Goal: Information Seeking & Learning: Find specific fact

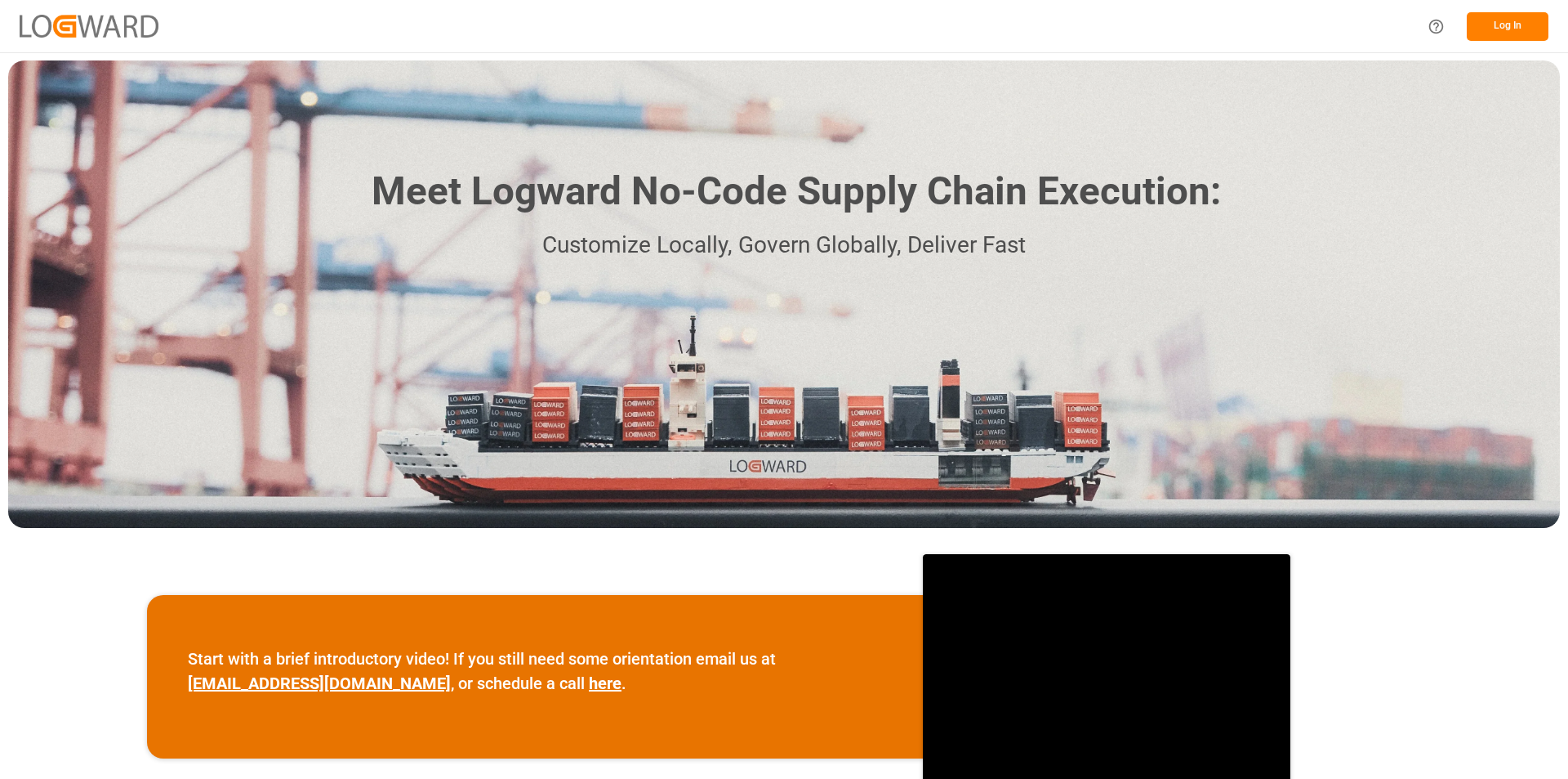
click at [1530, 33] on button "Log In" at bounding box center [1508, 26] width 82 height 29
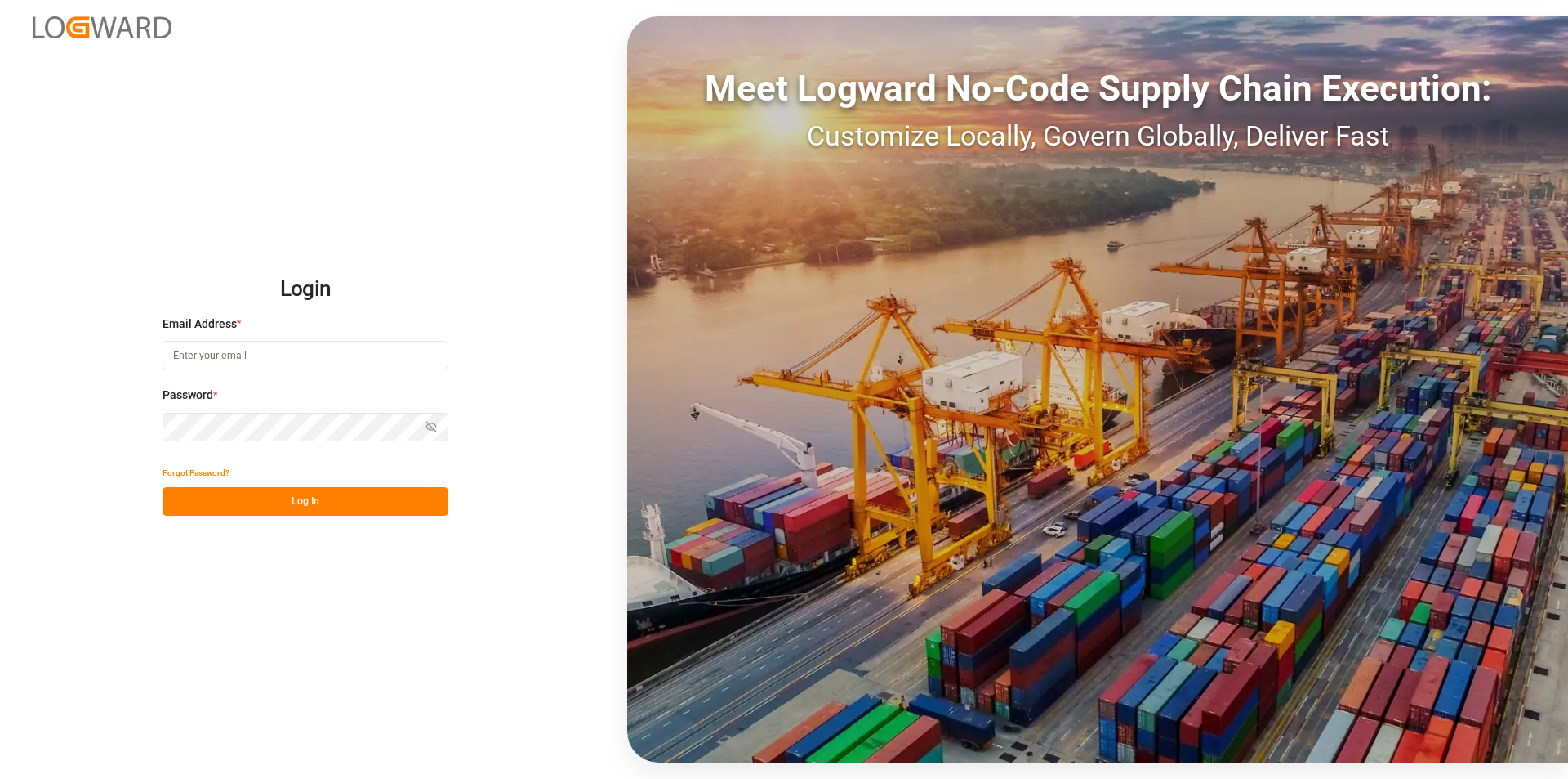
type input "agnes.stafiniak@jamindustries.com"
click at [290, 509] on button "Log In" at bounding box center [304, 501] width 285 height 29
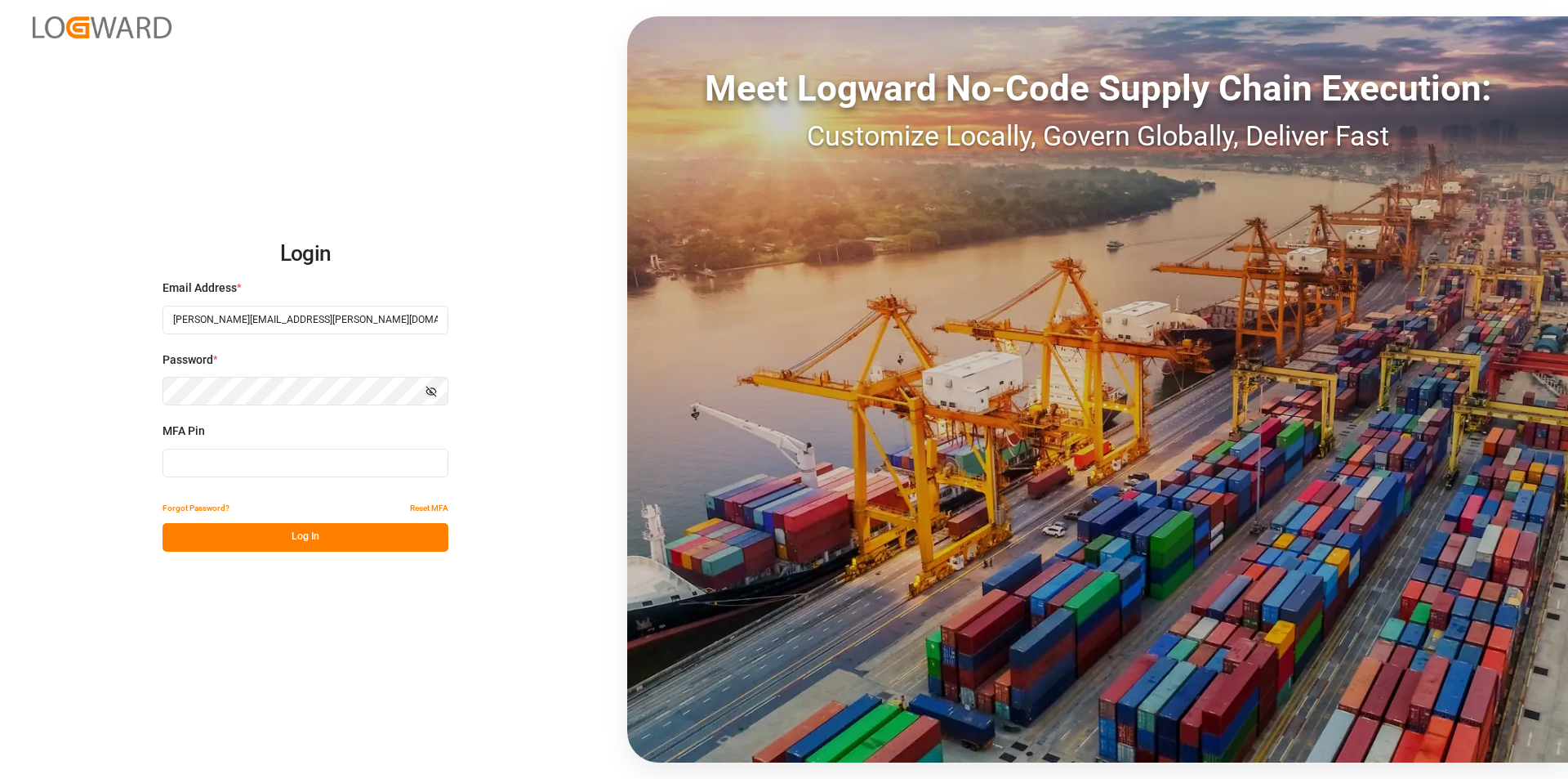
click at [304, 466] on input at bounding box center [304, 463] width 285 height 29
type input "628532"
click at [277, 532] on button "Log In" at bounding box center [304, 537] width 285 height 29
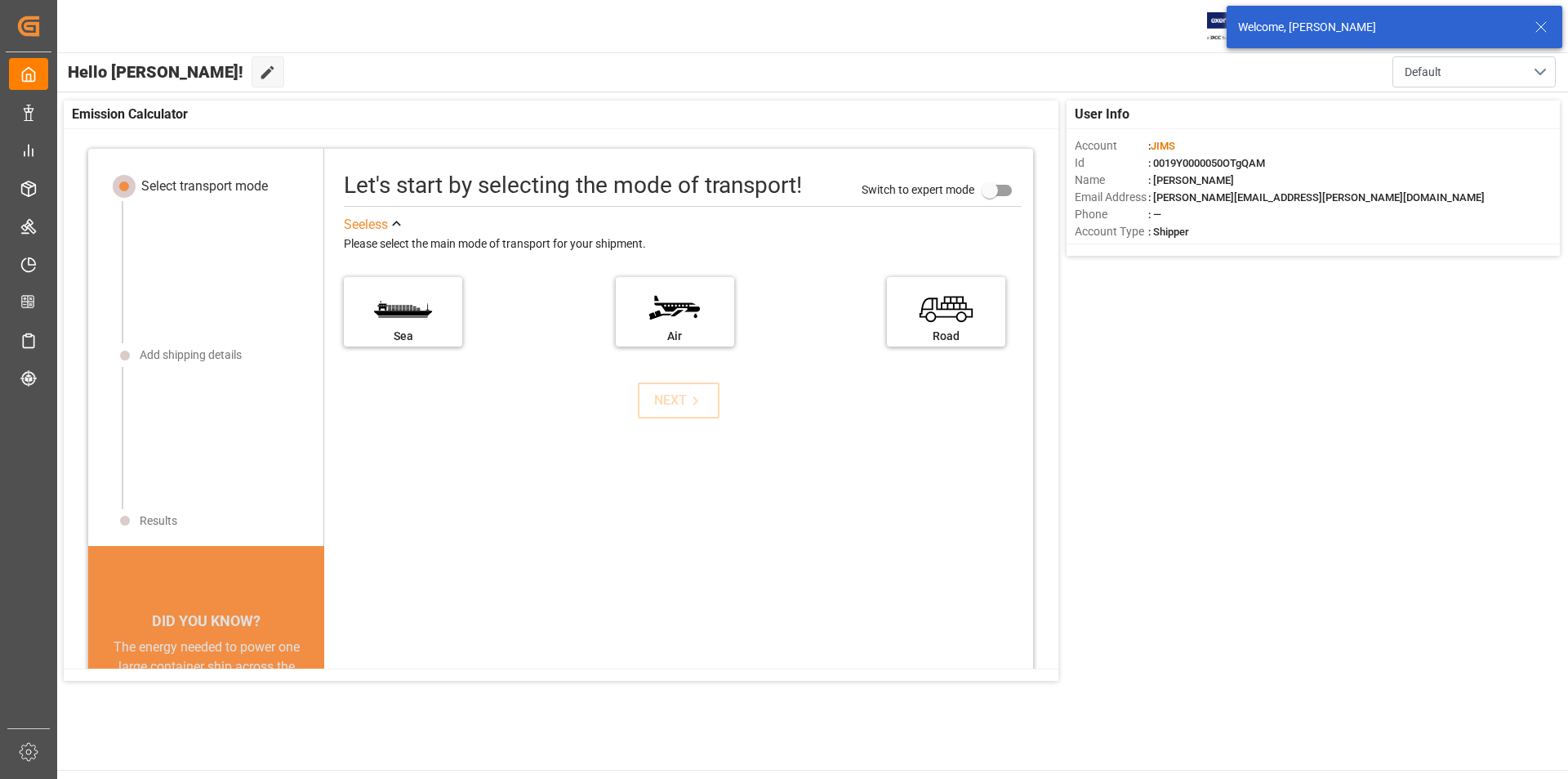
click at [1544, 31] on icon at bounding box center [1542, 27] width 20 height 20
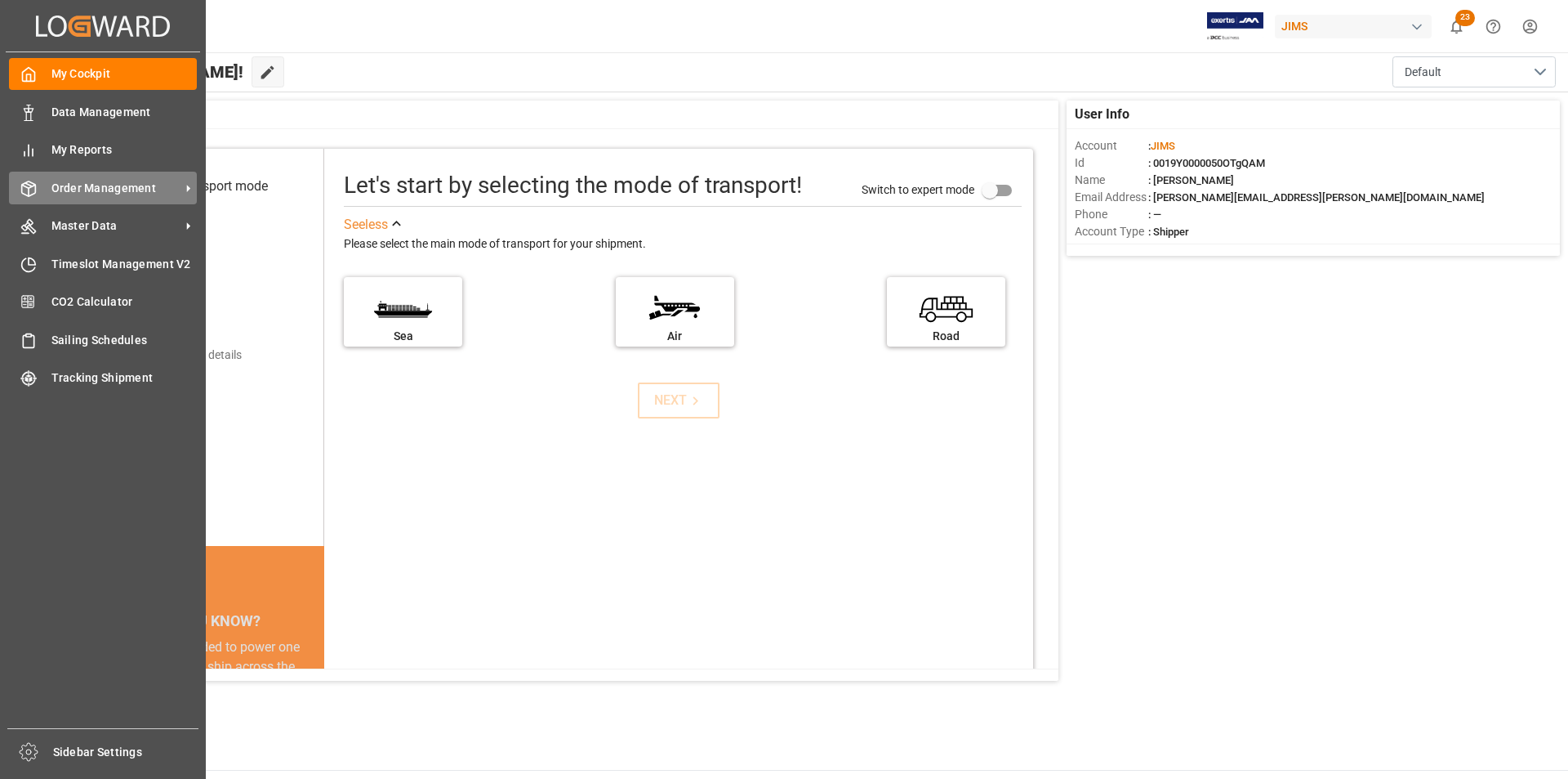
click at [51, 195] on span "Order Management" at bounding box center [116, 188] width 129 height 17
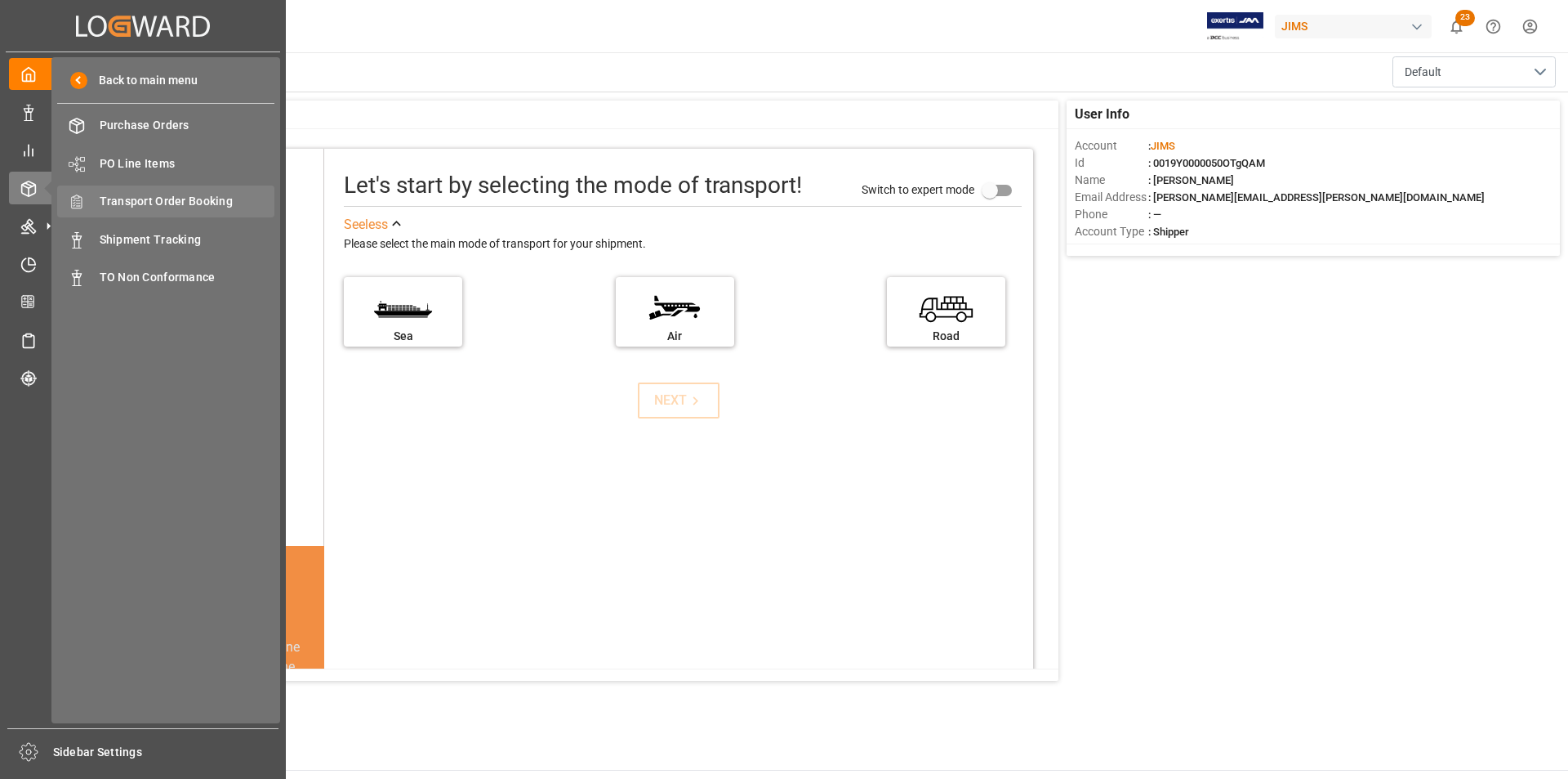
click at [119, 200] on span "Transport Order Booking" at bounding box center [187, 201] width 175 height 17
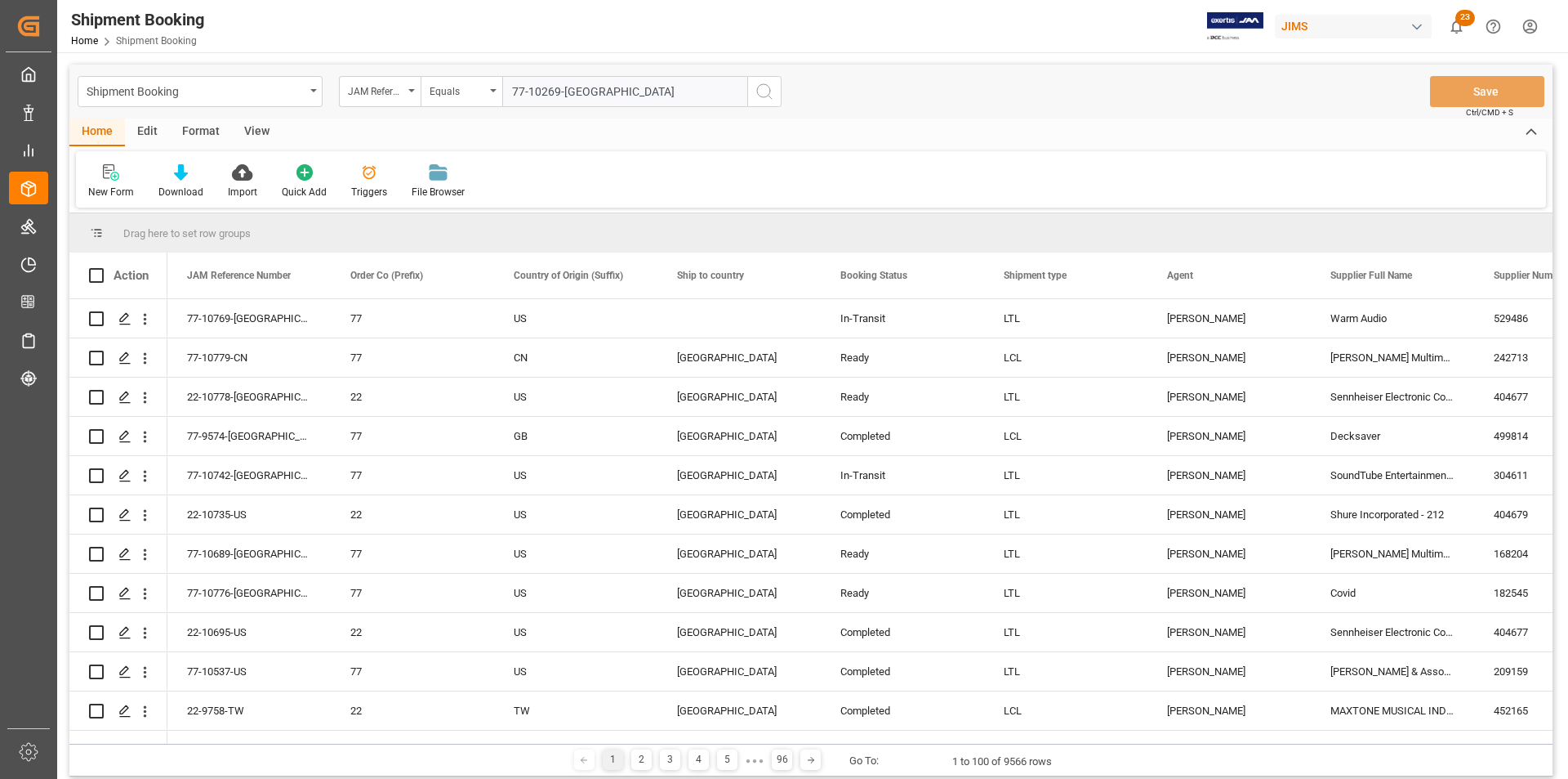
type input "77-10269-GB"
click at [767, 94] on icon "search button" at bounding box center [765, 92] width 20 height 20
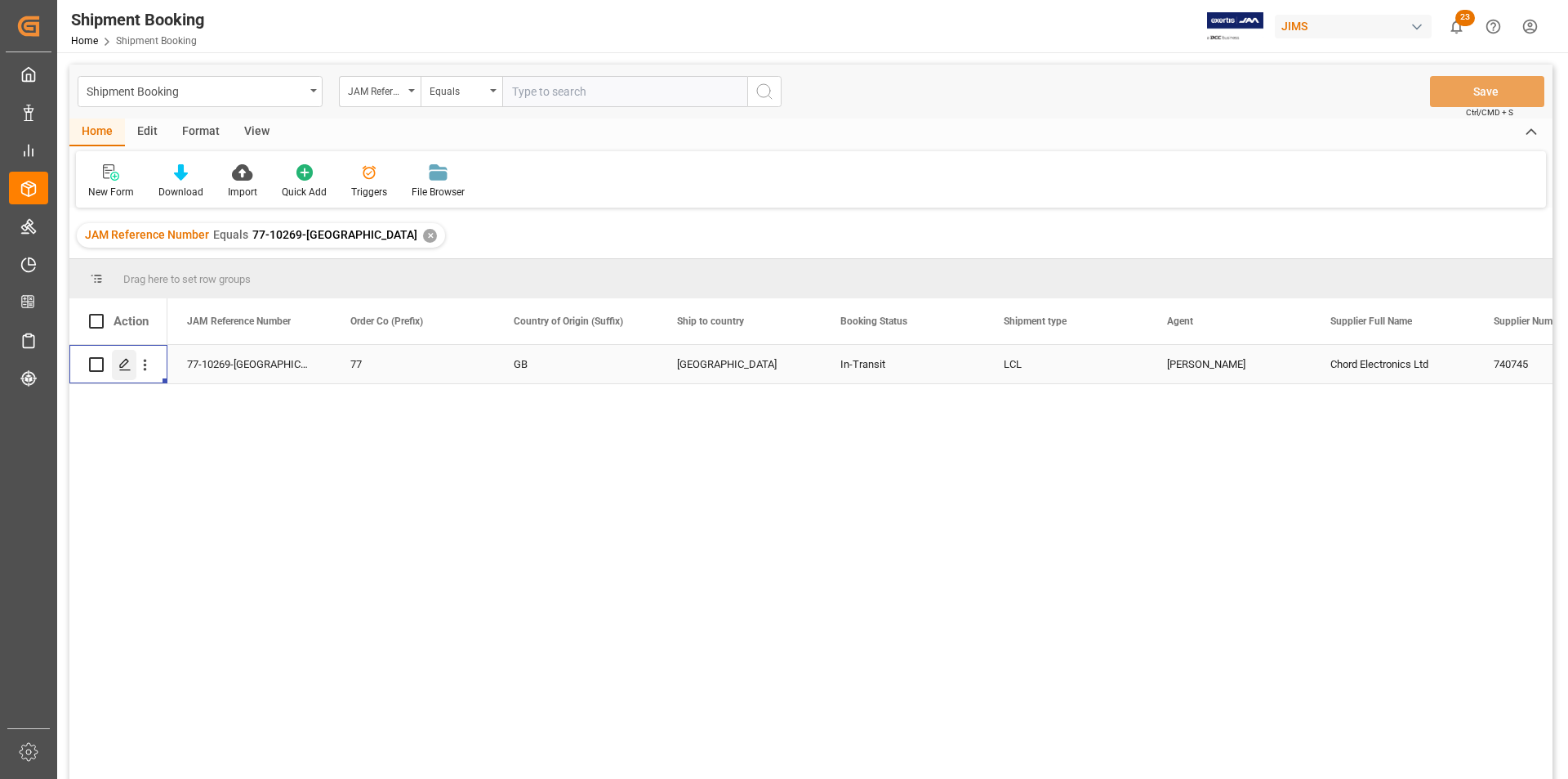
click at [123, 368] on icon "Press SPACE to select this row." at bounding box center [125, 364] width 13 height 13
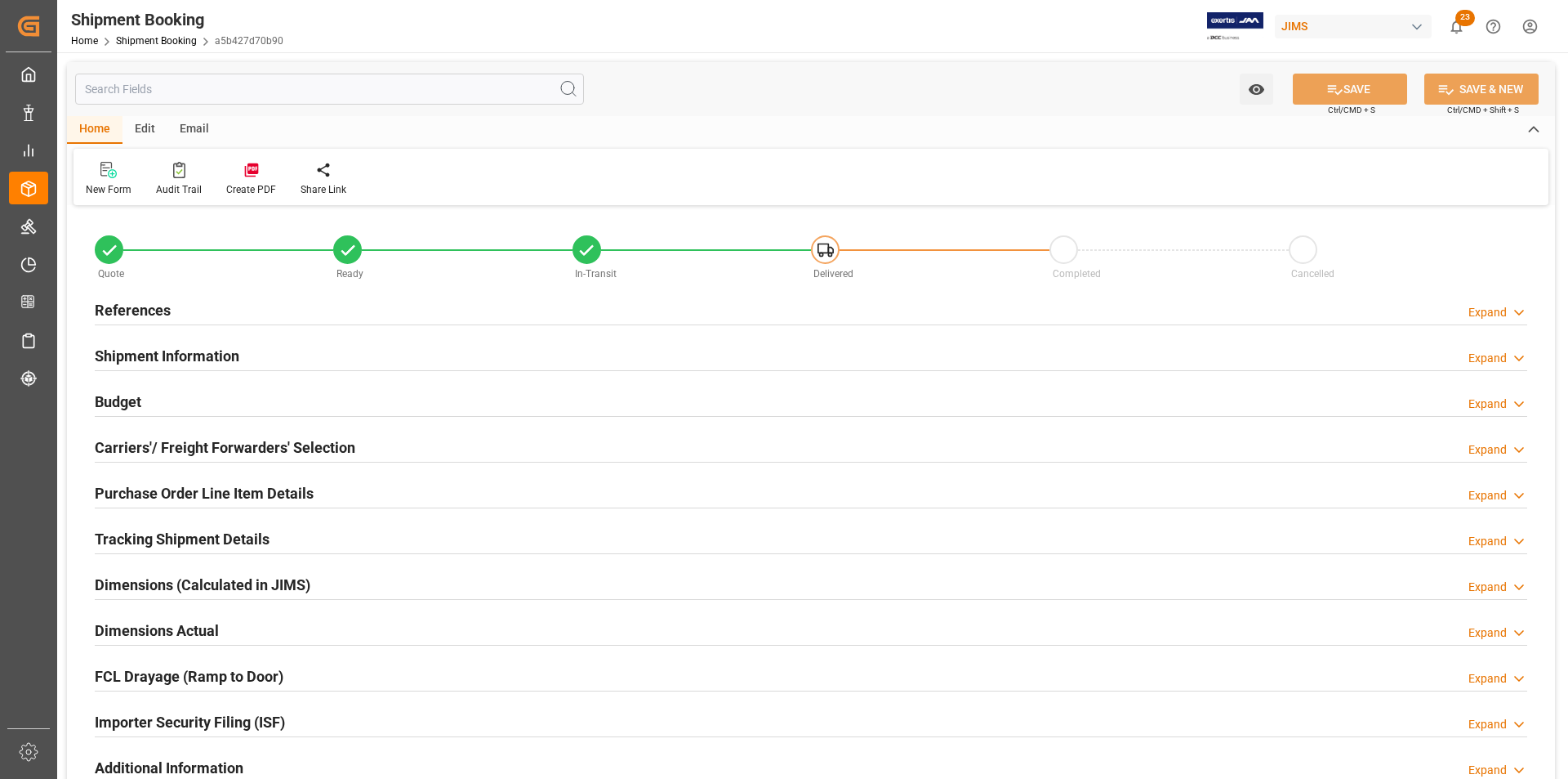
type input "0"
type input "1"
type input "28-08-2025"
click at [103, 349] on h2 "Shipment Information" at bounding box center [167, 356] width 145 height 22
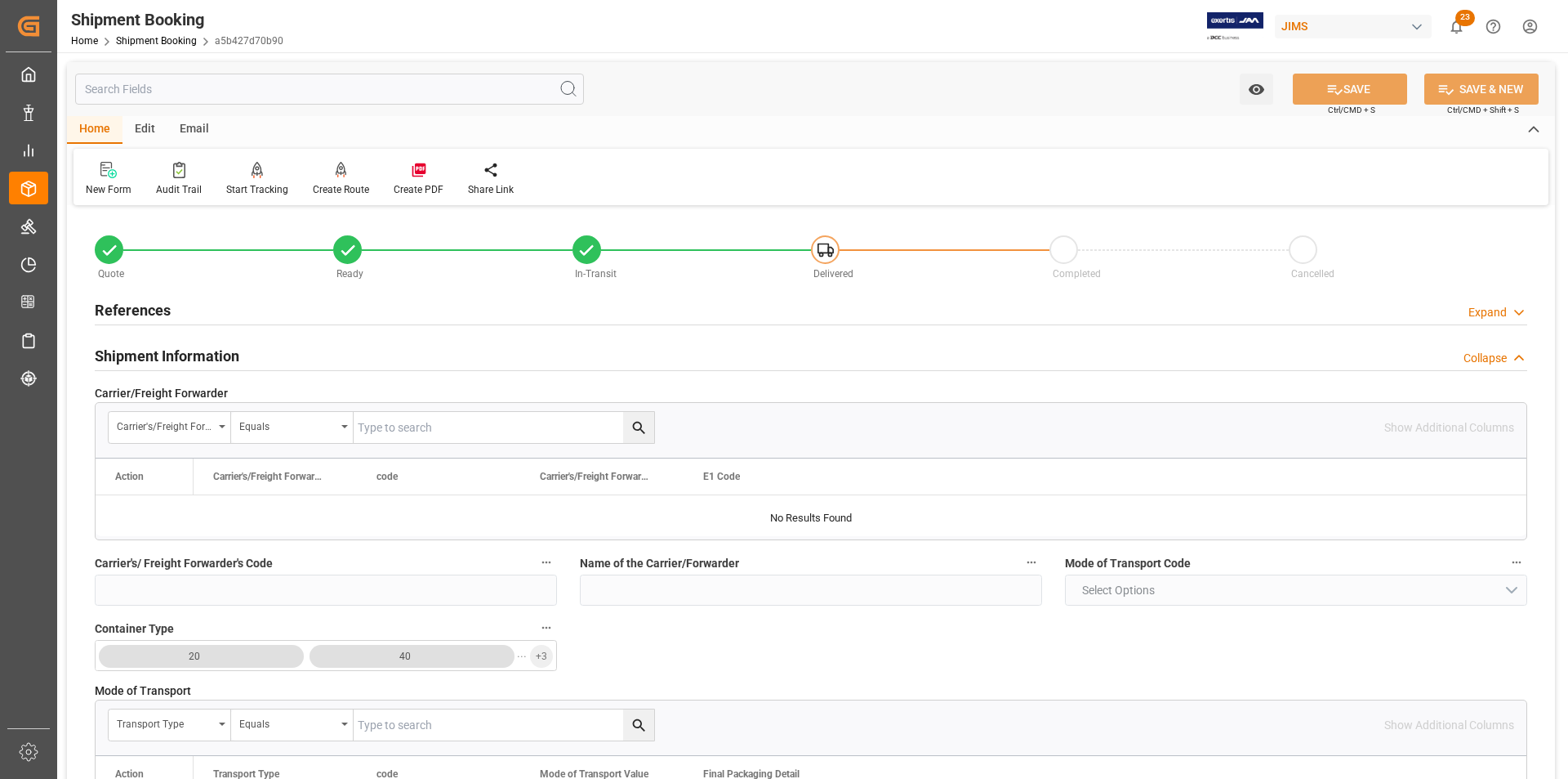
click at [126, 305] on h2 "References" at bounding box center [133, 310] width 76 height 22
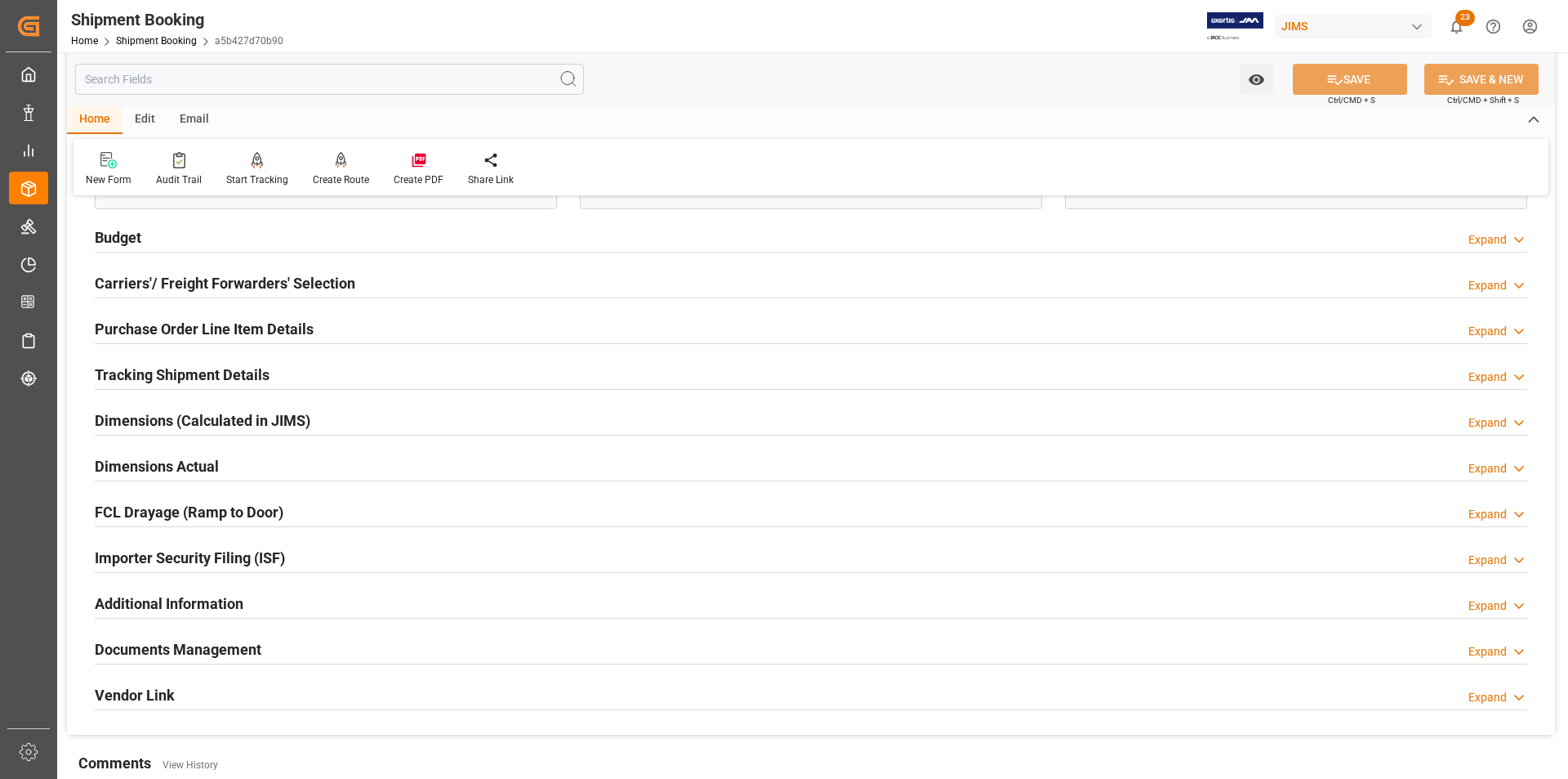
scroll to position [1062, 0]
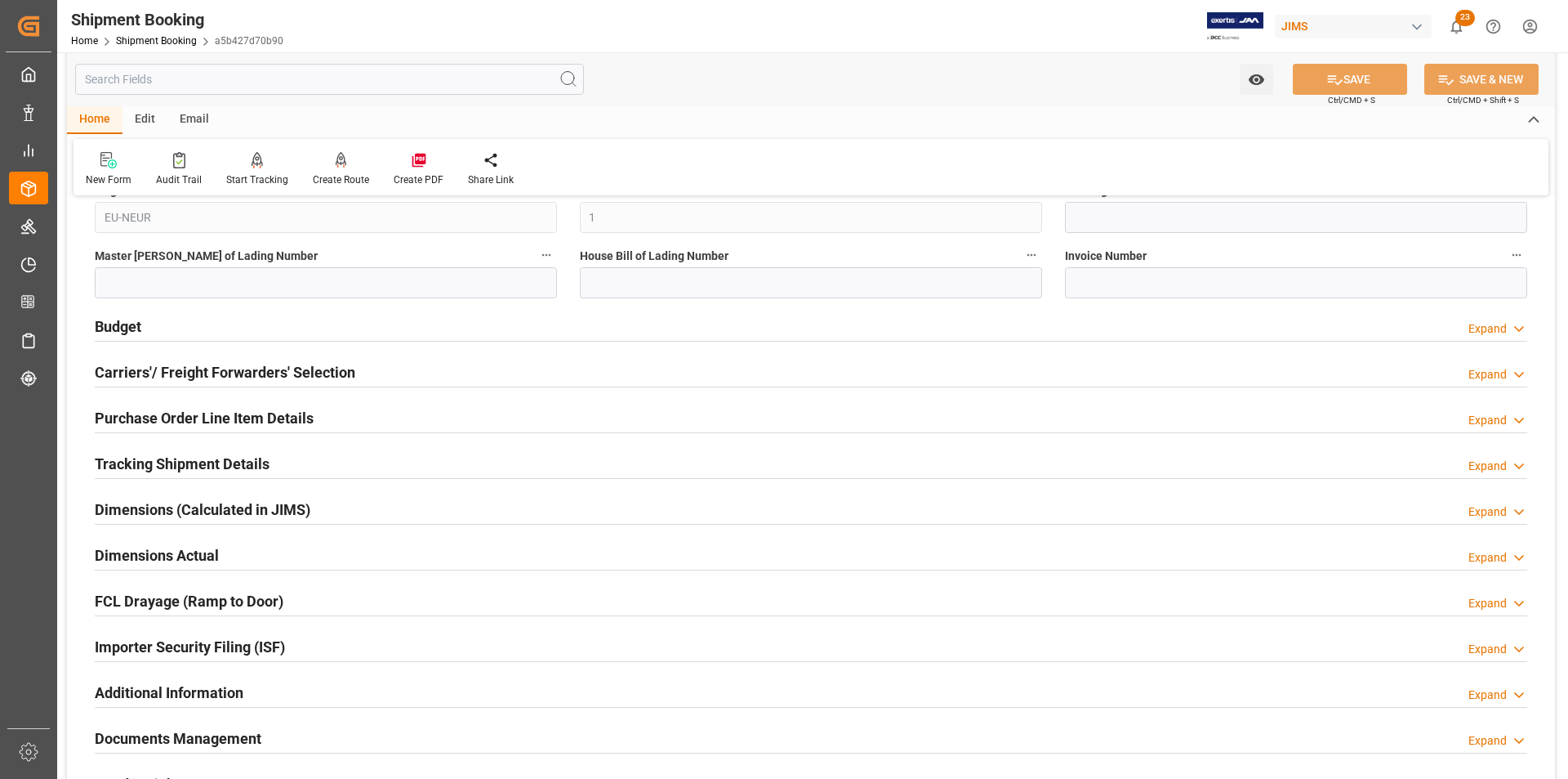
click at [161, 469] on h2 "Tracking Shipment Details" at bounding box center [182, 464] width 175 height 22
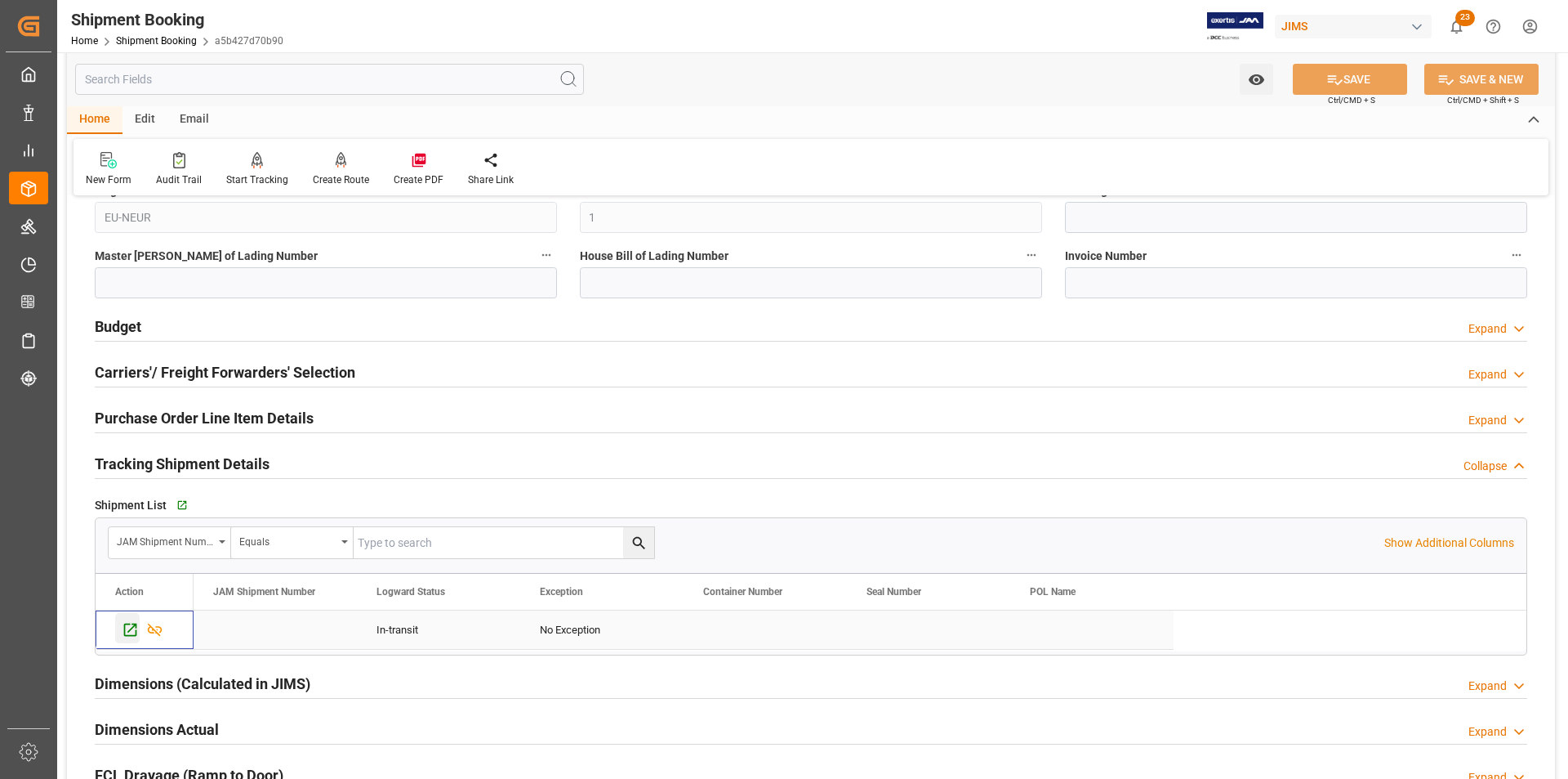
click at [123, 636] on icon "Press SPACE to select this row." at bounding box center [130, 629] width 17 height 17
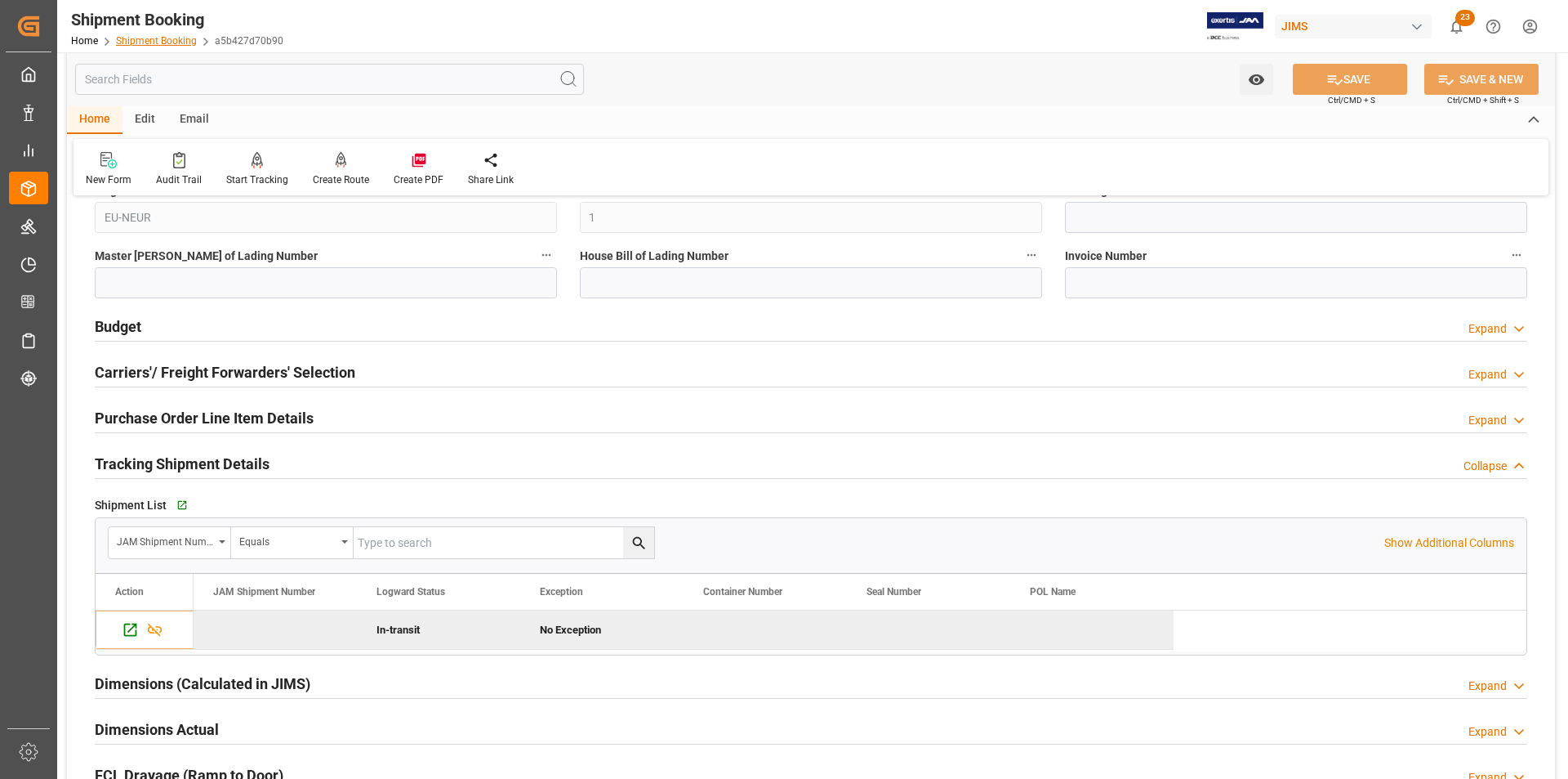
click at [161, 36] on link "Shipment Booking" at bounding box center [156, 41] width 81 height 12
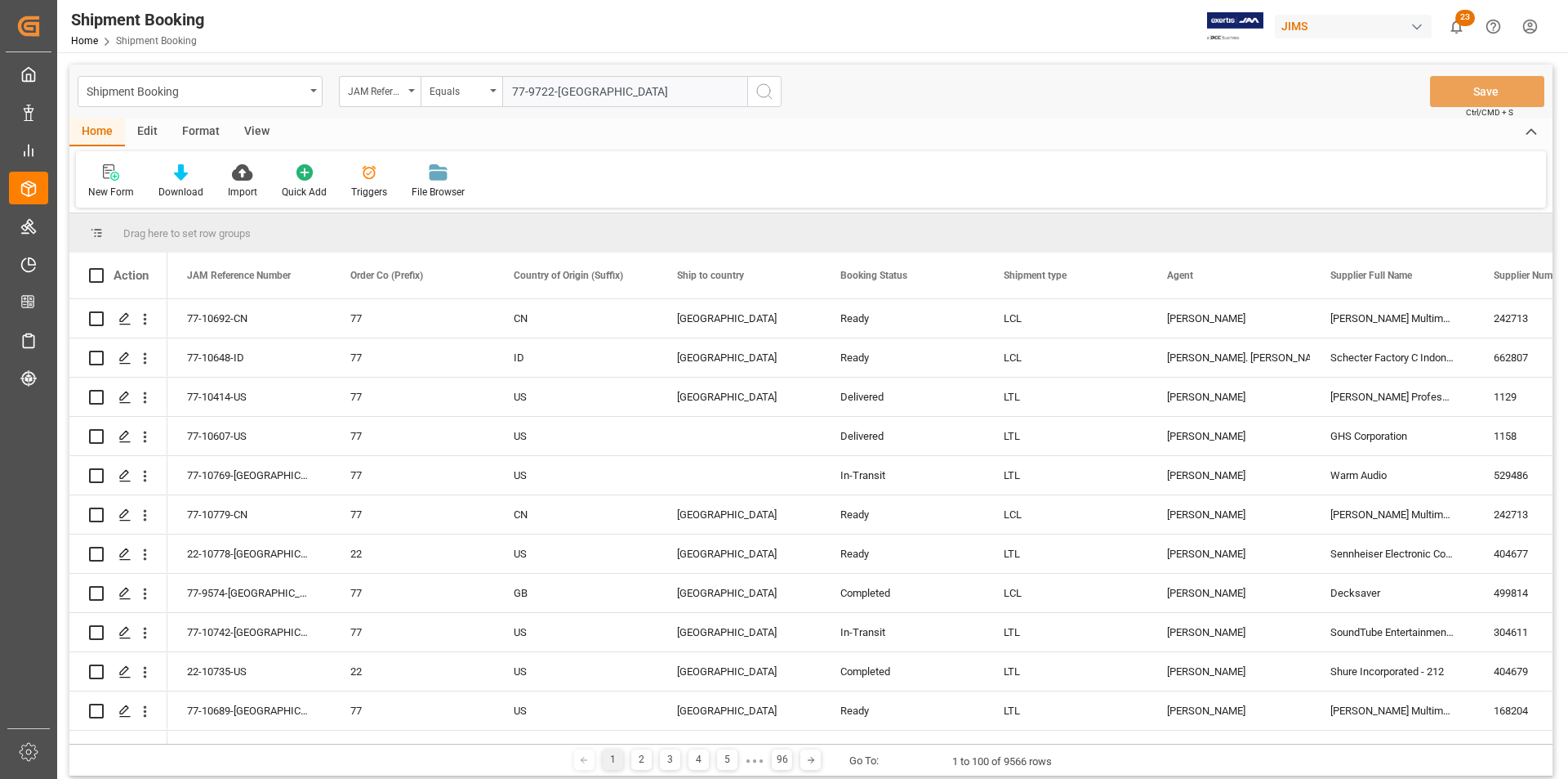
type input "77-9722-[GEOGRAPHIC_DATA]"
click at [766, 89] on icon "search button" at bounding box center [765, 92] width 20 height 20
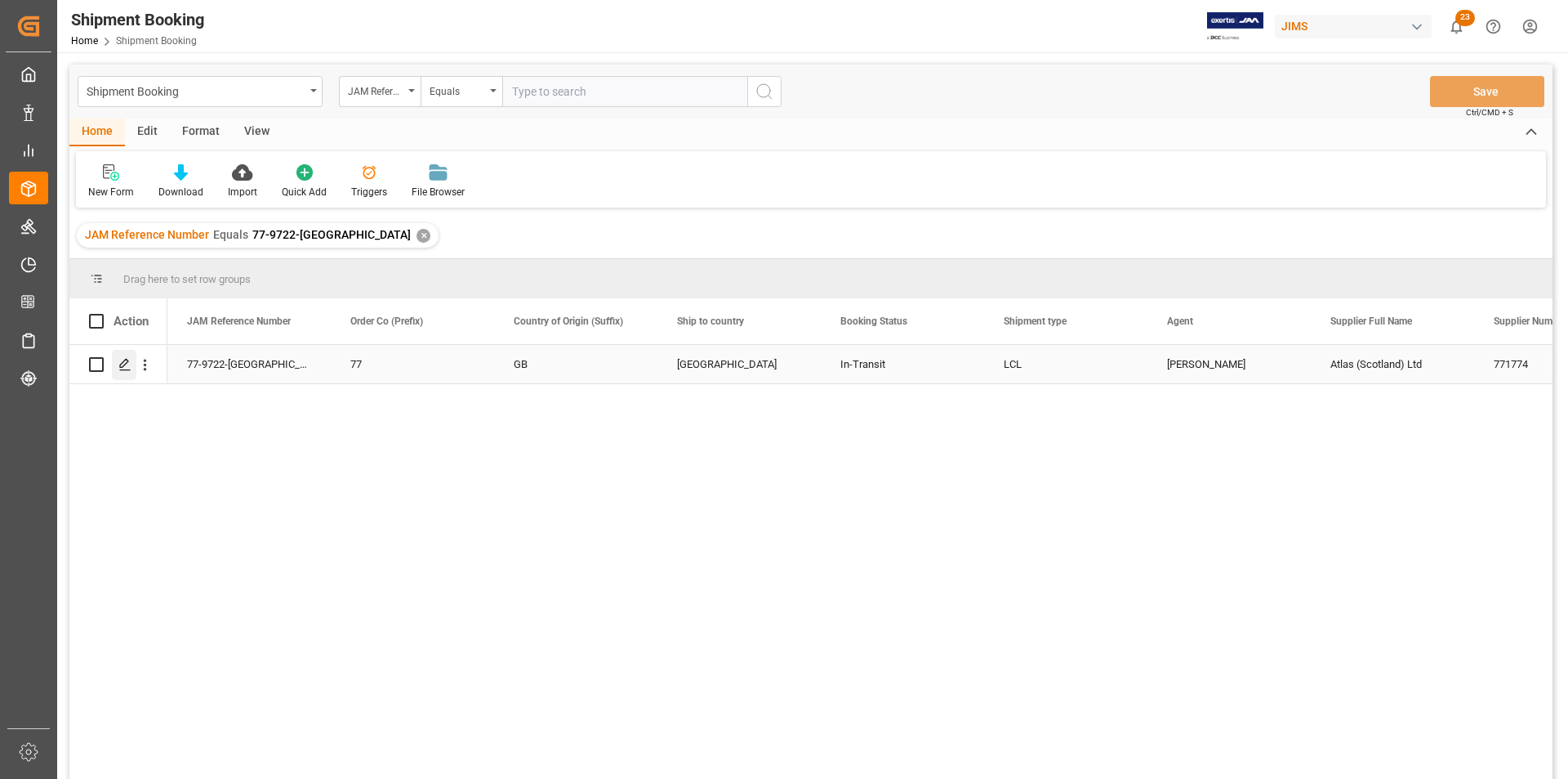
click at [118, 372] on div "Press SPACE to select this row." at bounding box center [124, 364] width 25 height 31
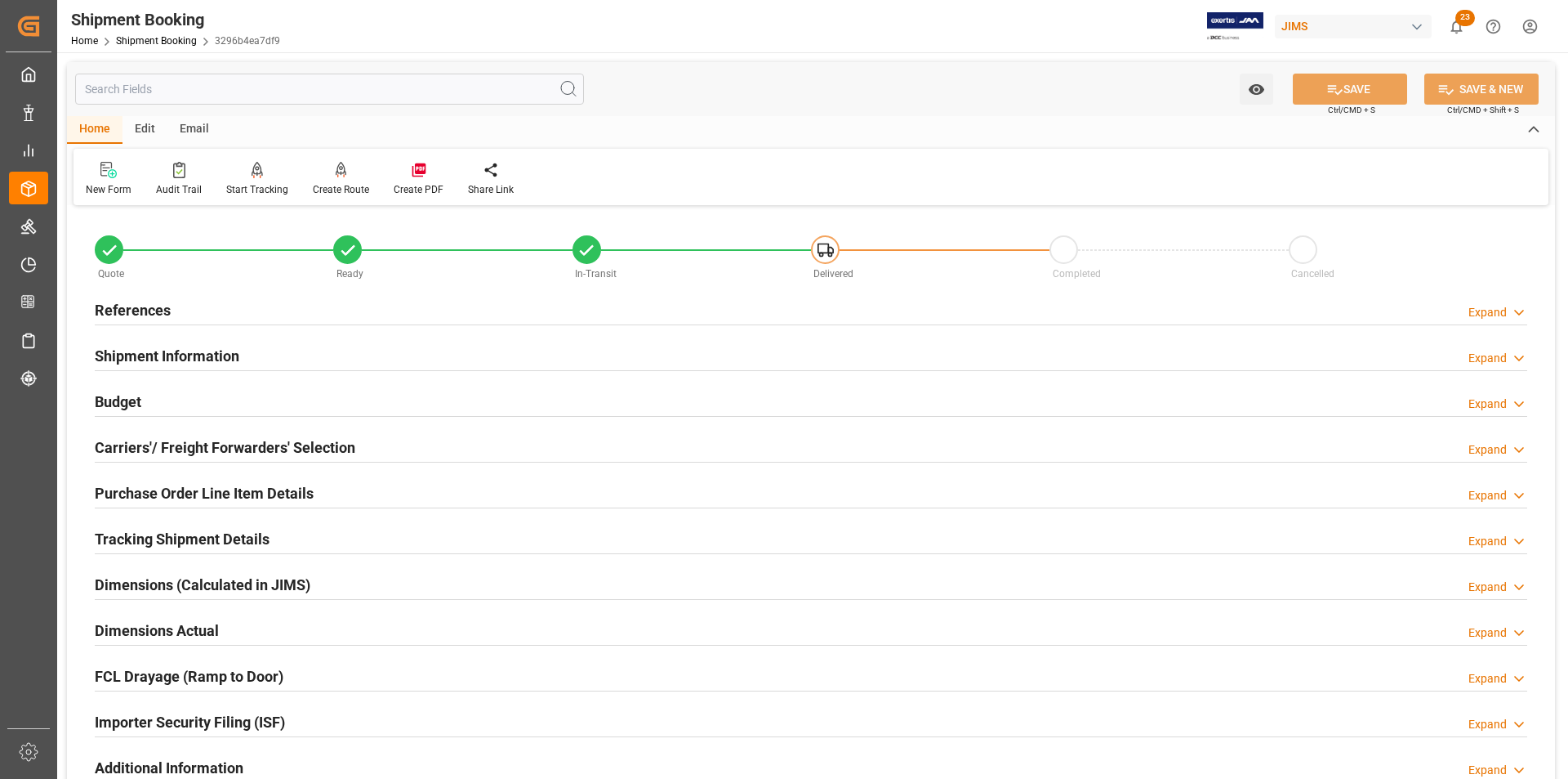
click at [147, 539] on h2 "Tracking Shipment Details" at bounding box center [182, 539] width 175 height 22
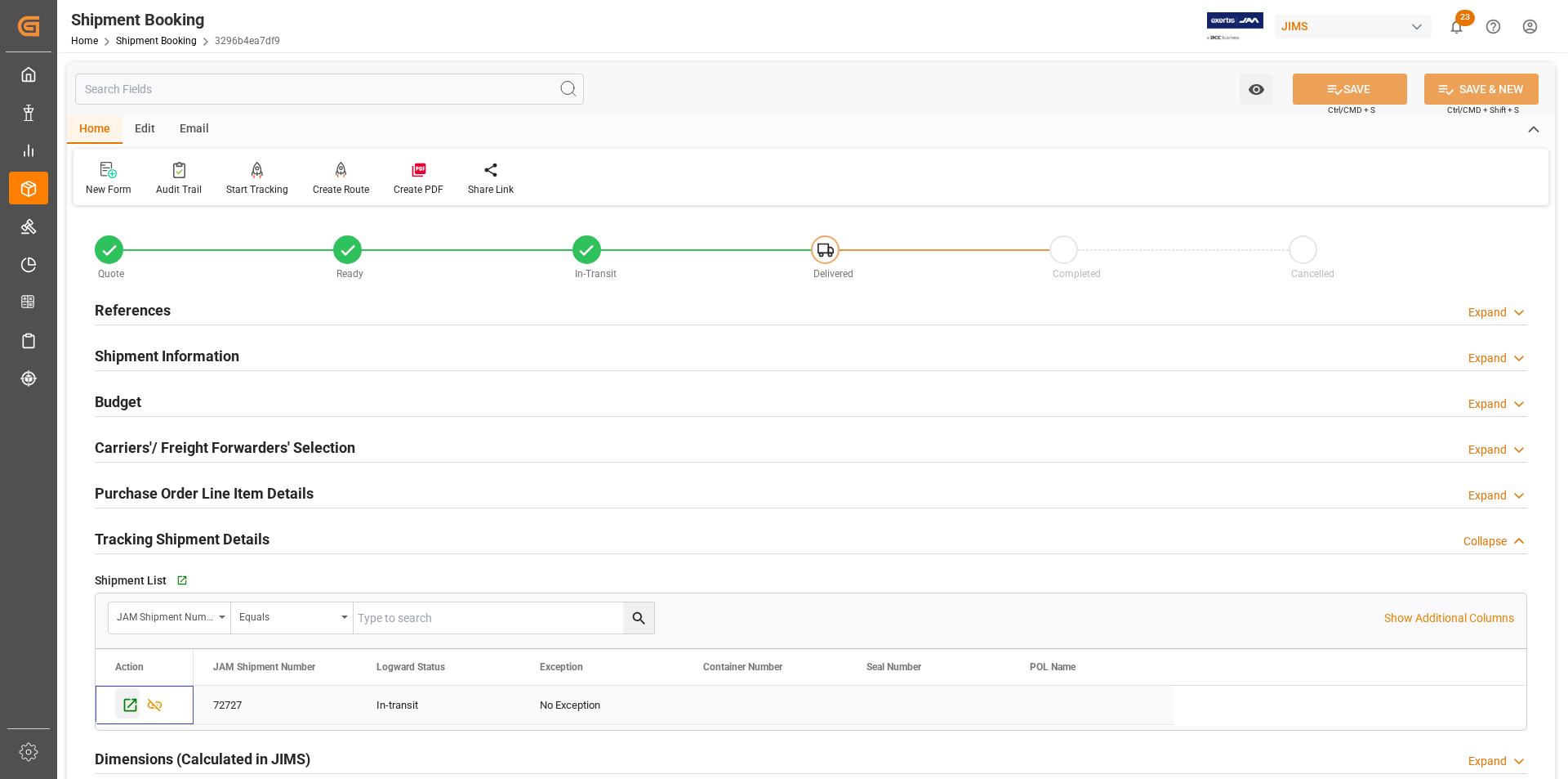
click at [129, 701] on icon "Press SPACE to select this row." at bounding box center [130, 704] width 17 height 17
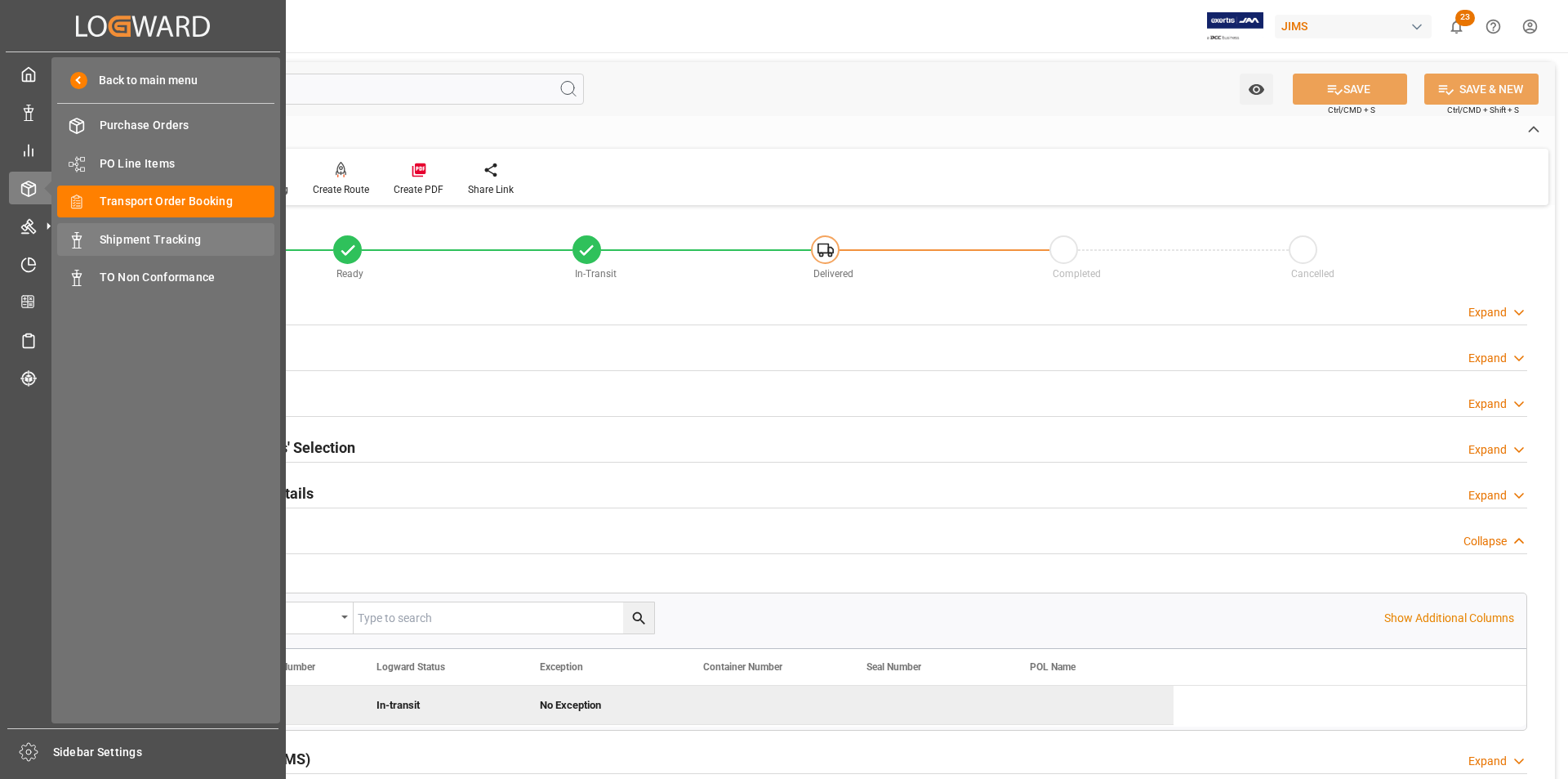
click at [110, 231] on span "Shipment Tracking" at bounding box center [187, 239] width 175 height 17
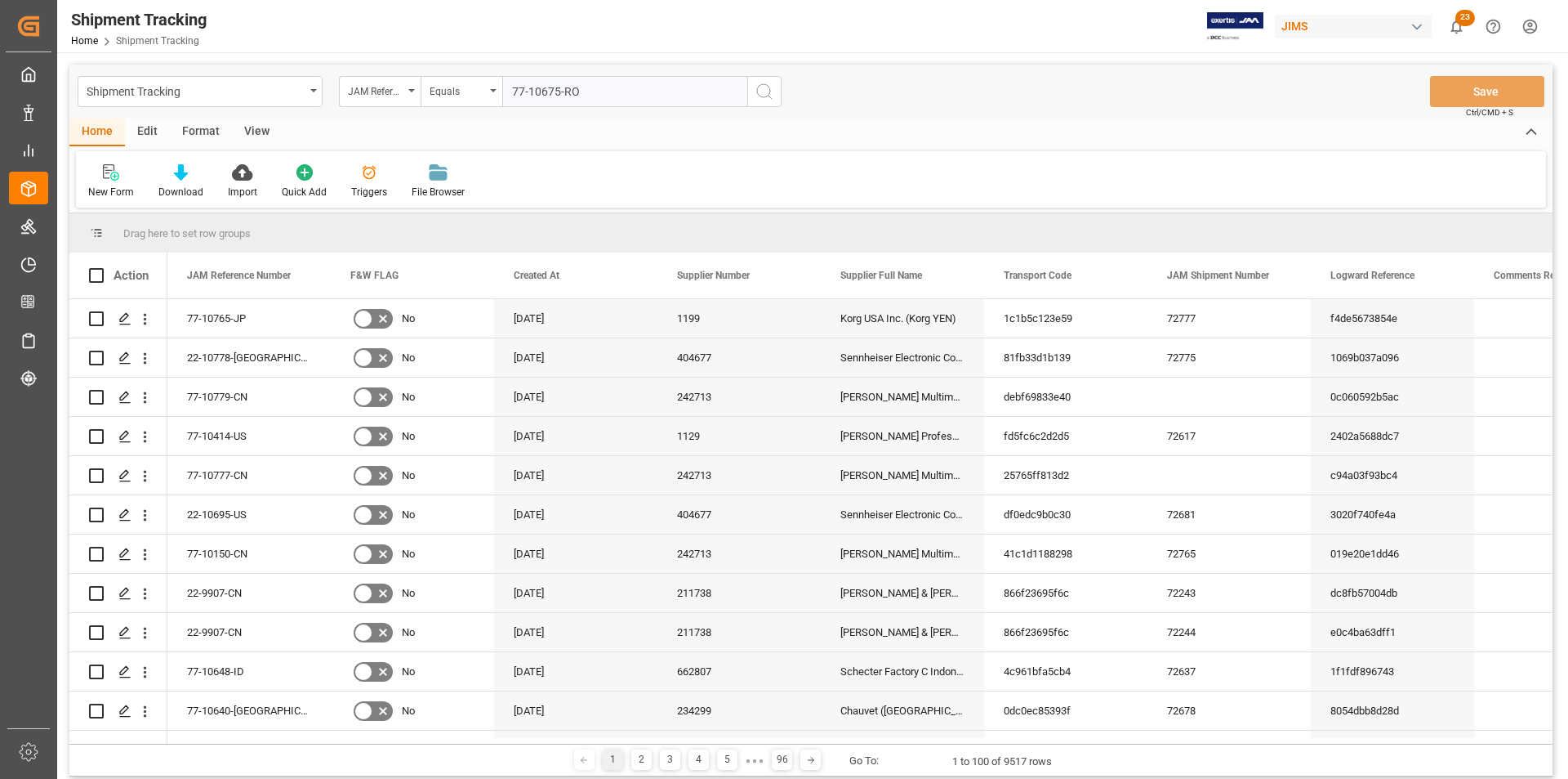
type input "77-10675-RO"
click at [762, 94] on icon "search button" at bounding box center [765, 92] width 20 height 20
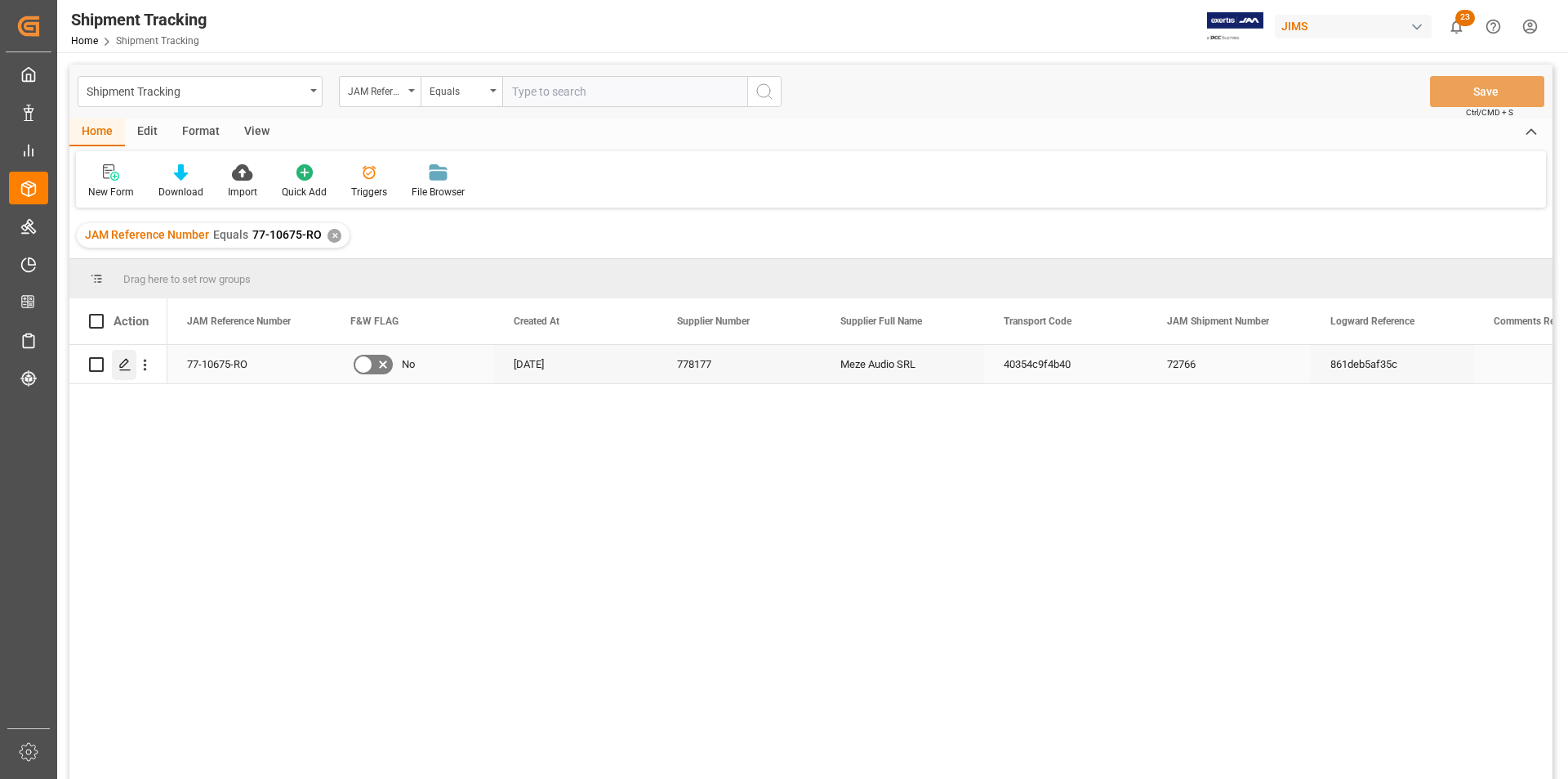
click at [121, 369] on icon "Press SPACE to select this row." at bounding box center [125, 364] width 13 height 13
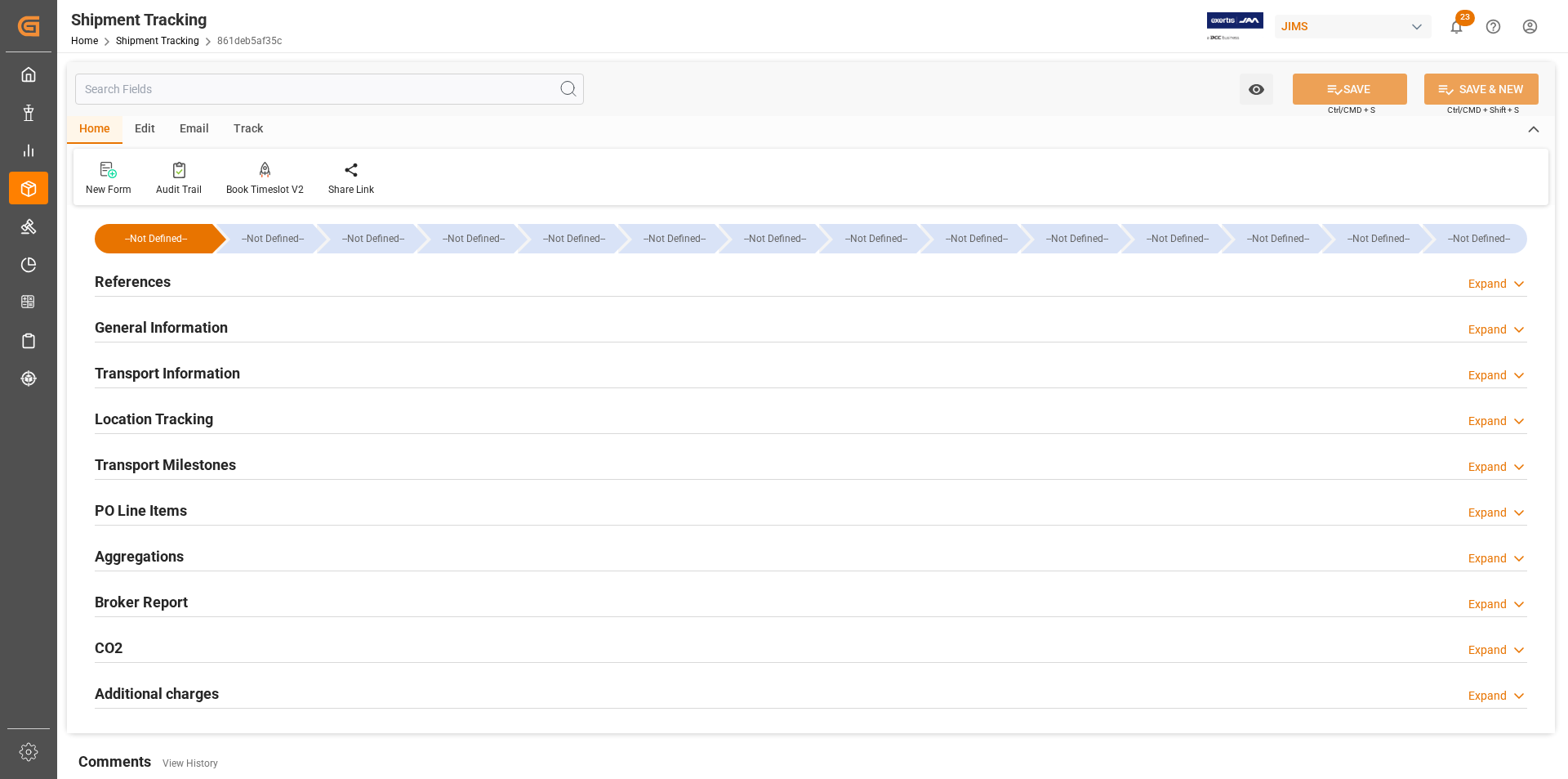
type input "26-08-2025 00:00"
type input "03-09-2025 00:00"
click at [133, 326] on h2 "General Information" at bounding box center [161, 327] width 133 height 22
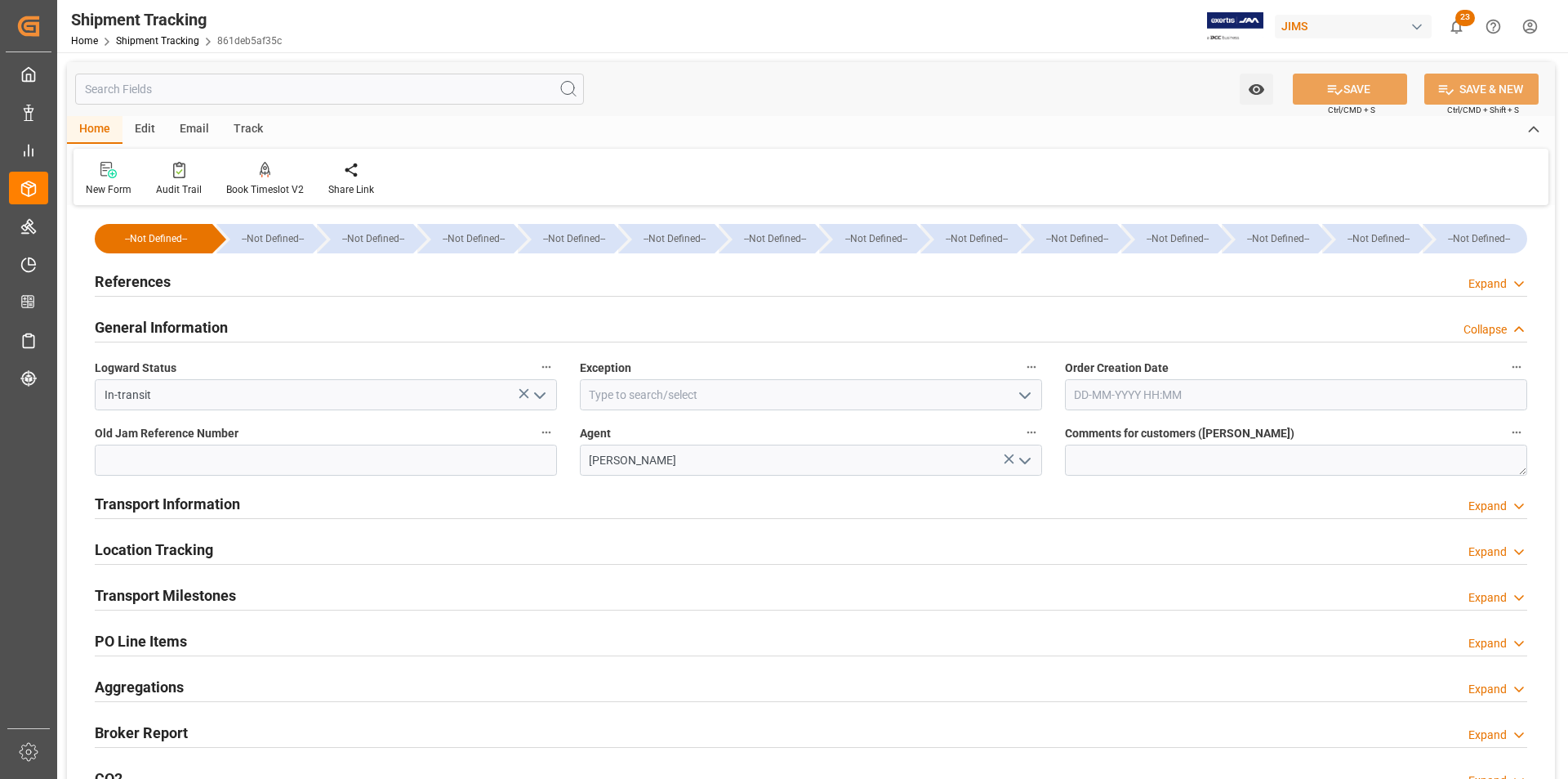
click at [133, 326] on h2 "General Information" at bounding box center [161, 327] width 133 height 22
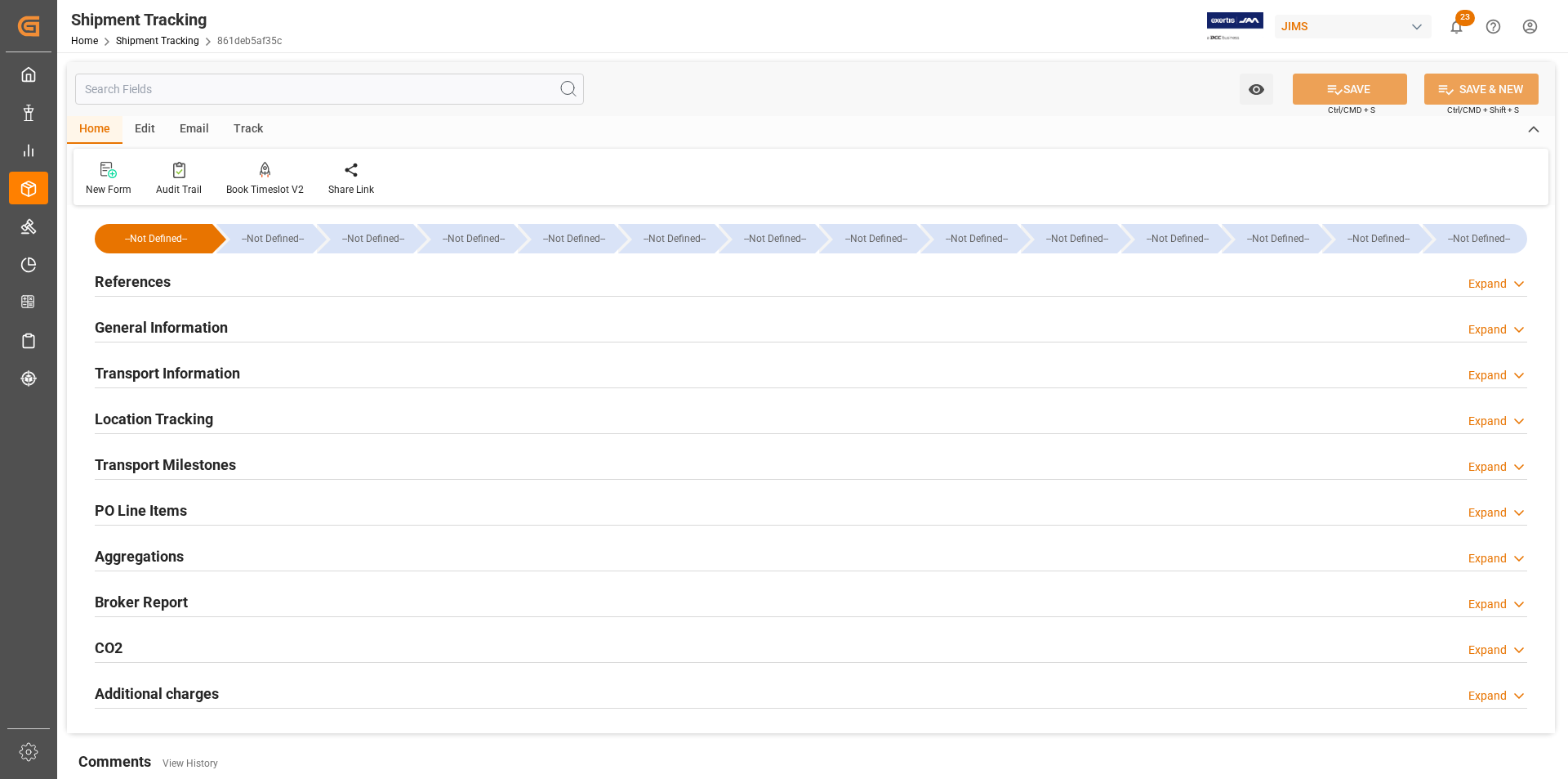
click at [151, 475] on h2 "Transport Milestones" at bounding box center [165, 464] width 141 height 22
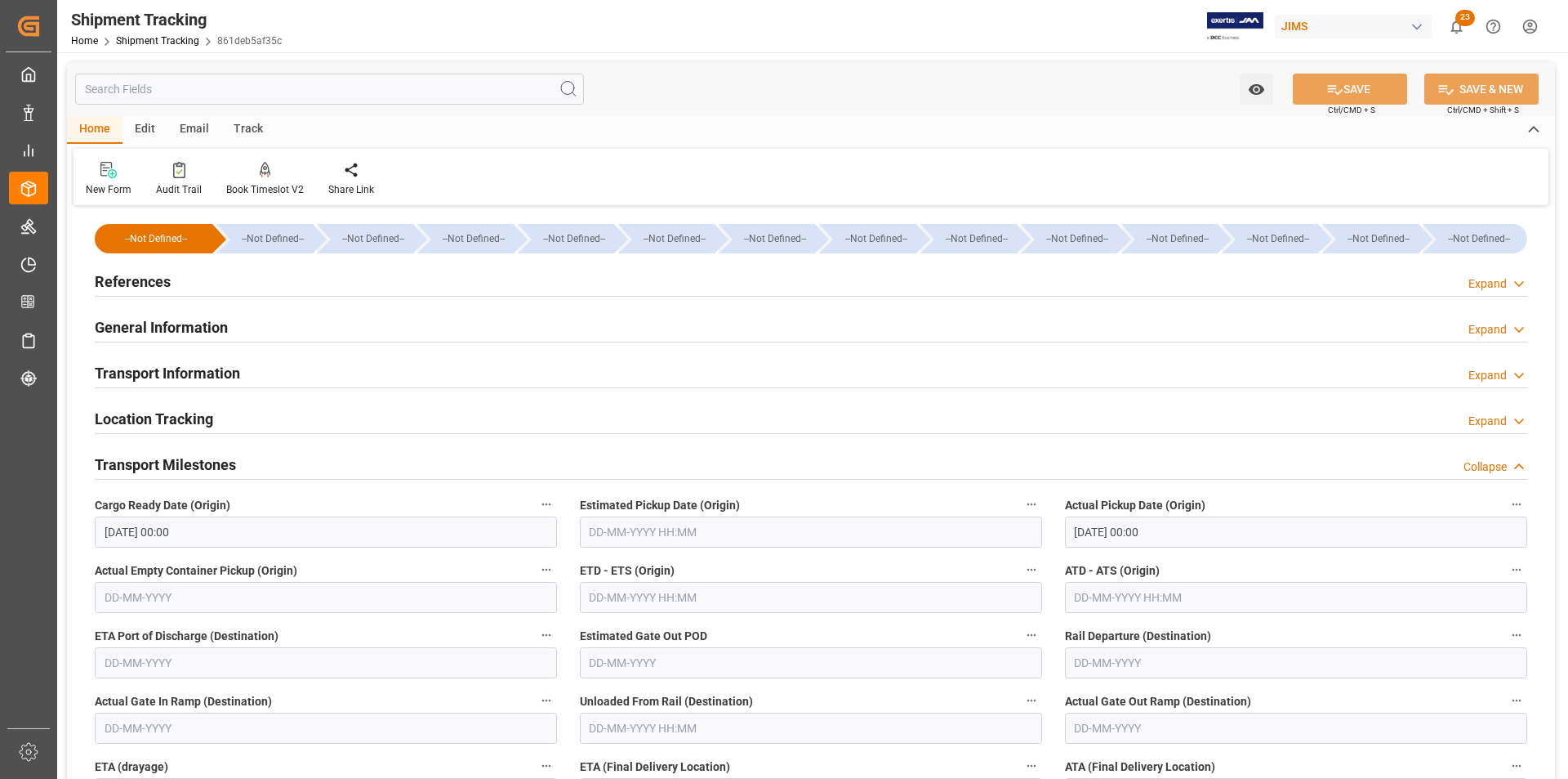
click at [189, 325] on h2 "General Information" at bounding box center [161, 327] width 133 height 22
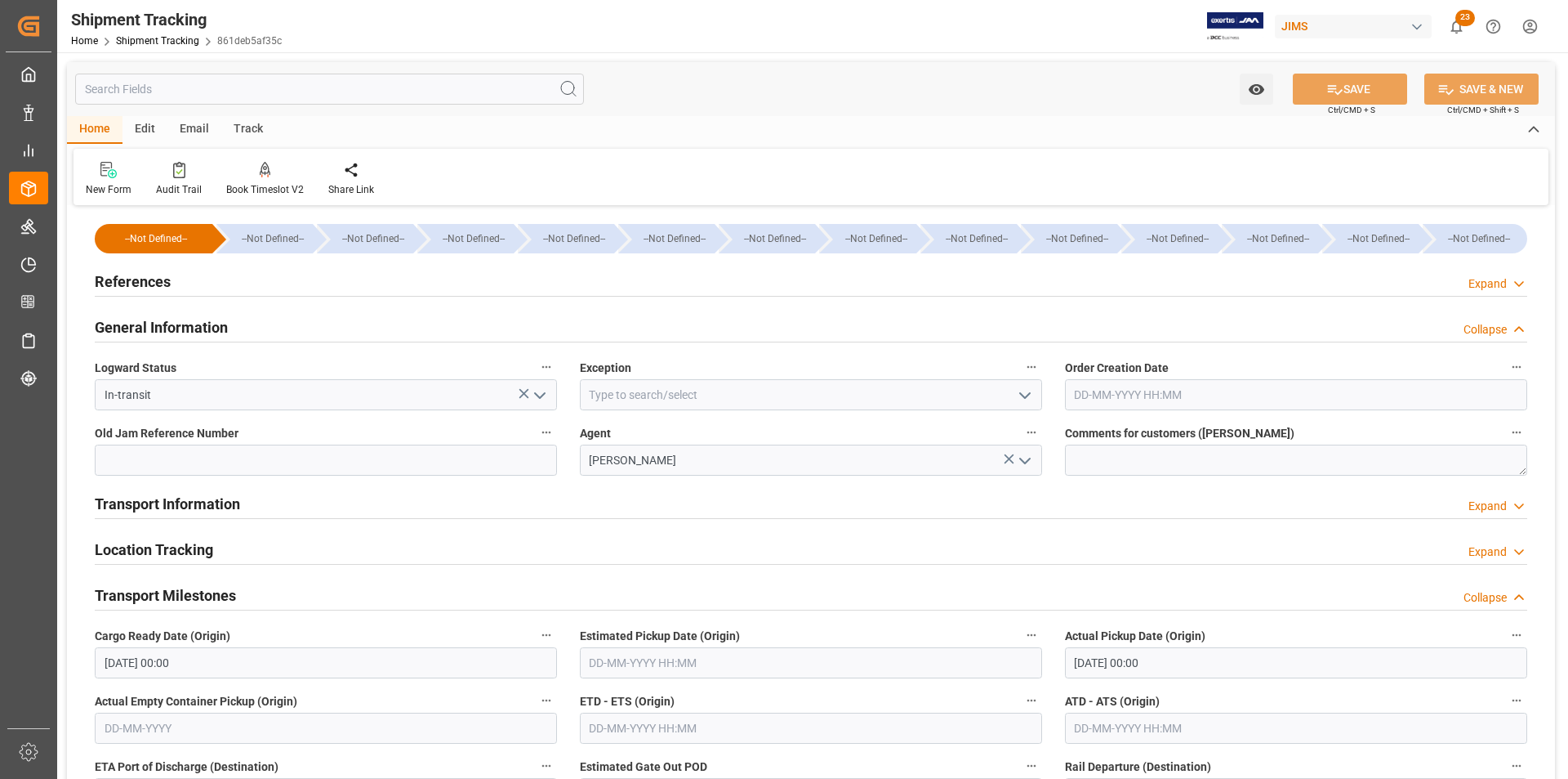
click at [199, 505] on h2 "Transport Information" at bounding box center [168, 503] width 146 height 22
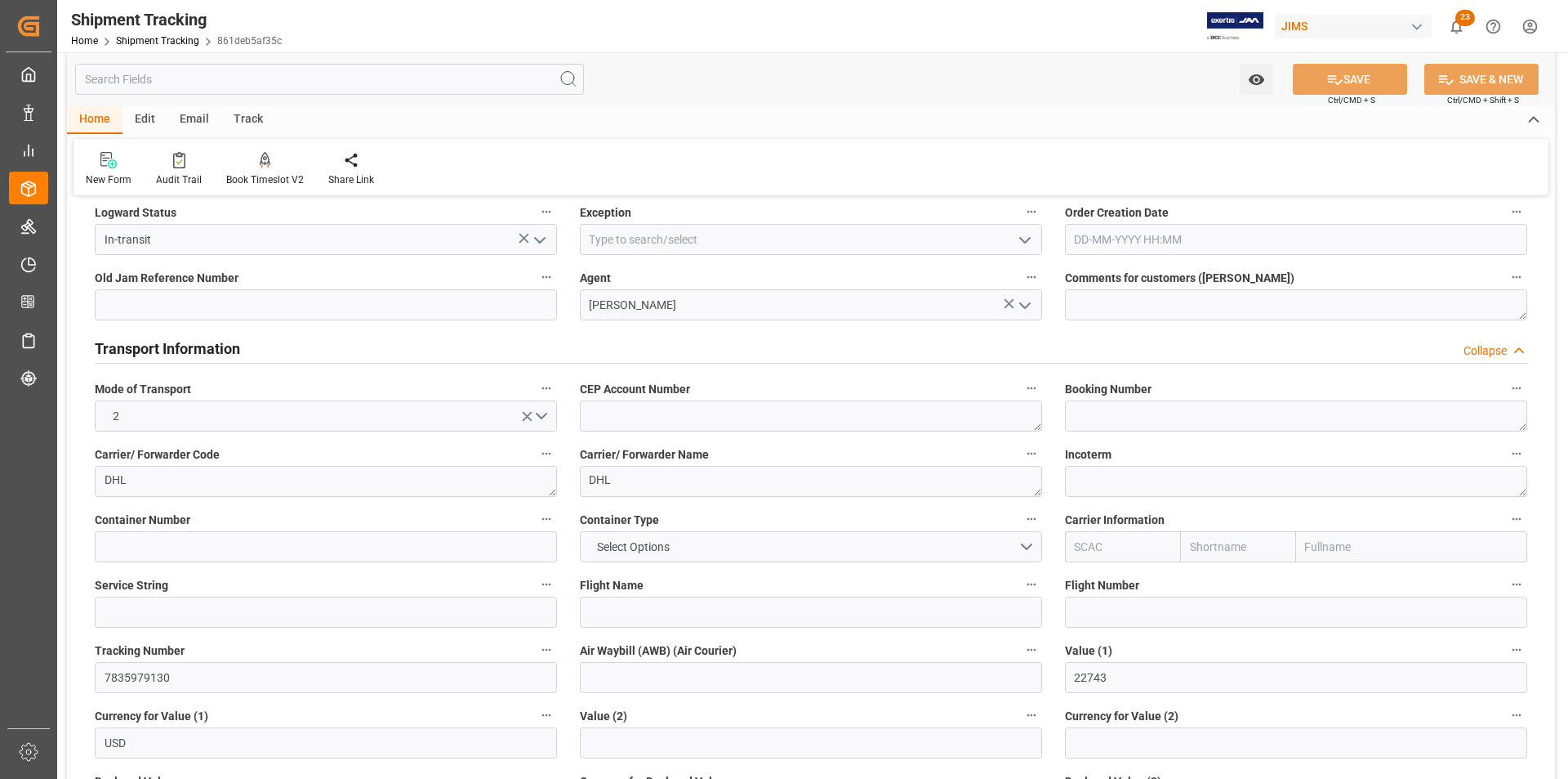
scroll to position [163, 0]
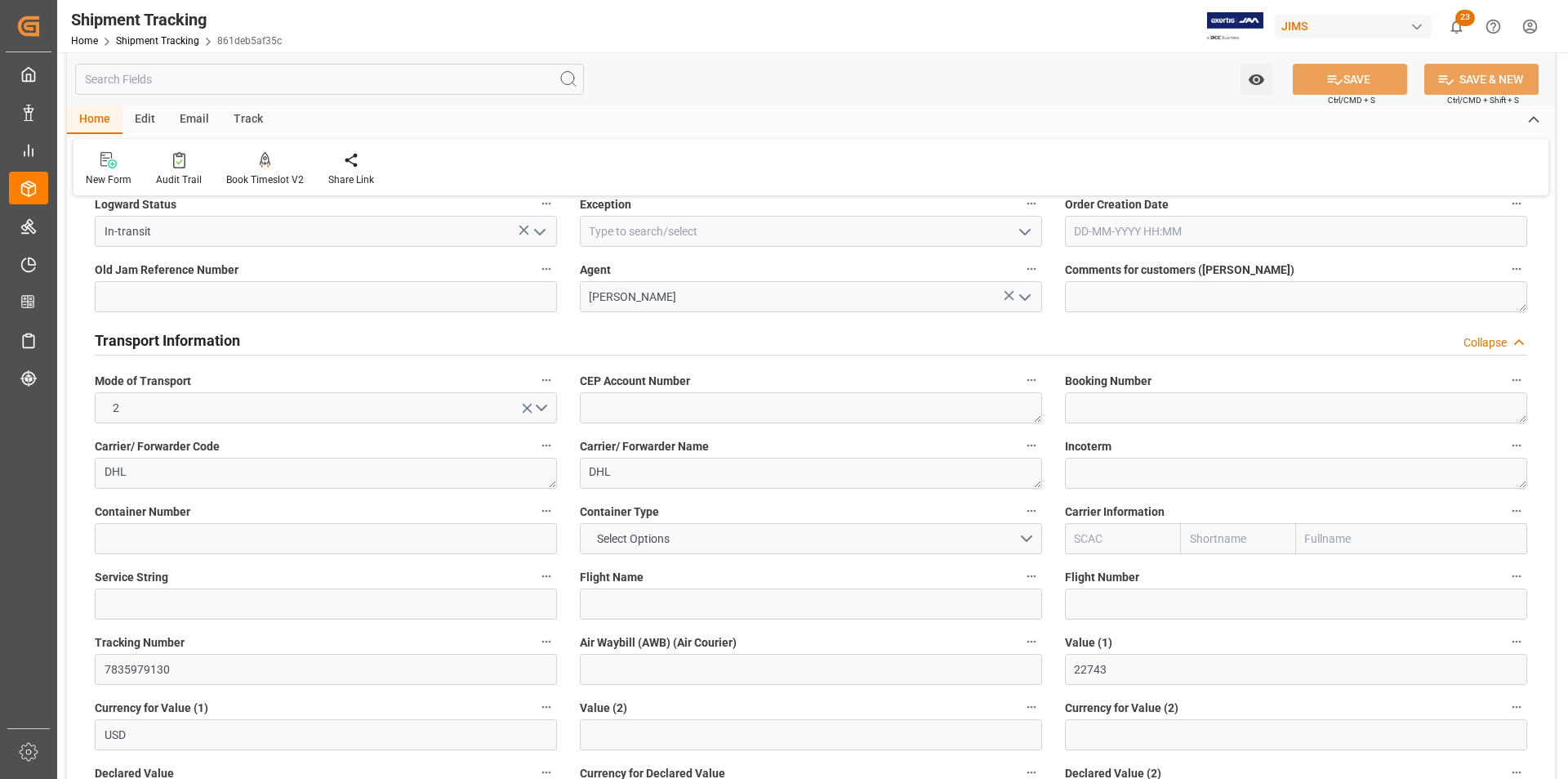
click at [539, 638] on icon "button" at bounding box center [546, 642] width 13 height 13
click at [560, 638] on icon at bounding box center [557, 642] width 17 height 17
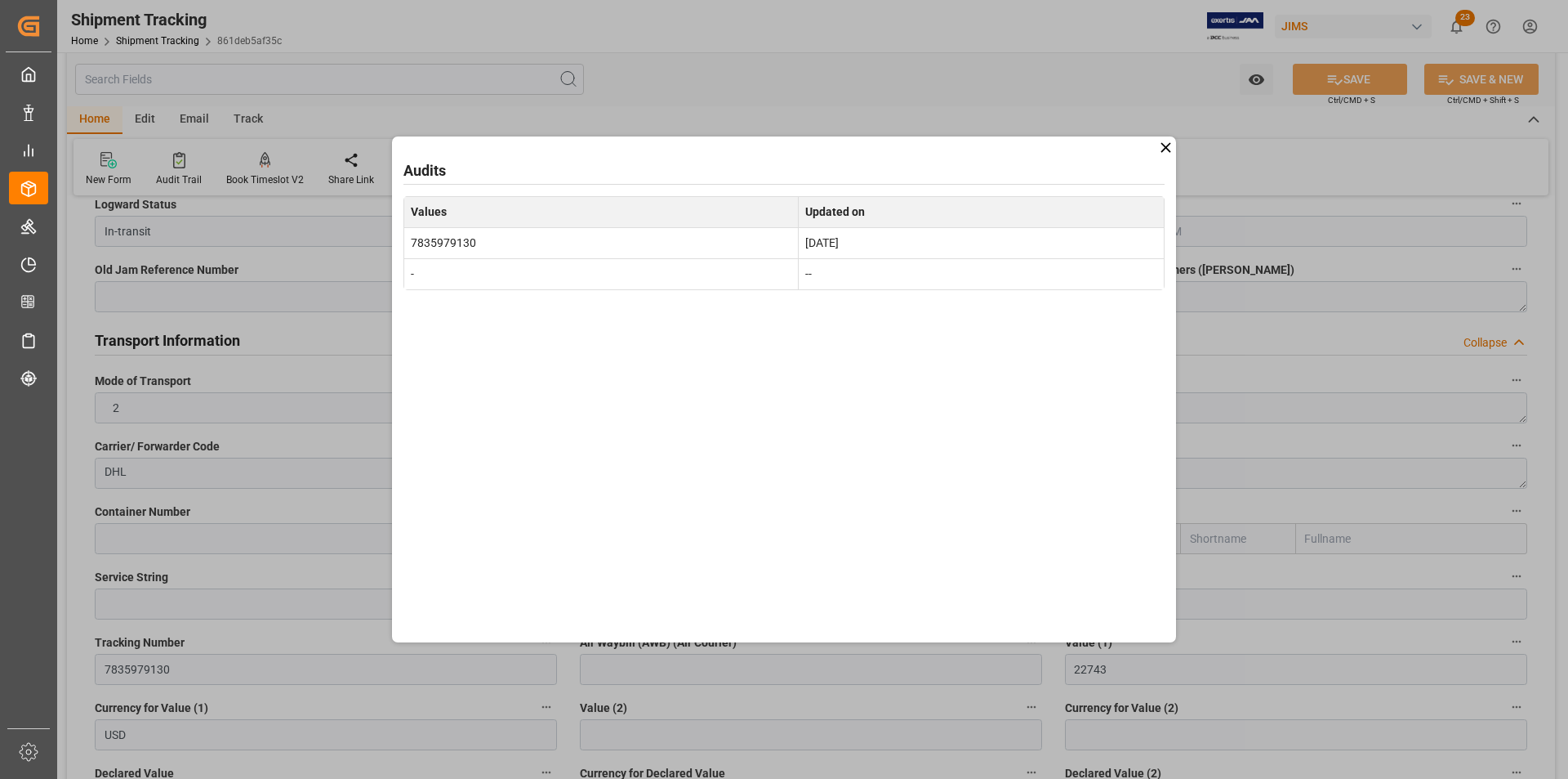
click at [1169, 147] on icon at bounding box center [1166, 147] width 17 height 17
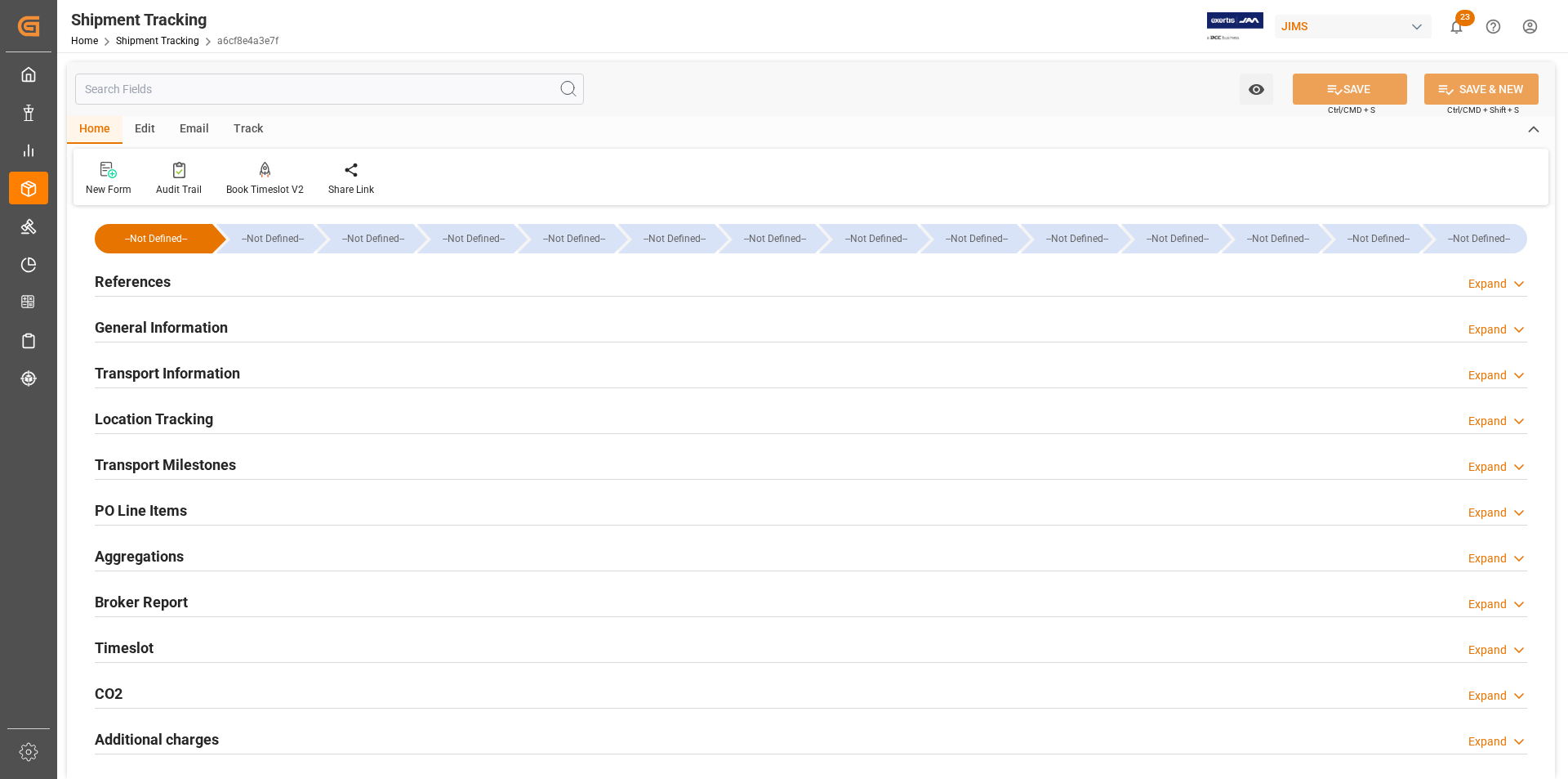
click at [134, 325] on h2 "General Information" at bounding box center [161, 327] width 133 height 22
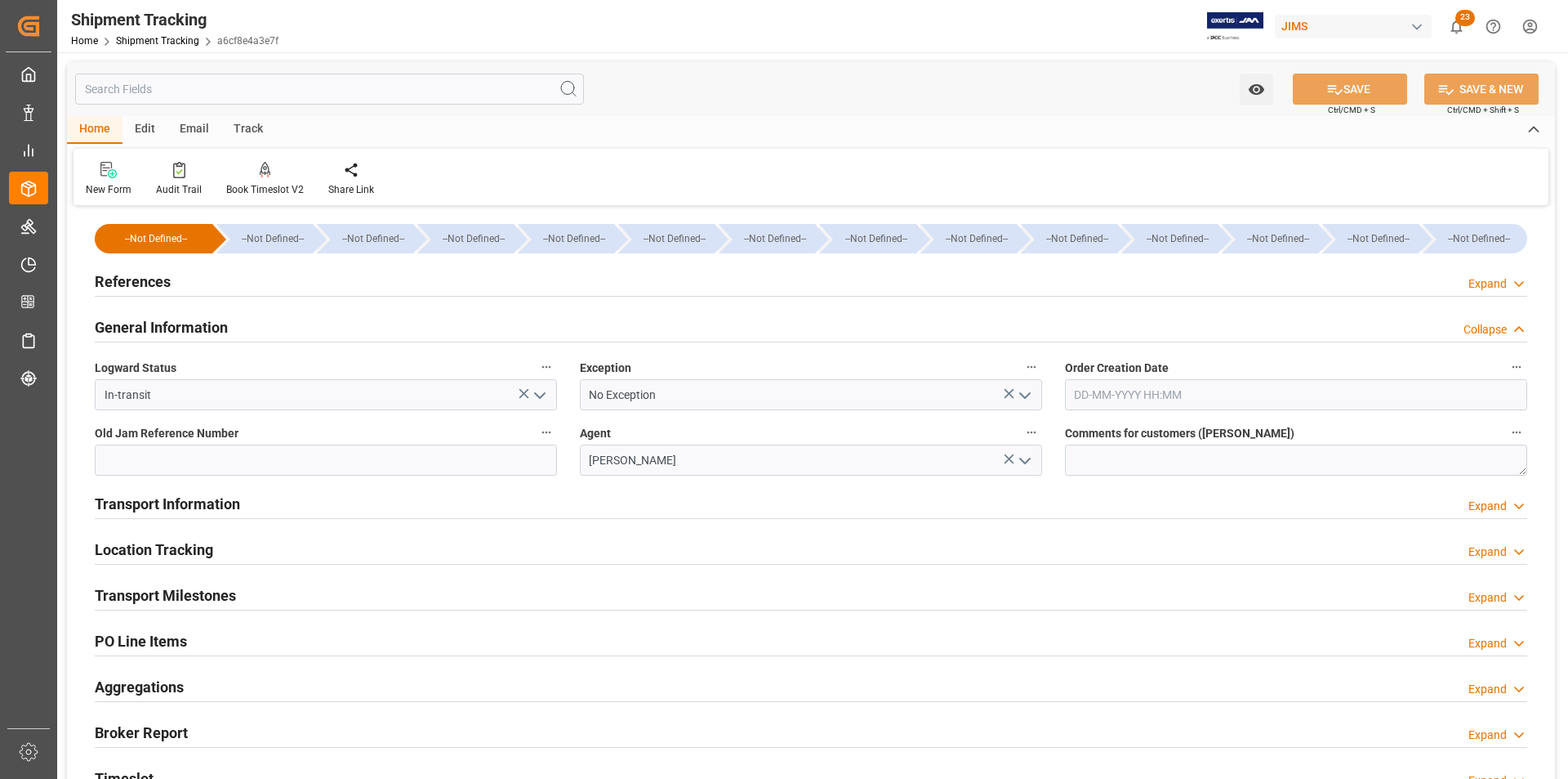
click at [142, 504] on h2 "Transport Information" at bounding box center [168, 503] width 146 height 22
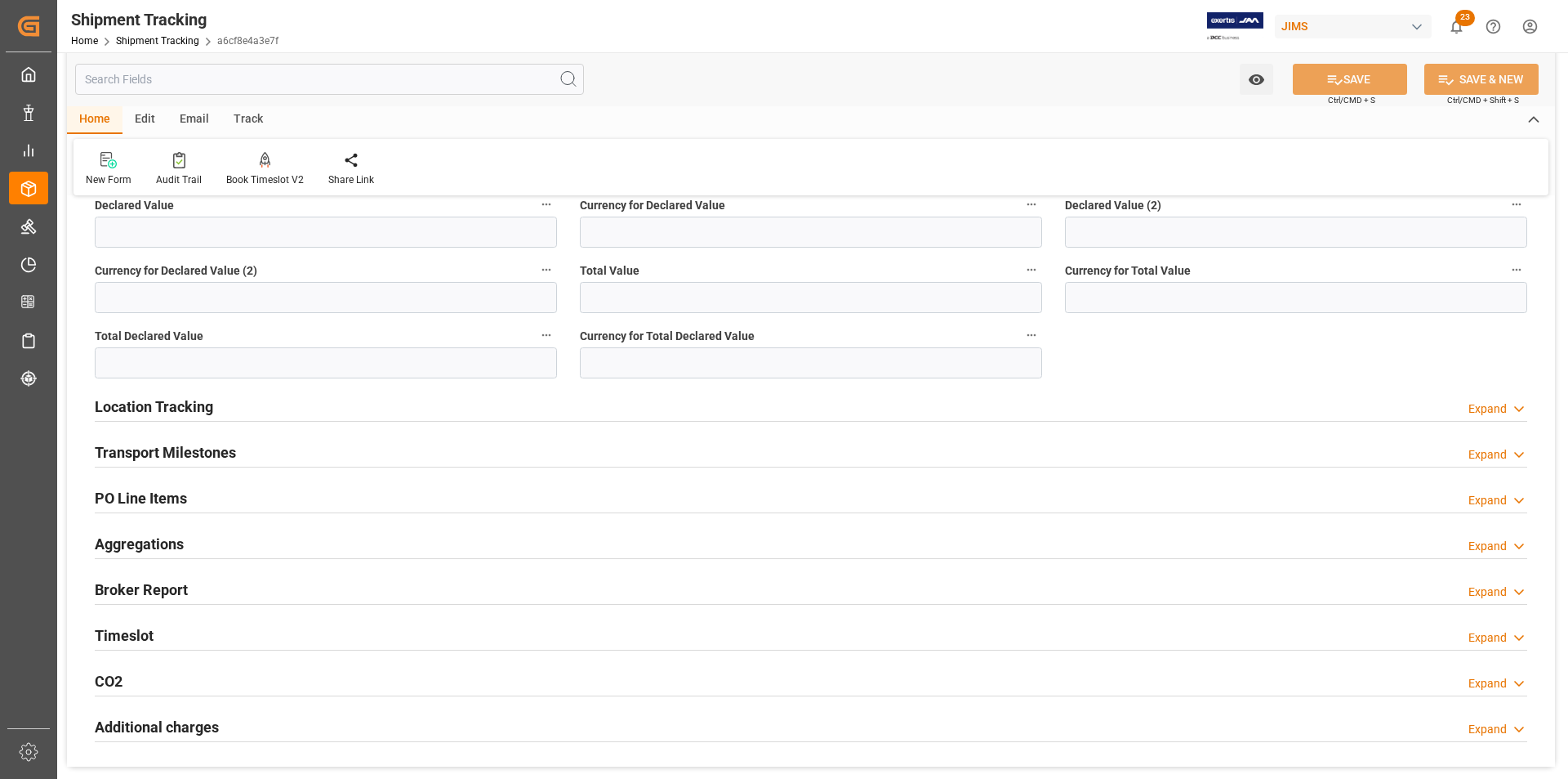
scroll to position [899, 0]
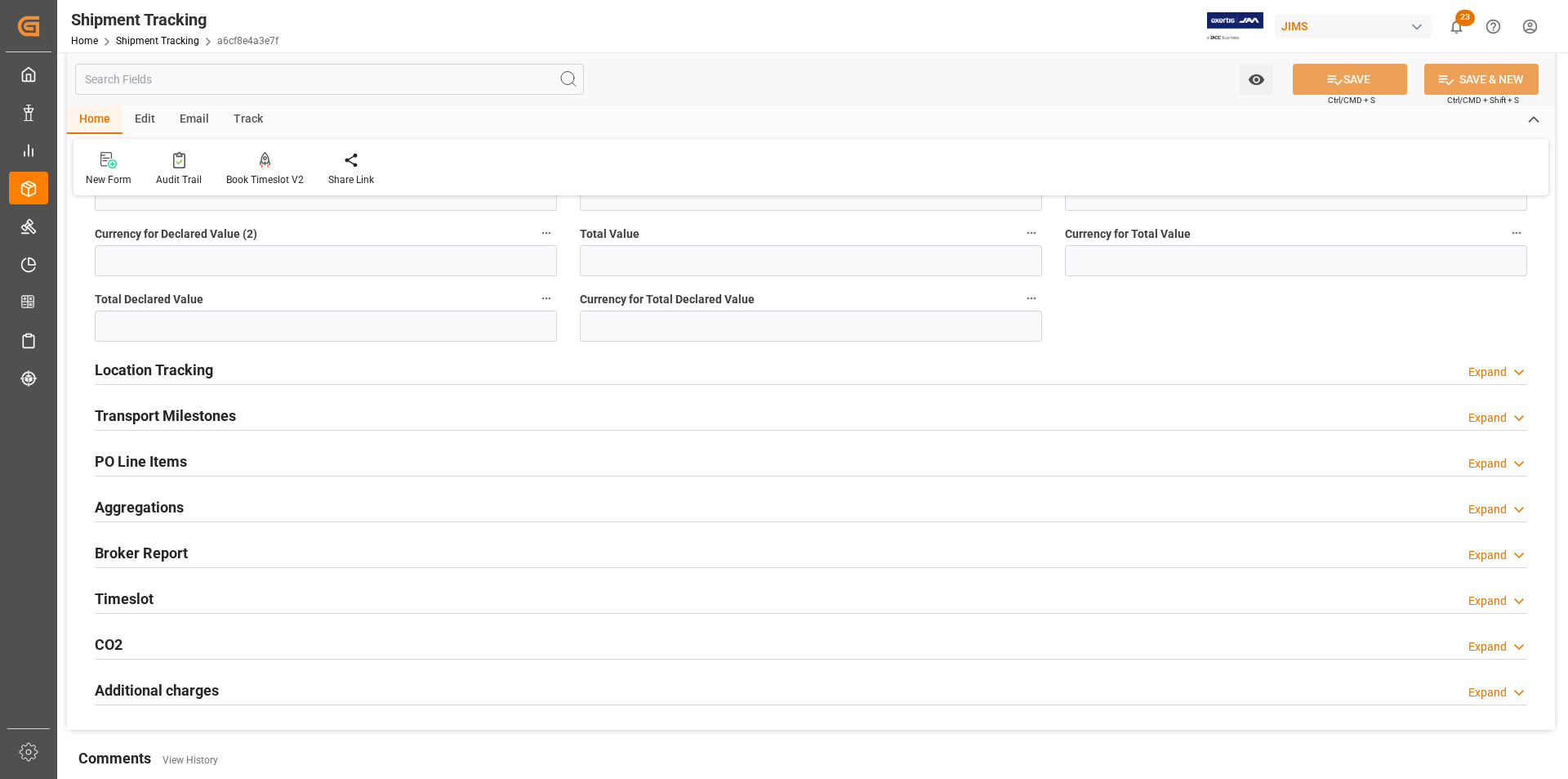
click at [206, 421] on h2 "Transport Milestones" at bounding box center [165, 416] width 141 height 22
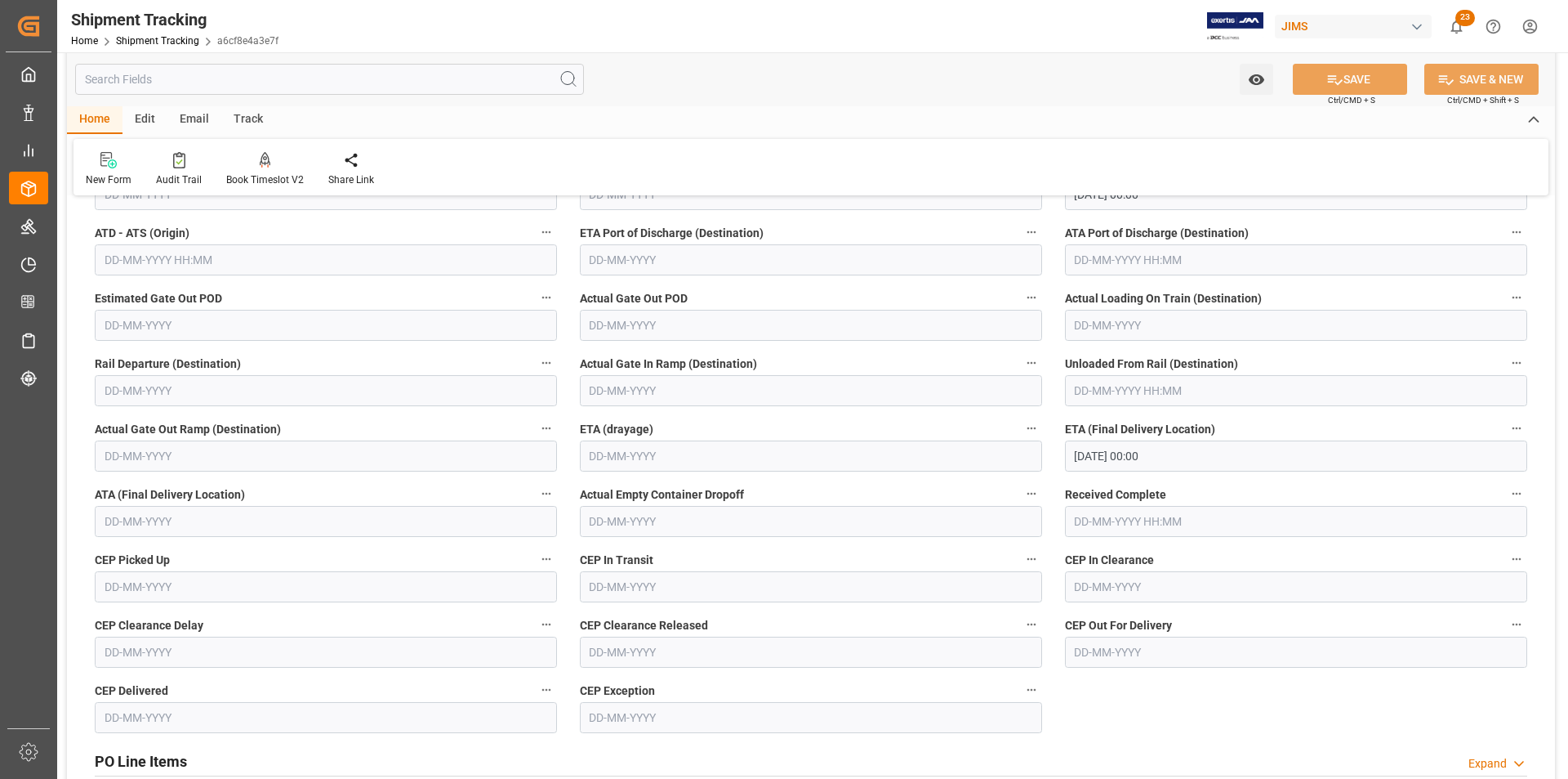
scroll to position [1226, 0]
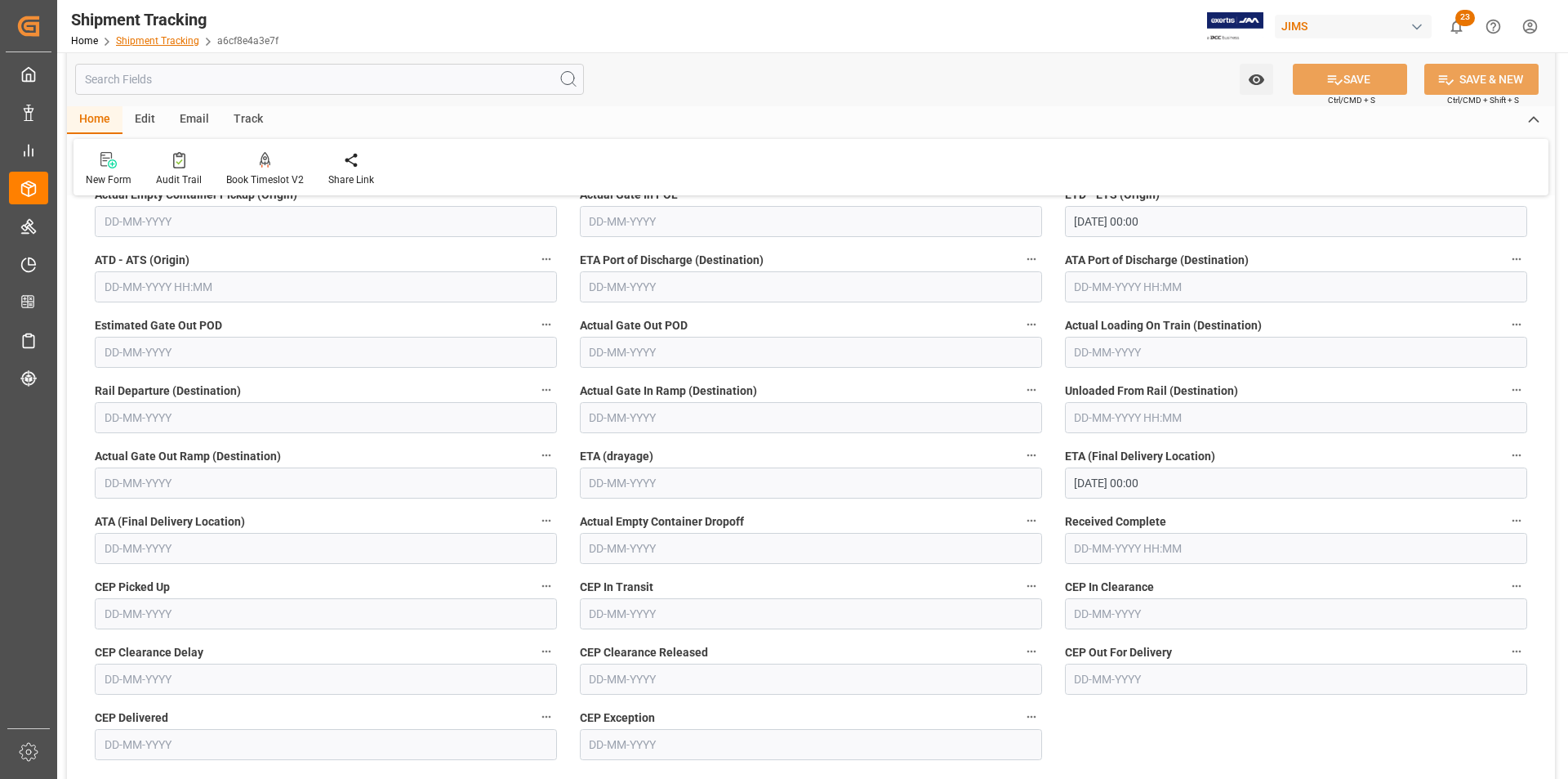
click at [156, 43] on link "Shipment Tracking" at bounding box center [157, 41] width 84 height 12
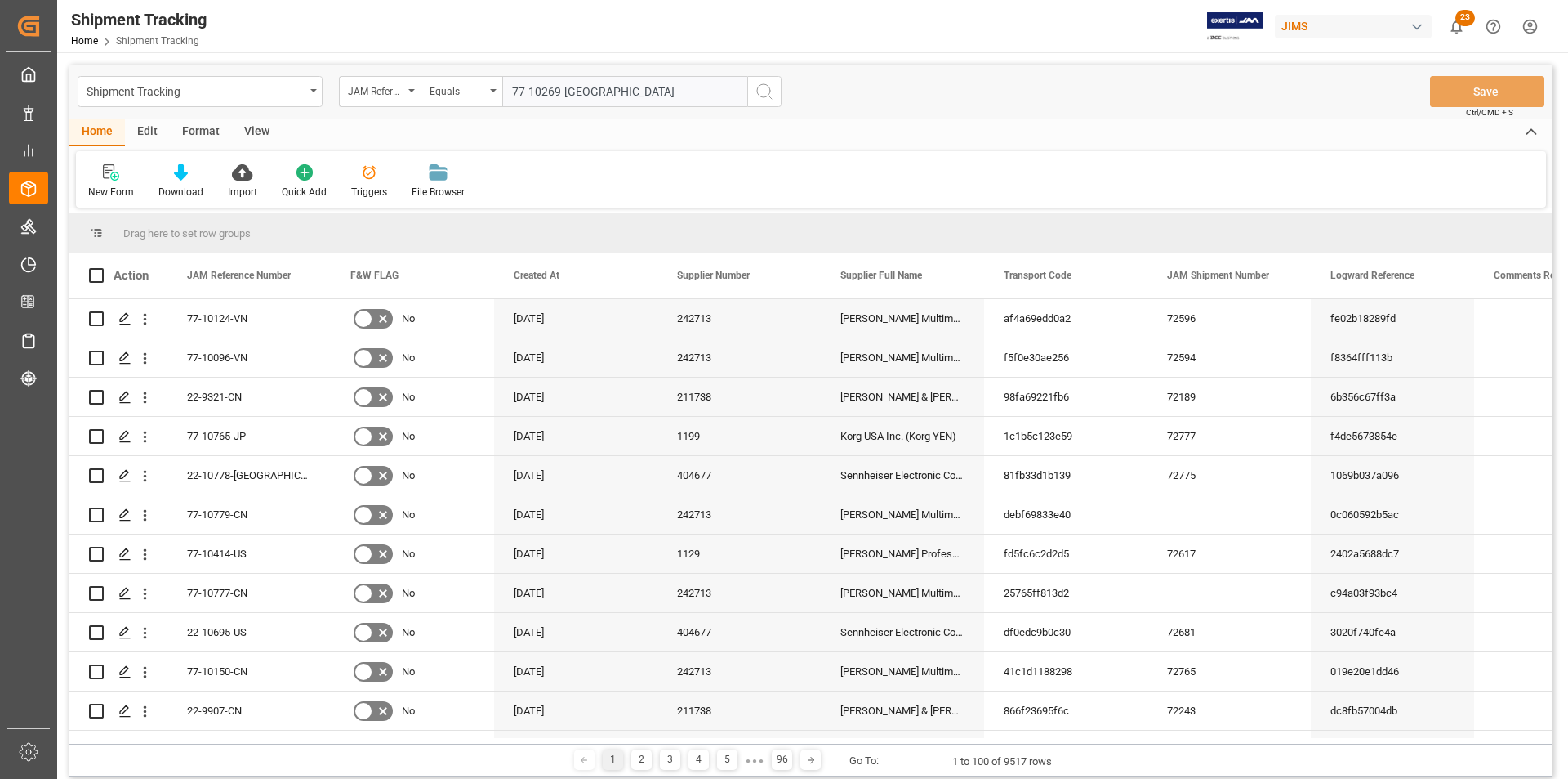
type input "77-10269-GB"
click at [760, 96] on circle "search button" at bounding box center [764, 91] width 13 height 13
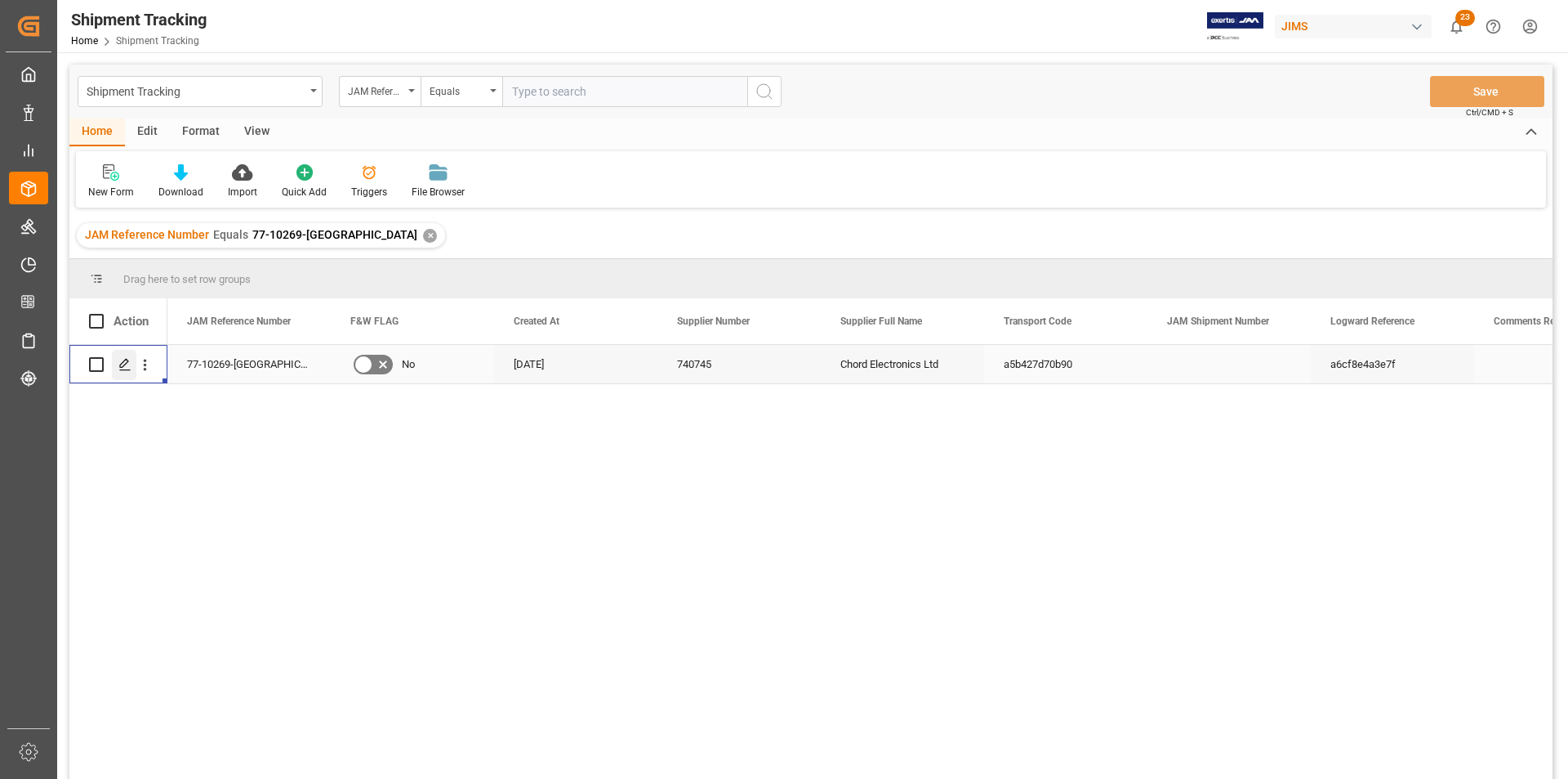
click at [122, 368] on polygon "Press SPACE to select this row." at bounding box center [124, 363] width 8 height 8
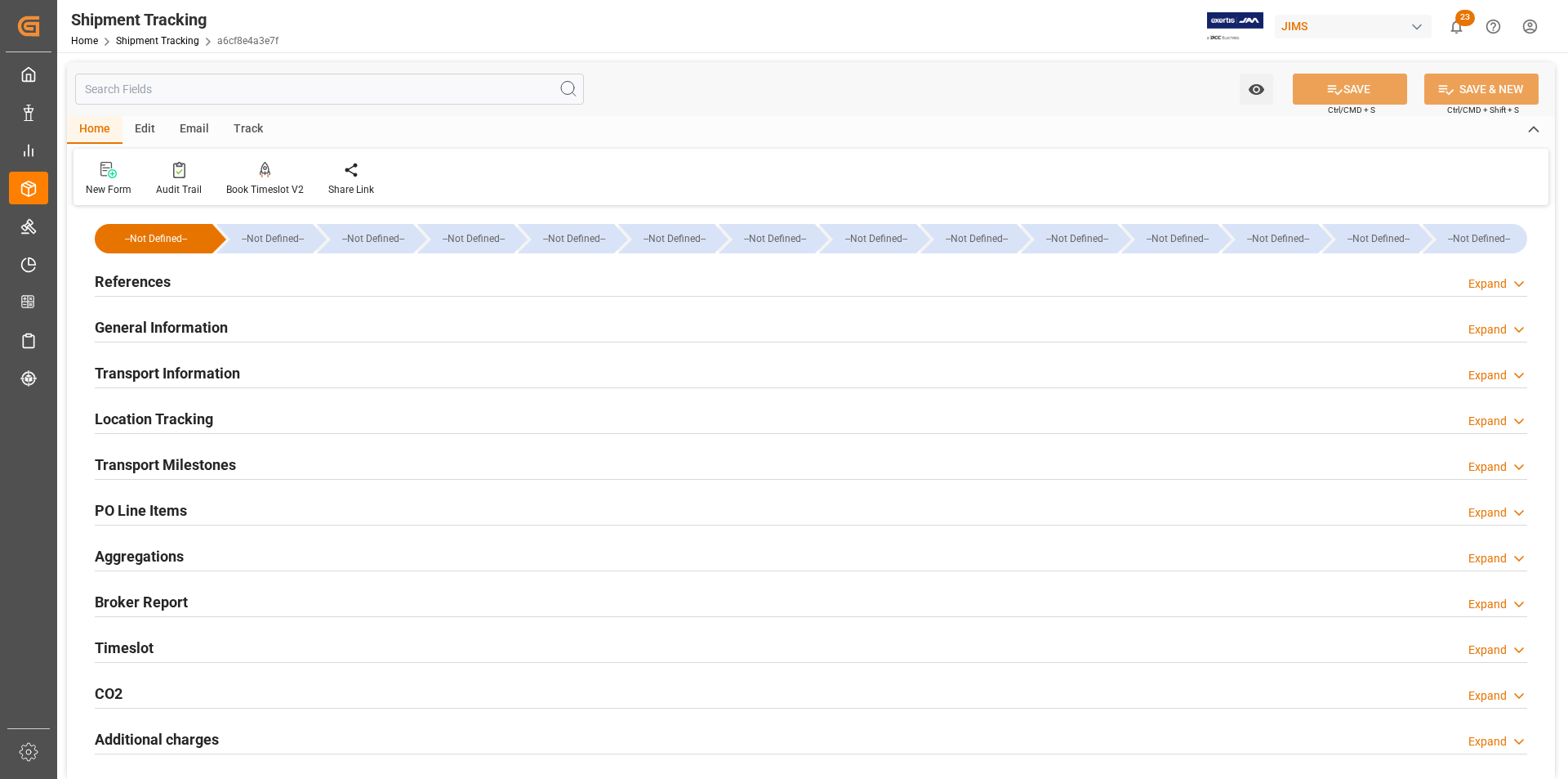
click at [152, 369] on h2 "Transport Information" at bounding box center [168, 373] width 146 height 22
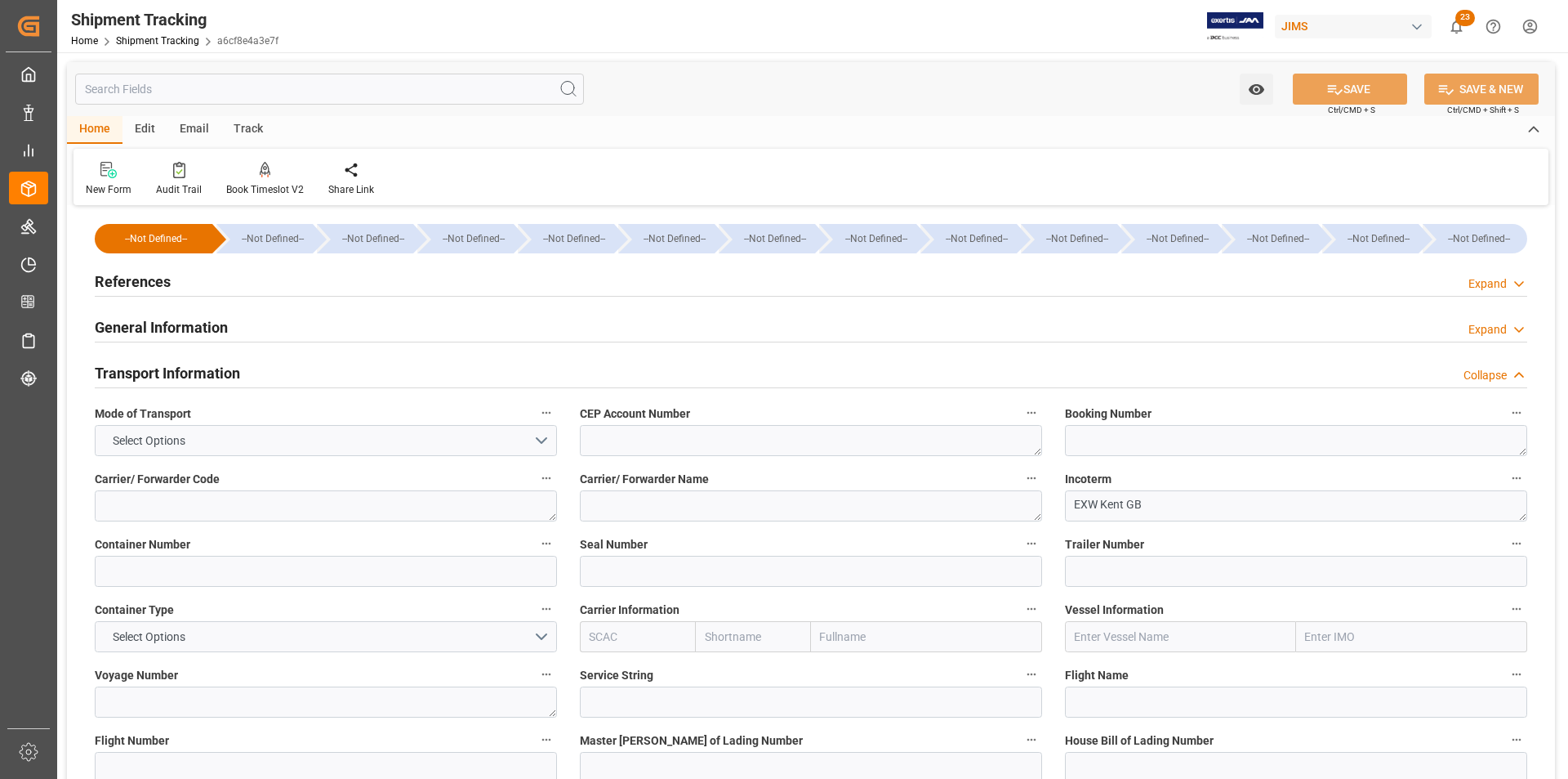
click at [153, 368] on h2 "Transport Information" at bounding box center [168, 373] width 146 height 22
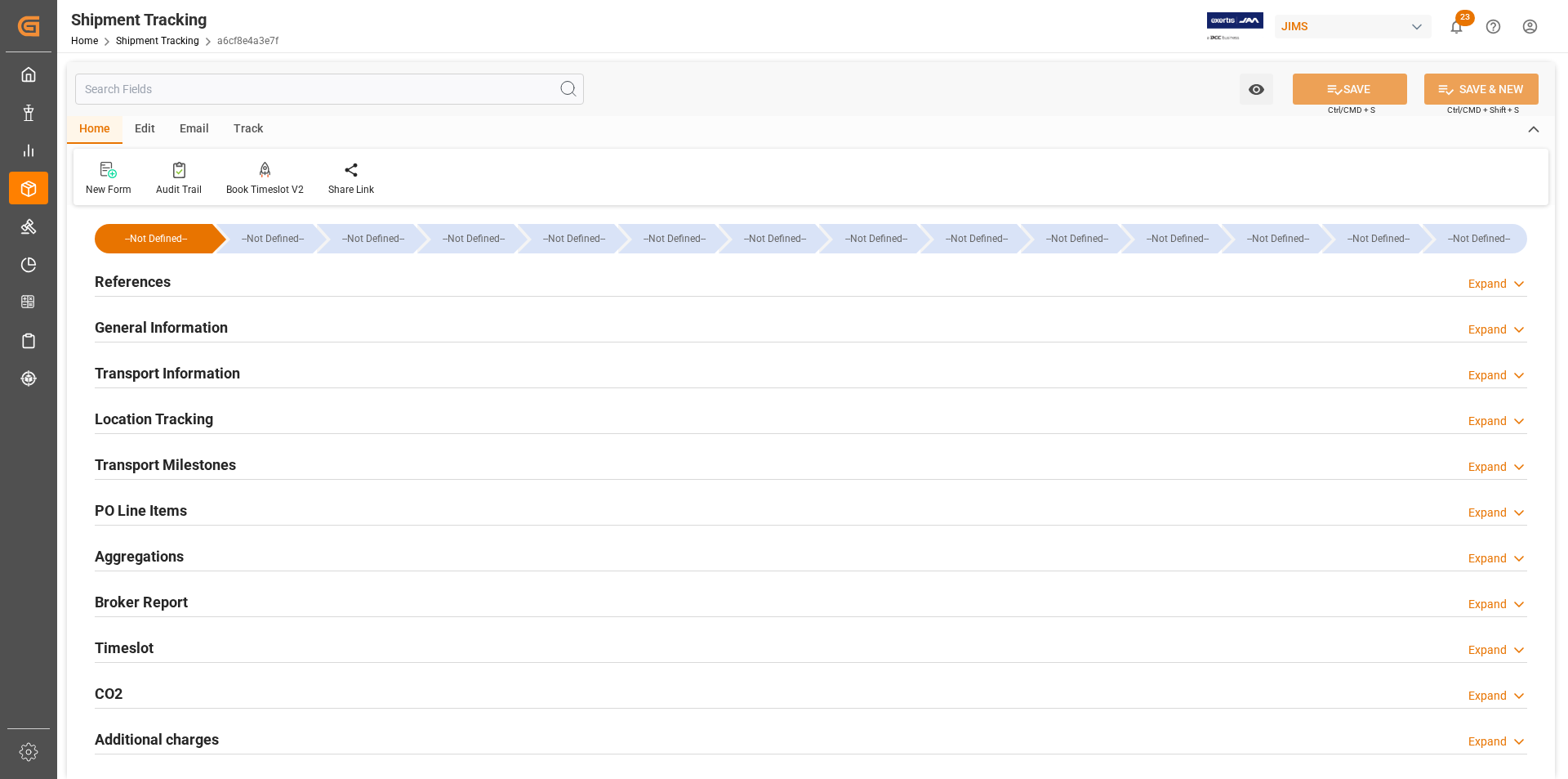
click at [154, 326] on h2 "General Information" at bounding box center [161, 327] width 133 height 22
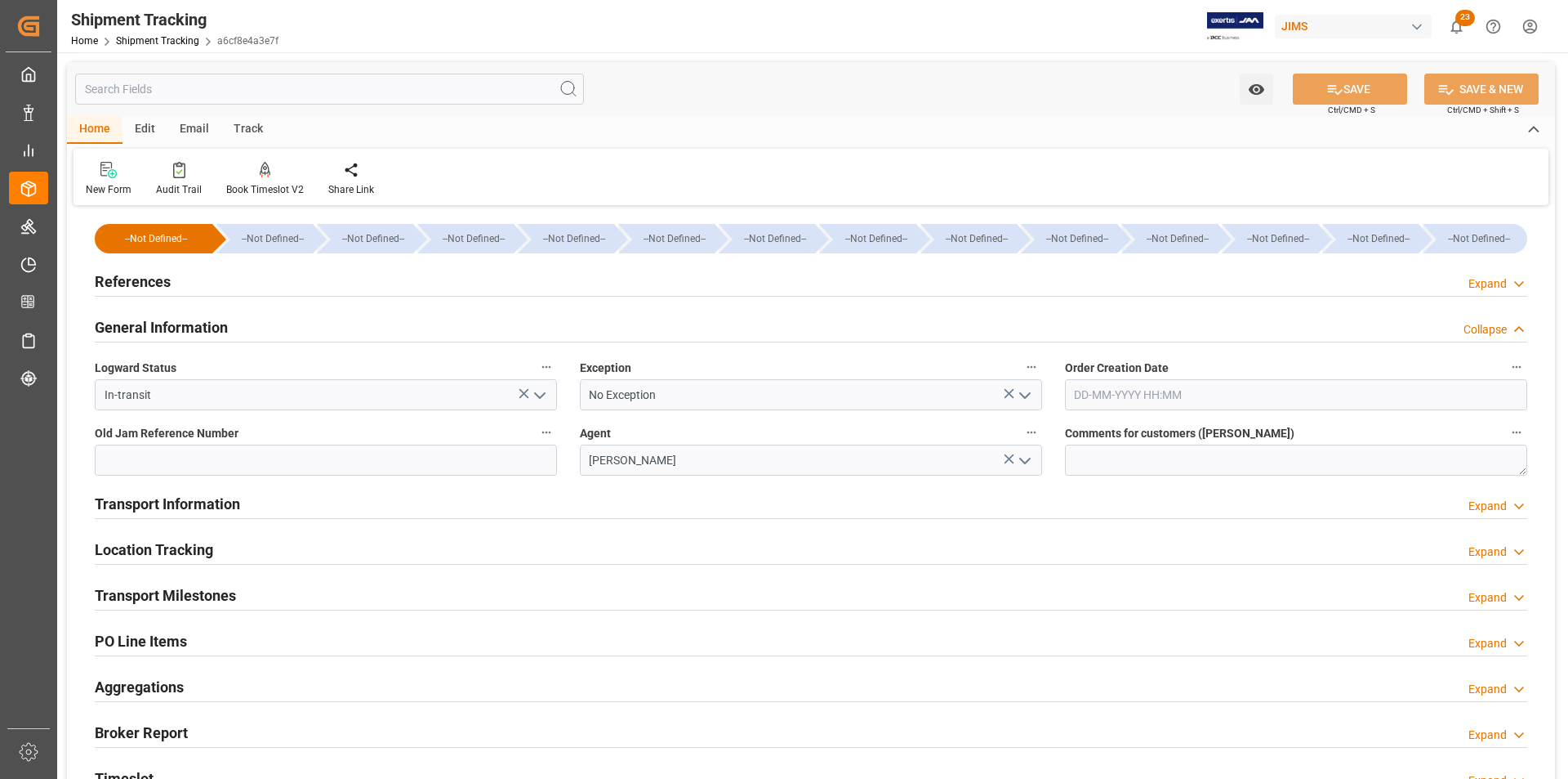
click at [151, 496] on h2 "Transport Information" at bounding box center [168, 503] width 146 height 22
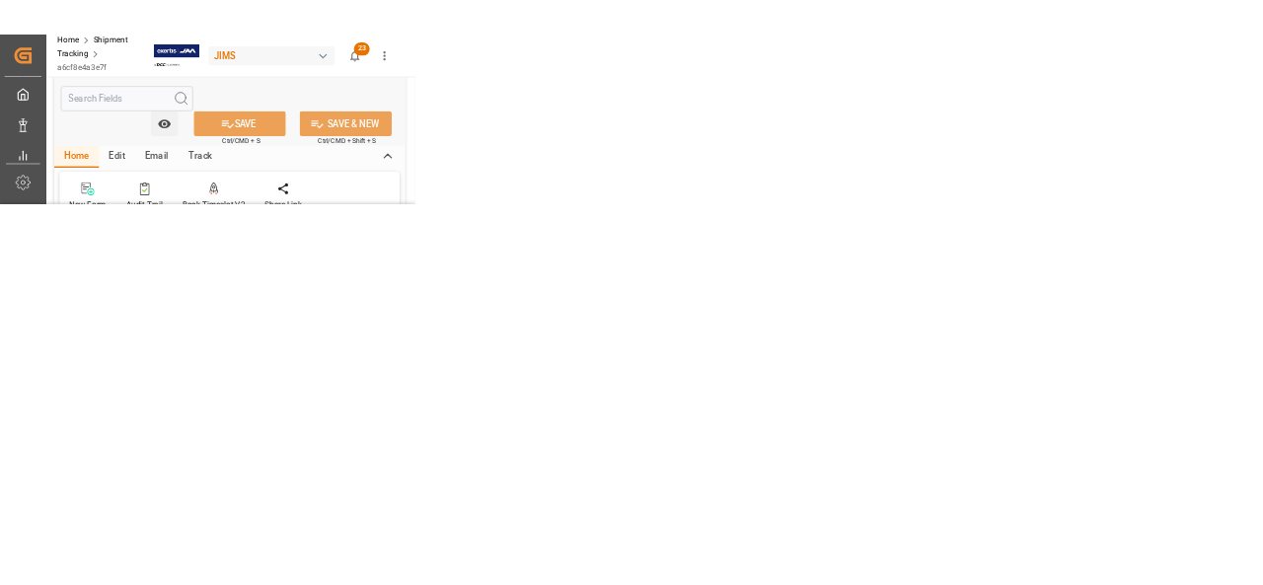
scroll to position [888, 0]
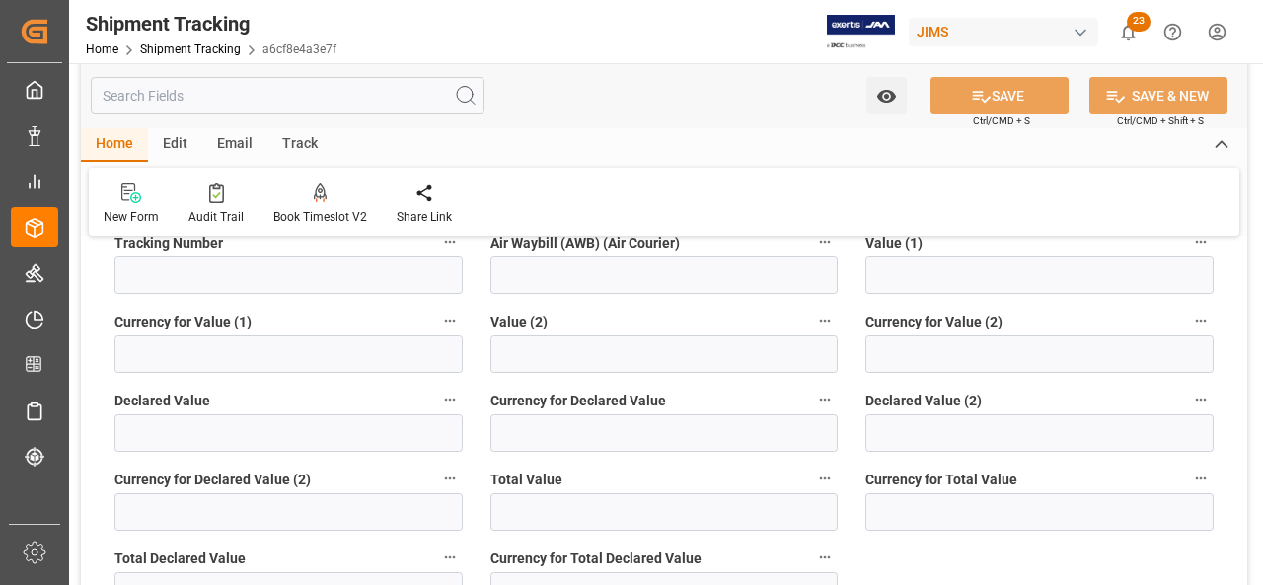
click at [650, 166] on div "Home Edit Email Track New Form Audit Trail Book Timeslot V2 Book a Timeslot for…" at bounding box center [664, 182] width 1167 height 108
click at [199, 45] on link "Shipment Tracking" at bounding box center [190, 49] width 101 height 14
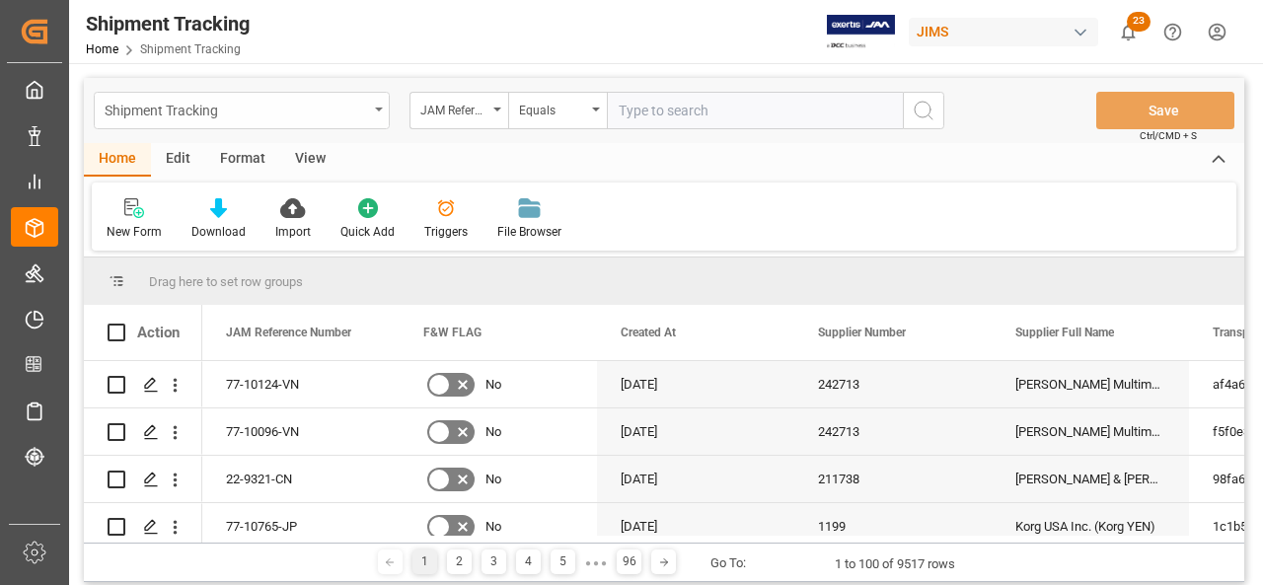
click at [342, 113] on div "Shipment Tracking" at bounding box center [237, 109] width 264 height 25
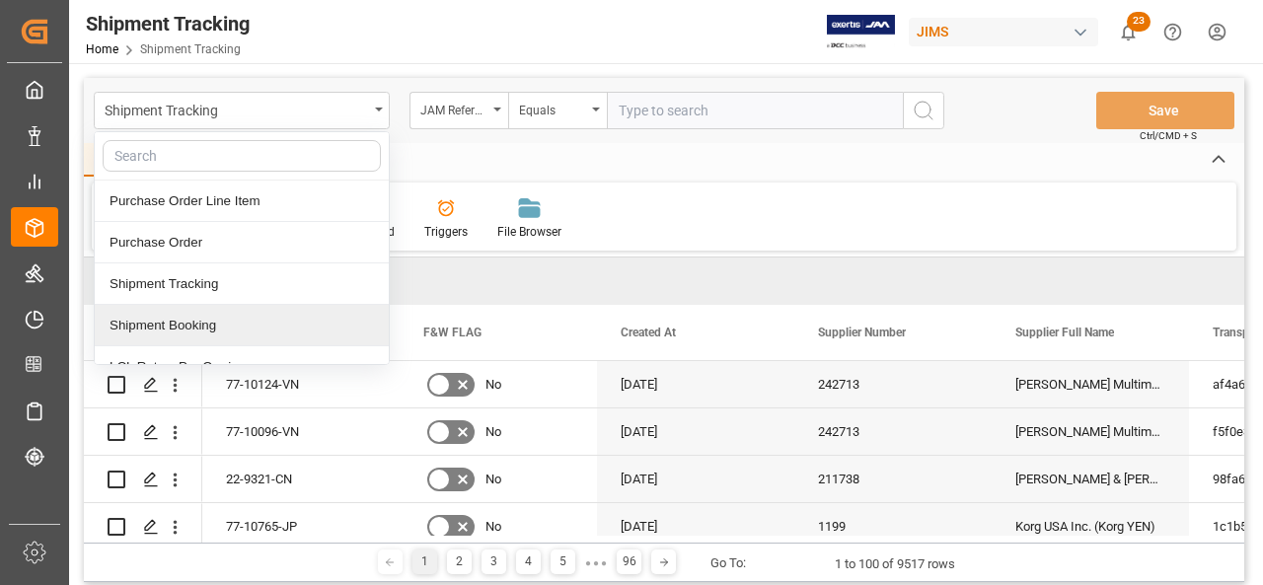
click at [268, 324] on div "Shipment Booking" at bounding box center [242, 325] width 294 height 41
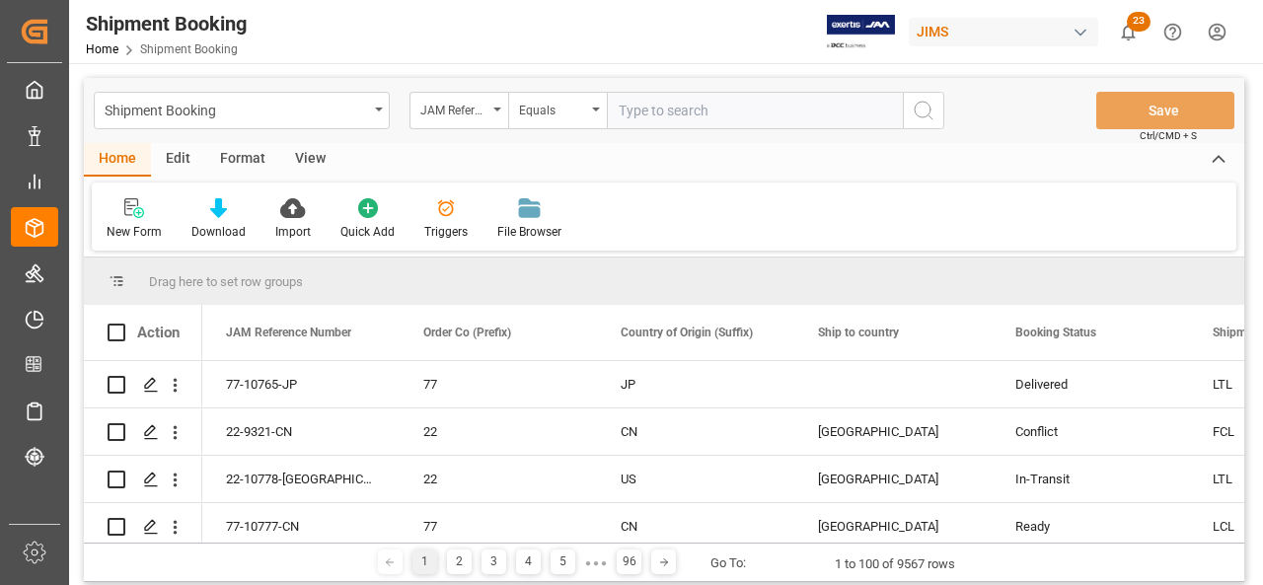
click at [732, 115] on input "text" at bounding box center [755, 111] width 296 height 38
paste input "77-10269-GB"
type input "77-10269-GB"
click at [909, 117] on button "search button" at bounding box center [923, 111] width 41 height 38
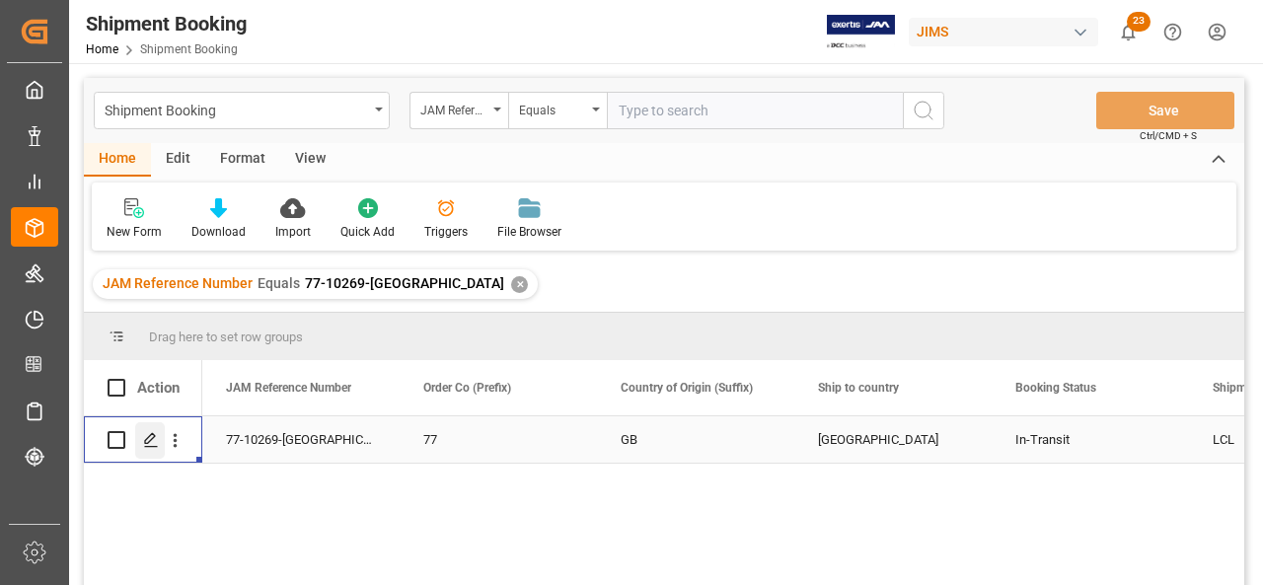
click at [147, 444] on polygon "Press SPACE to select this row." at bounding box center [150, 439] width 10 height 10
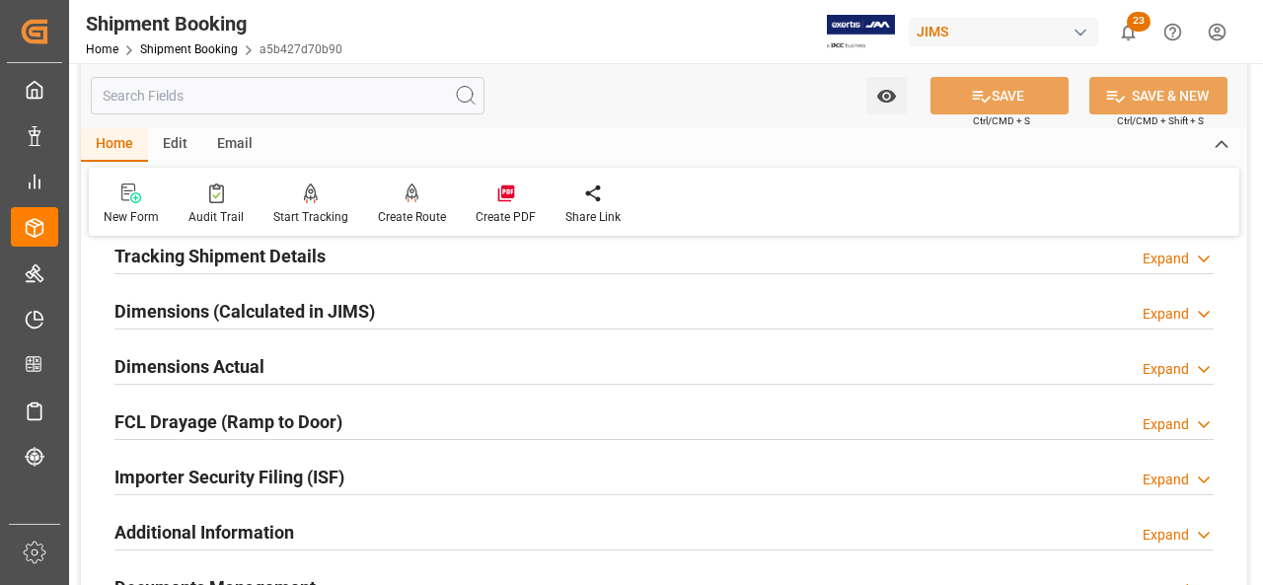
scroll to position [494, 0]
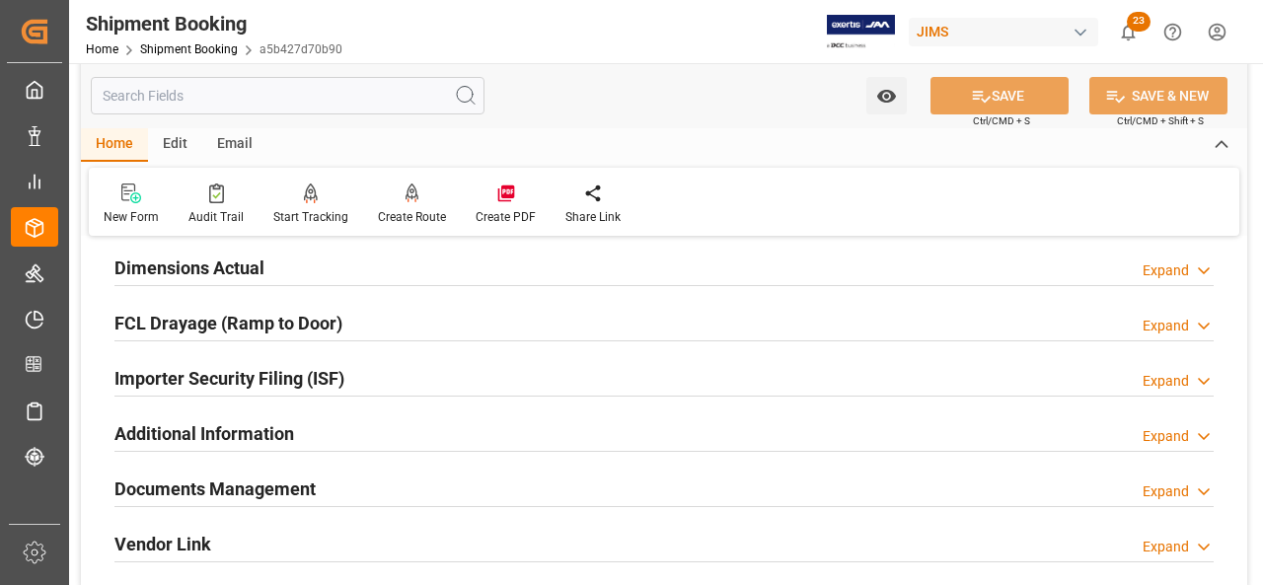
click at [208, 494] on h2 "Documents Management" at bounding box center [215, 489] width 201 height 27
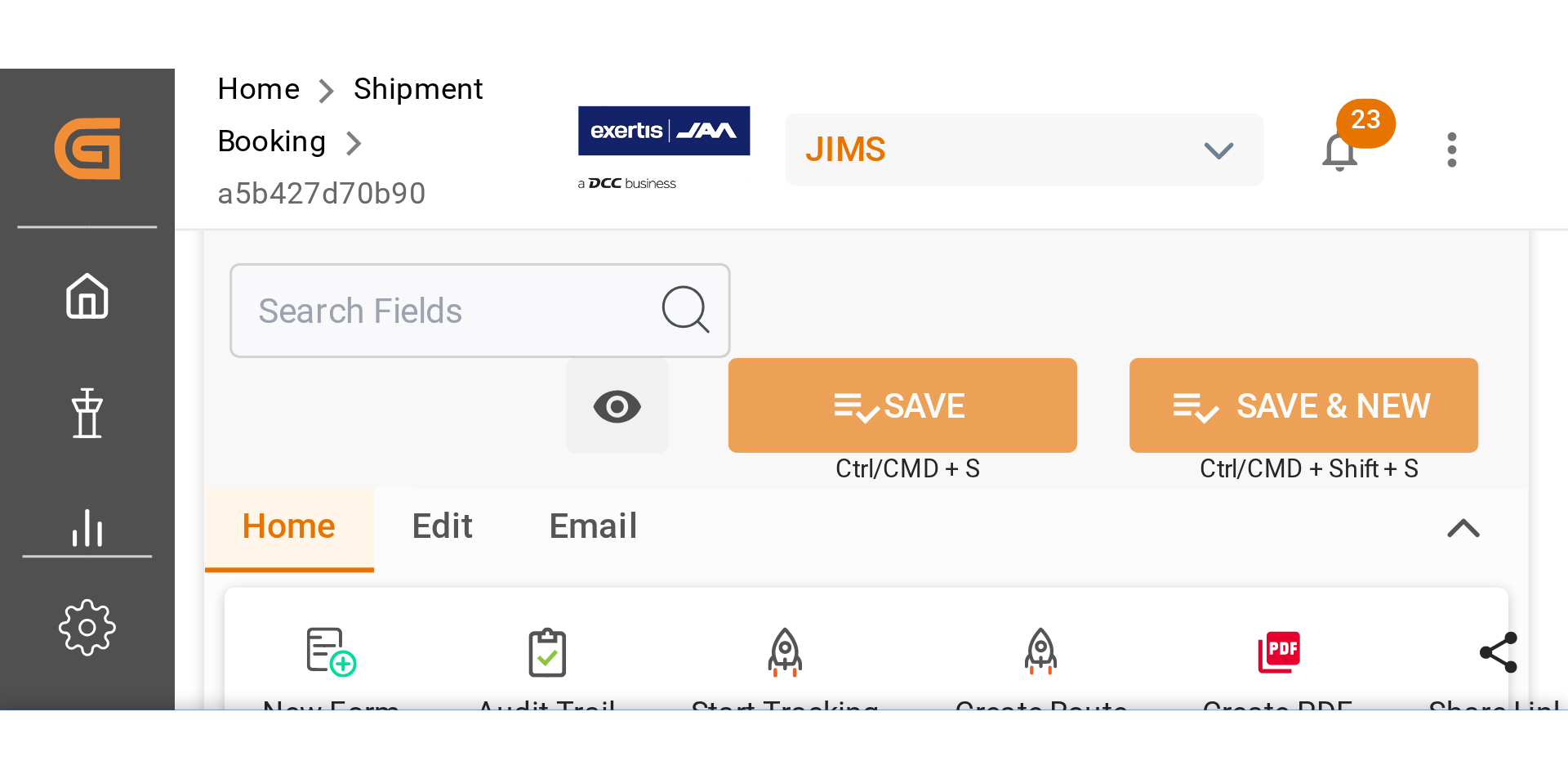
scroll to position [735, 0]
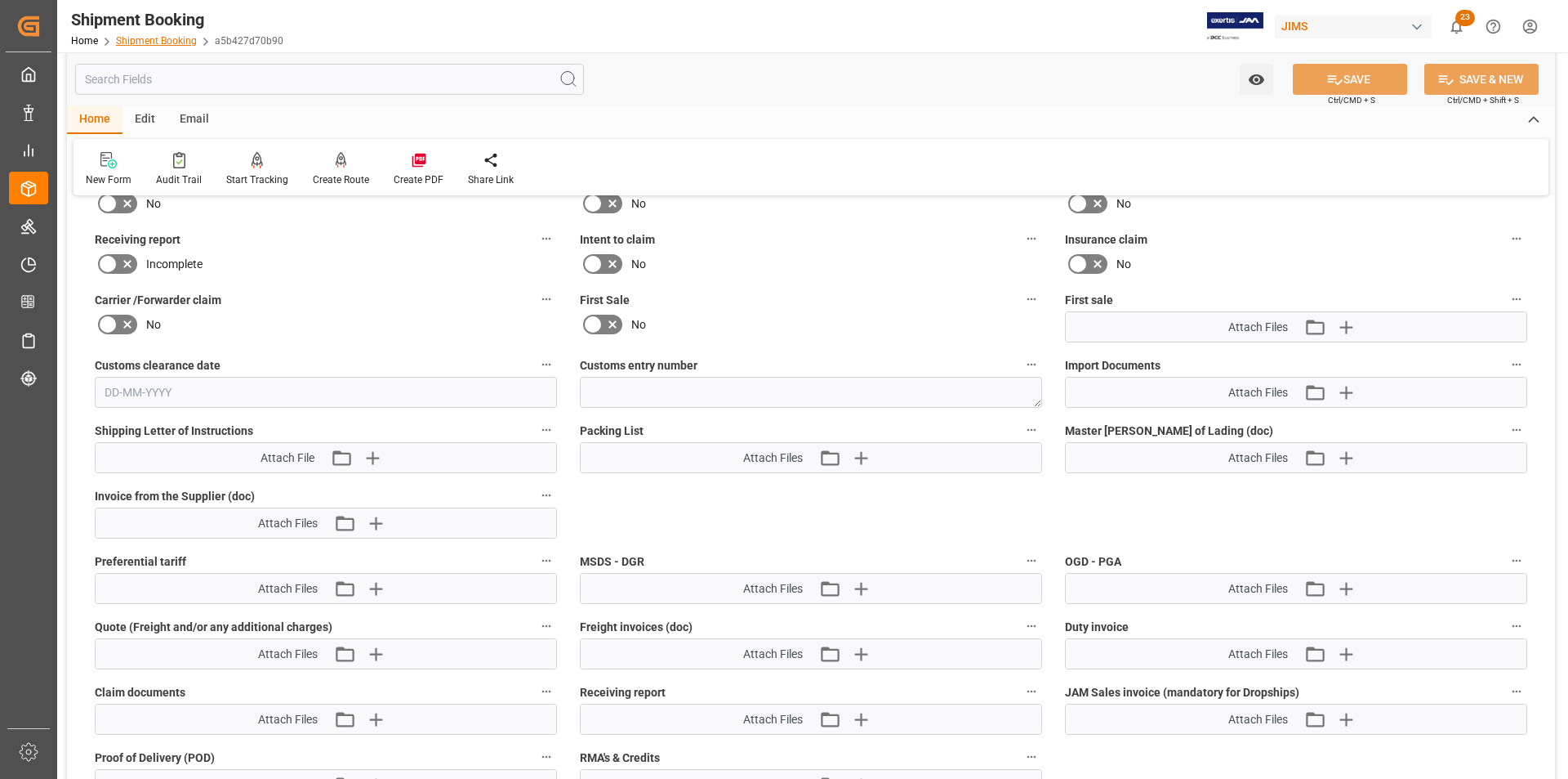
click at [157, 42] on link "Shipment Booking" at bounding box center [156, 41] width 81 height 12
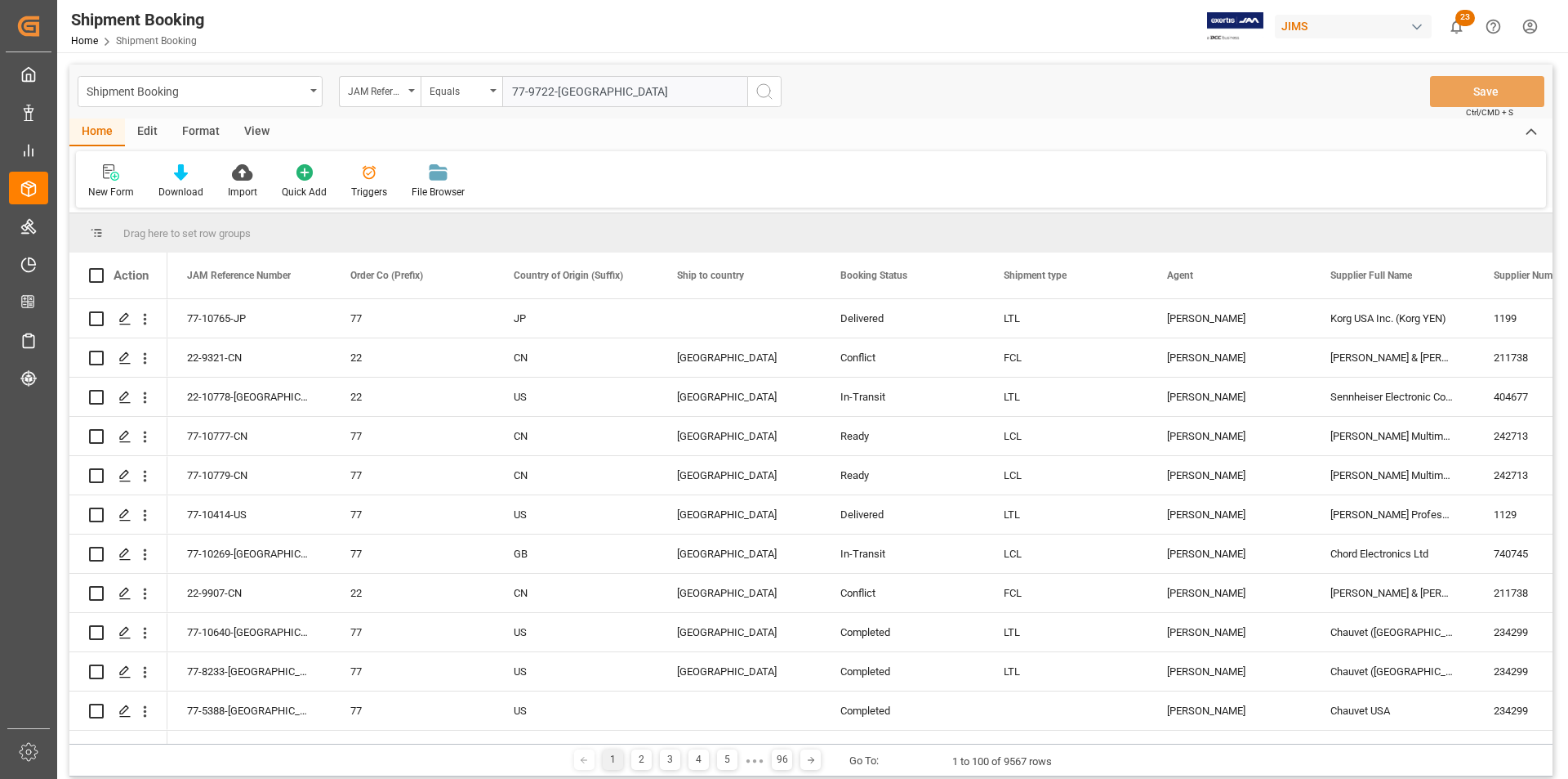
type input "77-9722-[GEOGRAPHIC_DATA]"
click at [765, 95] on icon "search button" at bounding box center [765, 92] width 20 height 20
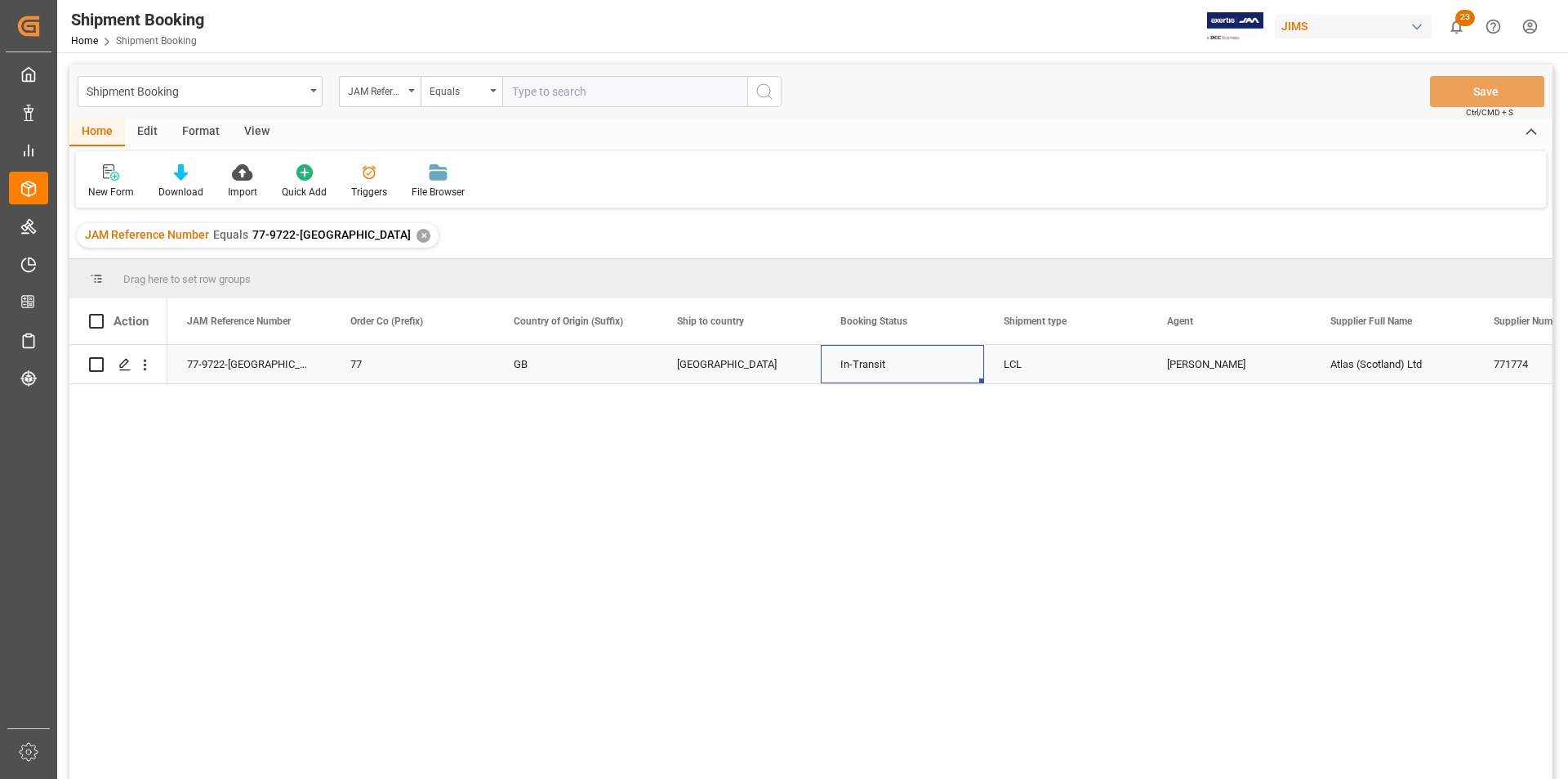
click at [842, 368] on div "In-Transit" at bounding box center [903, 364] width 124 height 37
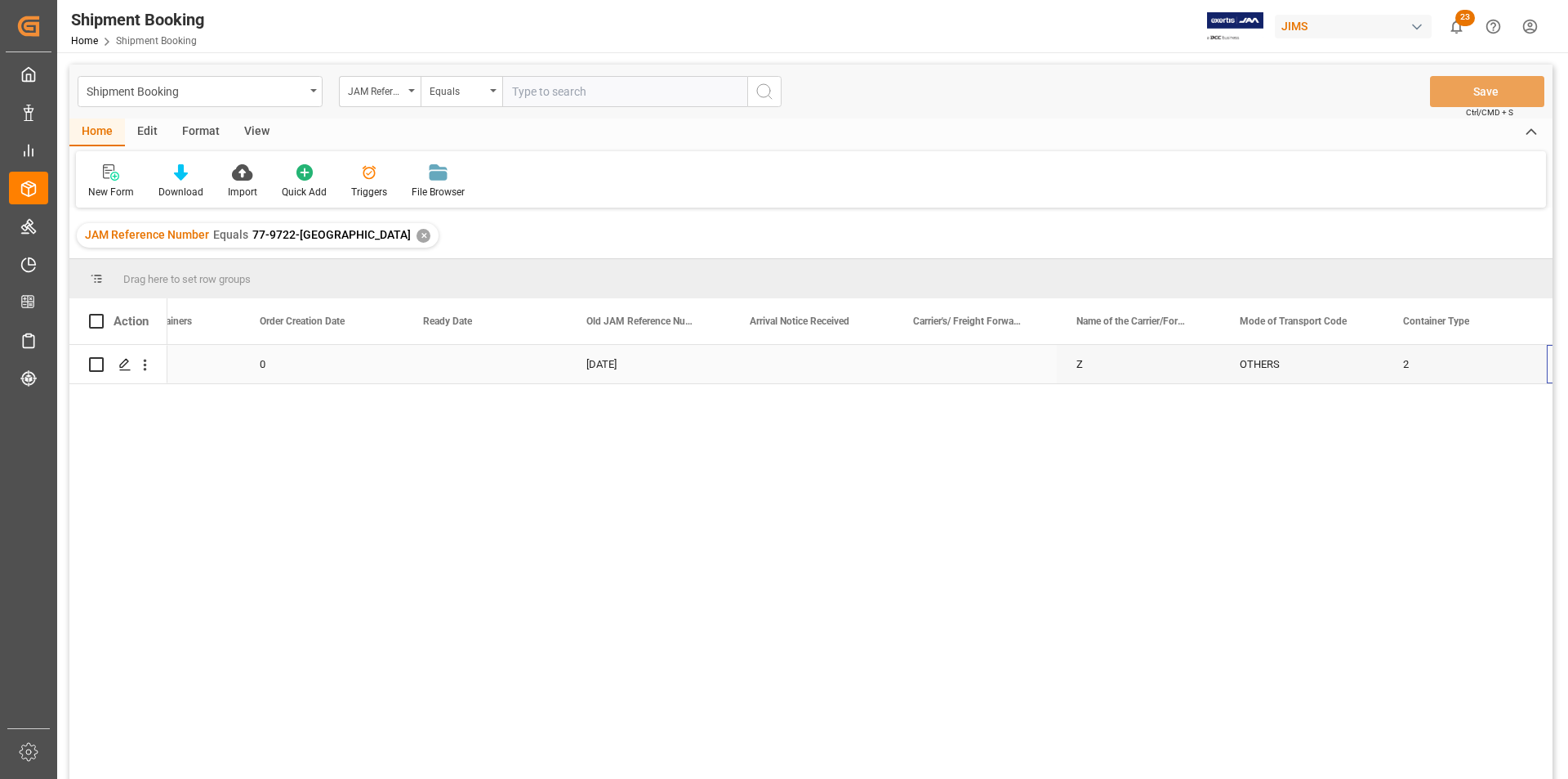
scroll to position [0, 1561]
click at [121, 359] on icon "Press SPACE to select this row." at bounding box center [125, 364] width 13 height 13
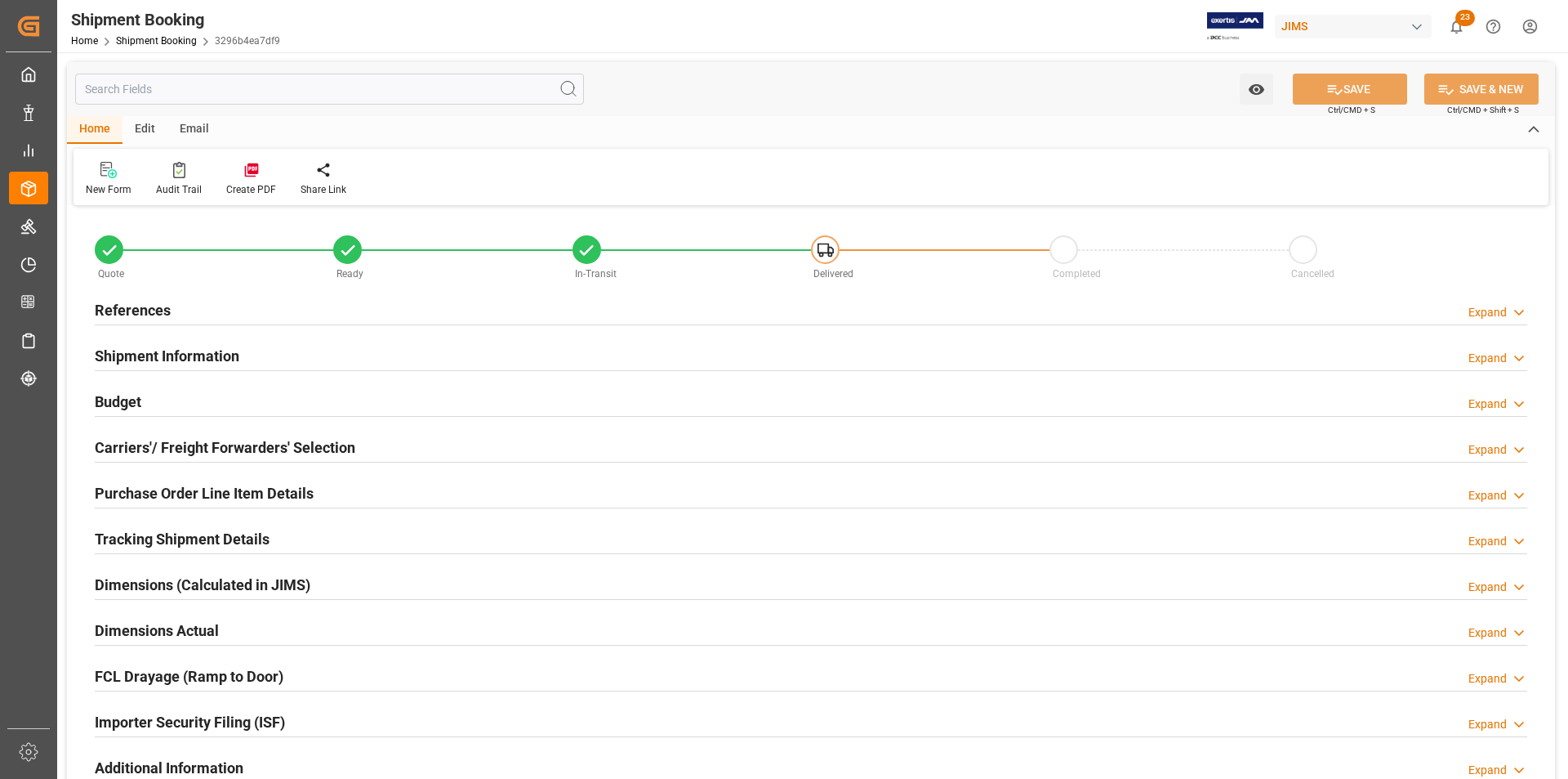
type input "0"
type input "919.864"
type input "311.34"
type input "5034.66"
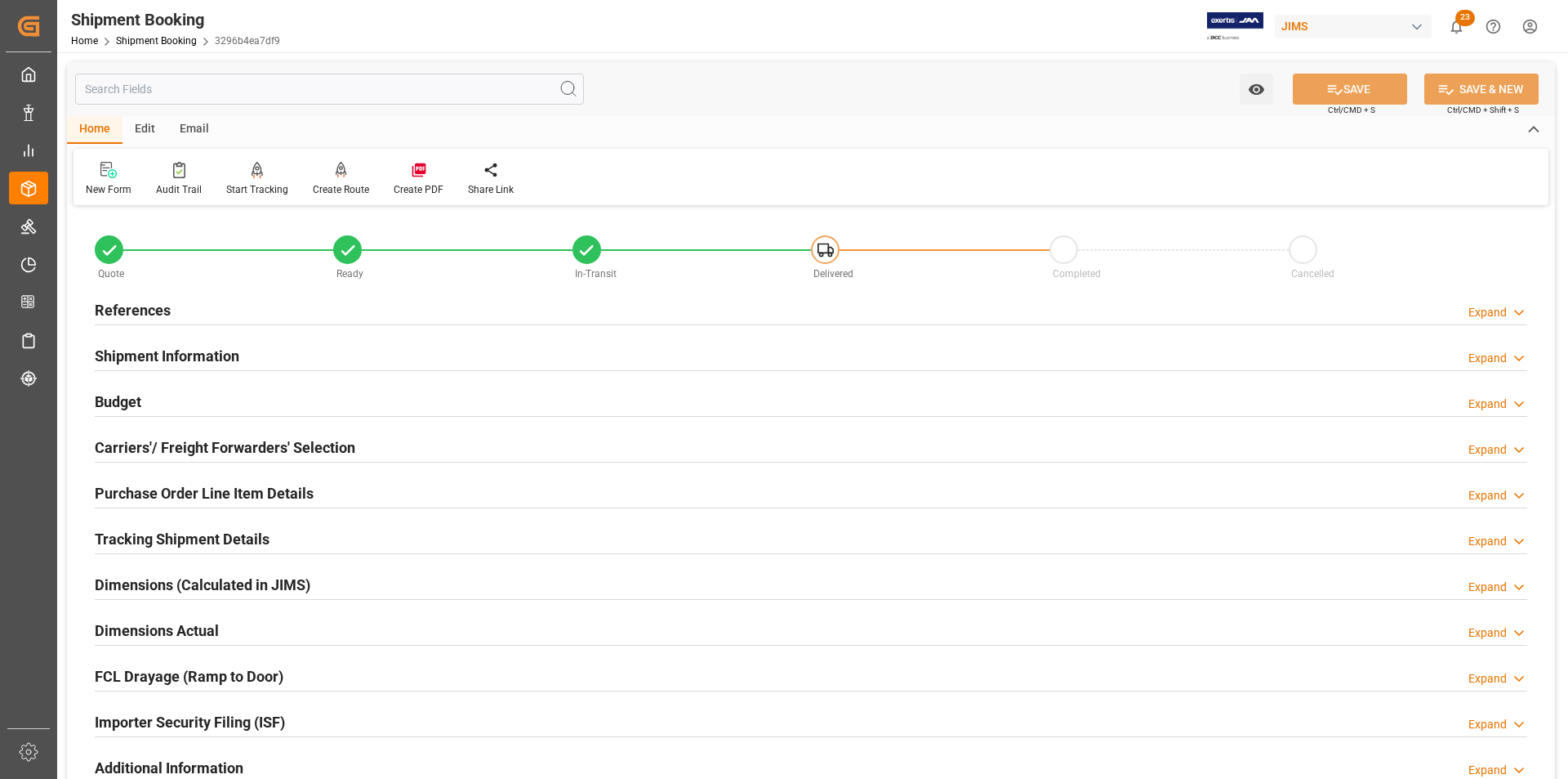
click at [121, 398] on h2 "Budget" at bounding box center [118, 402] width 46 height 22
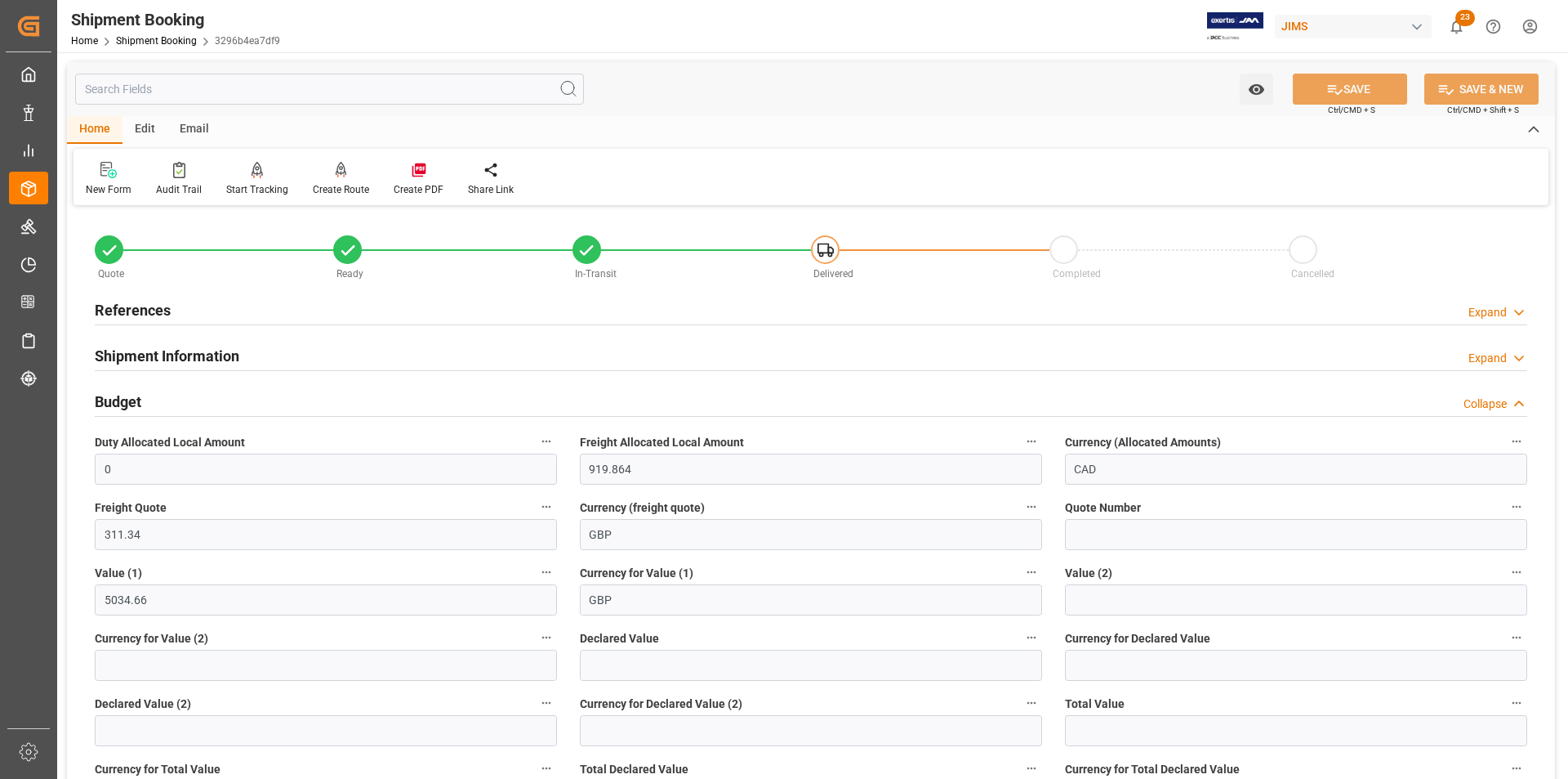
click at [135, 402] on h2 "Budget" at bounding box center [118, 402] width 46 height 22
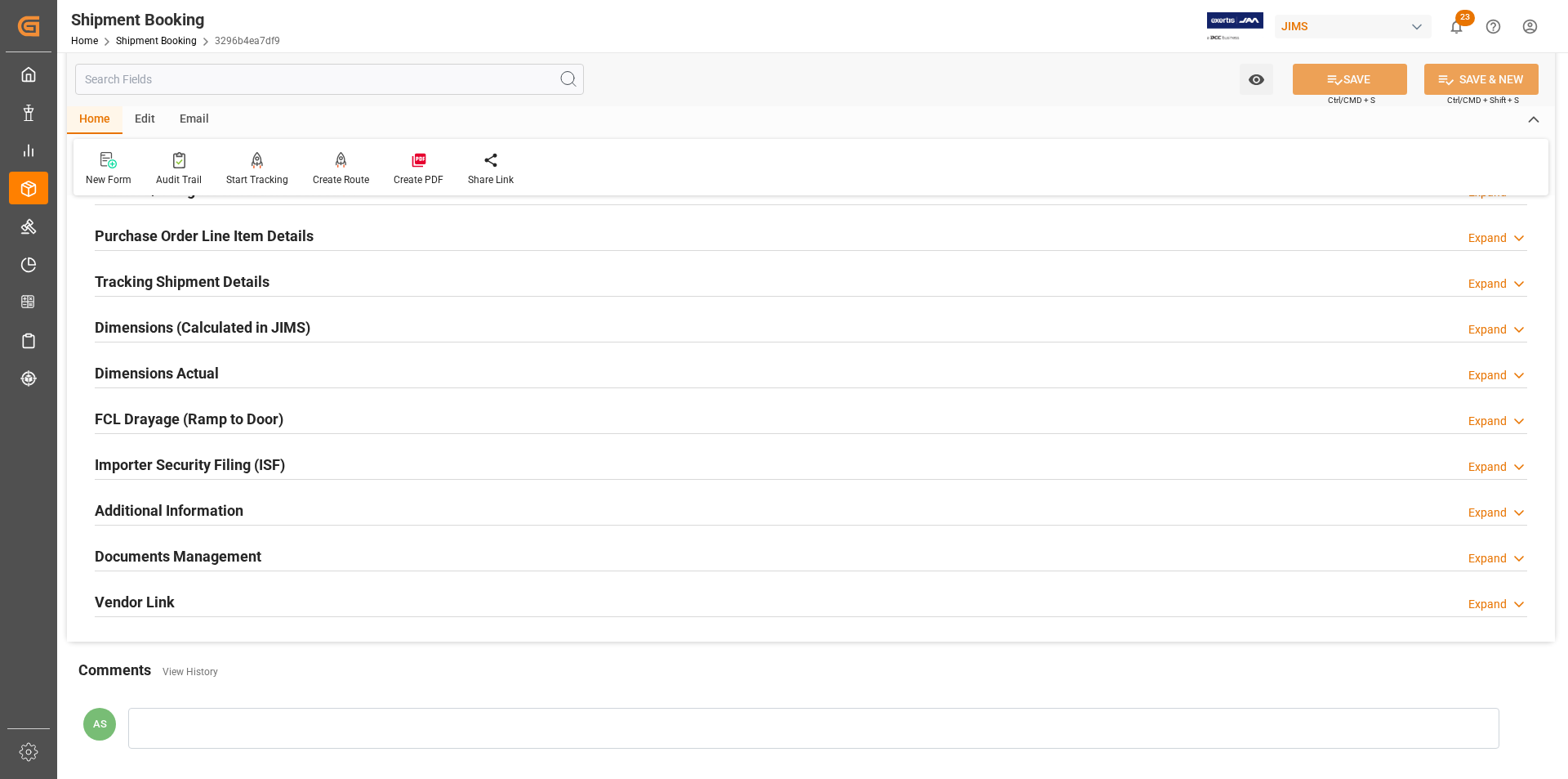
scroll to position [327, 0]
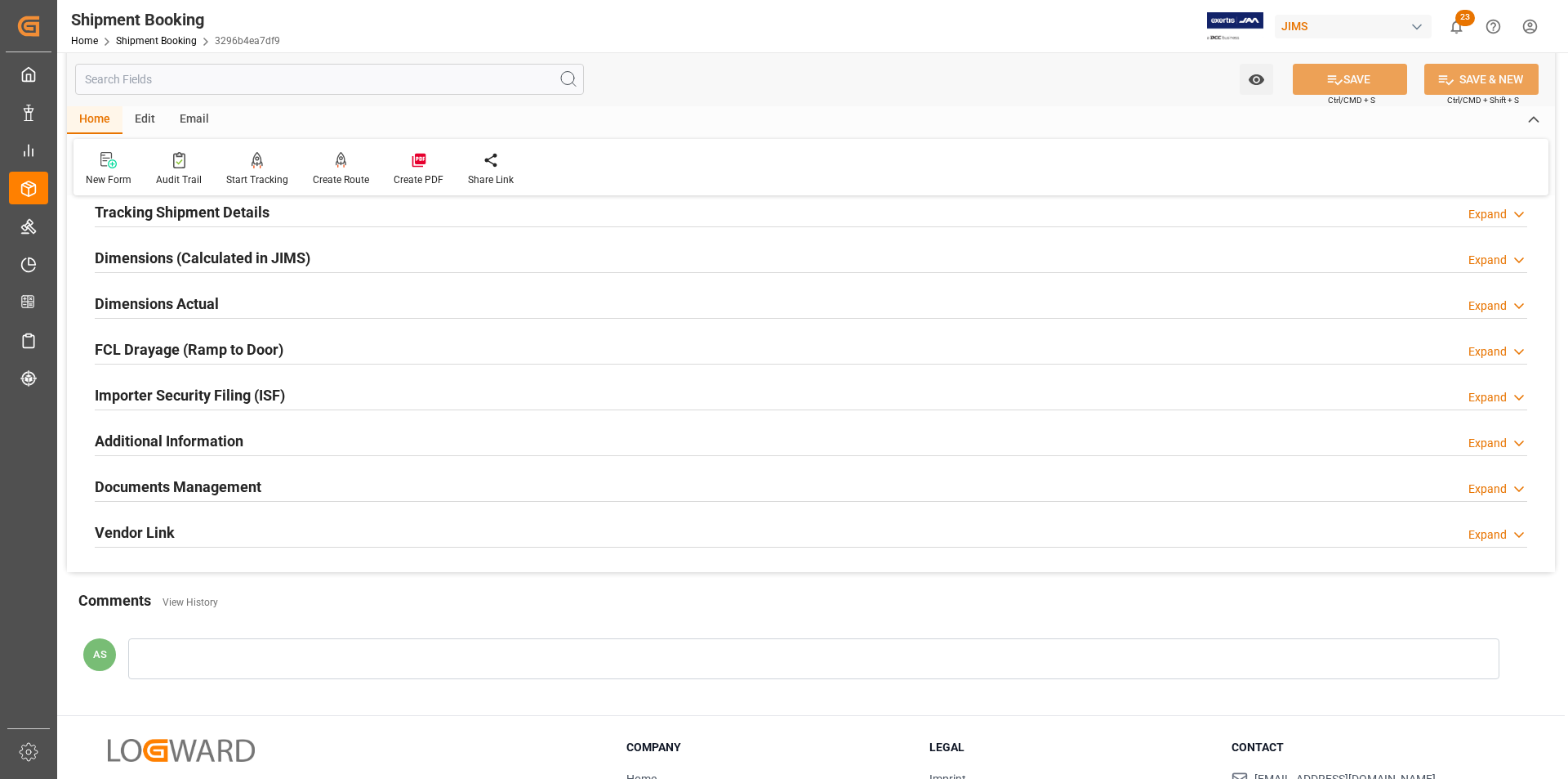
click at [185, 476] on h2 "Documents Management" at bounding box center [178, 486] width 166 height 22
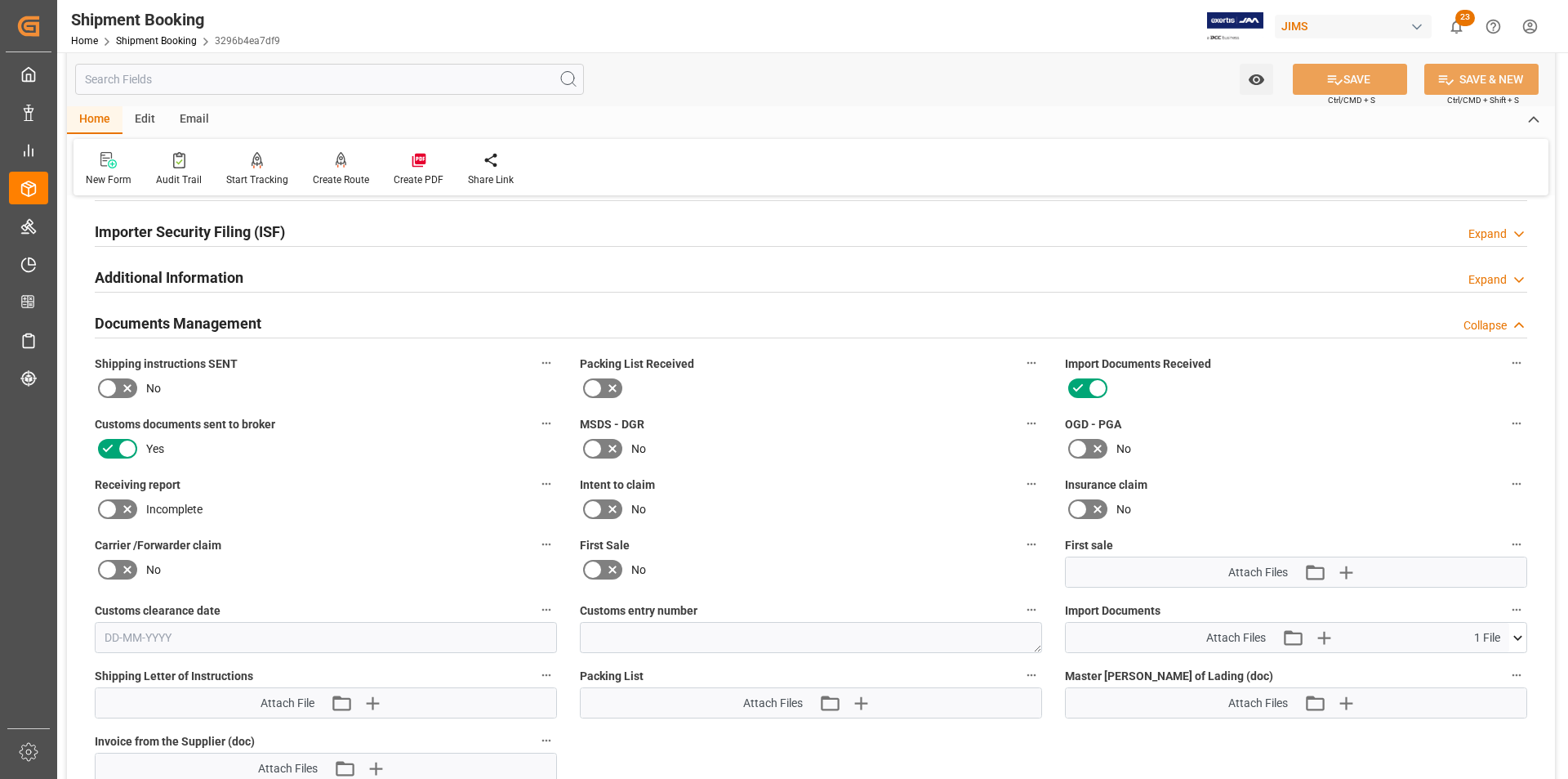
scroll to position [572, 0]
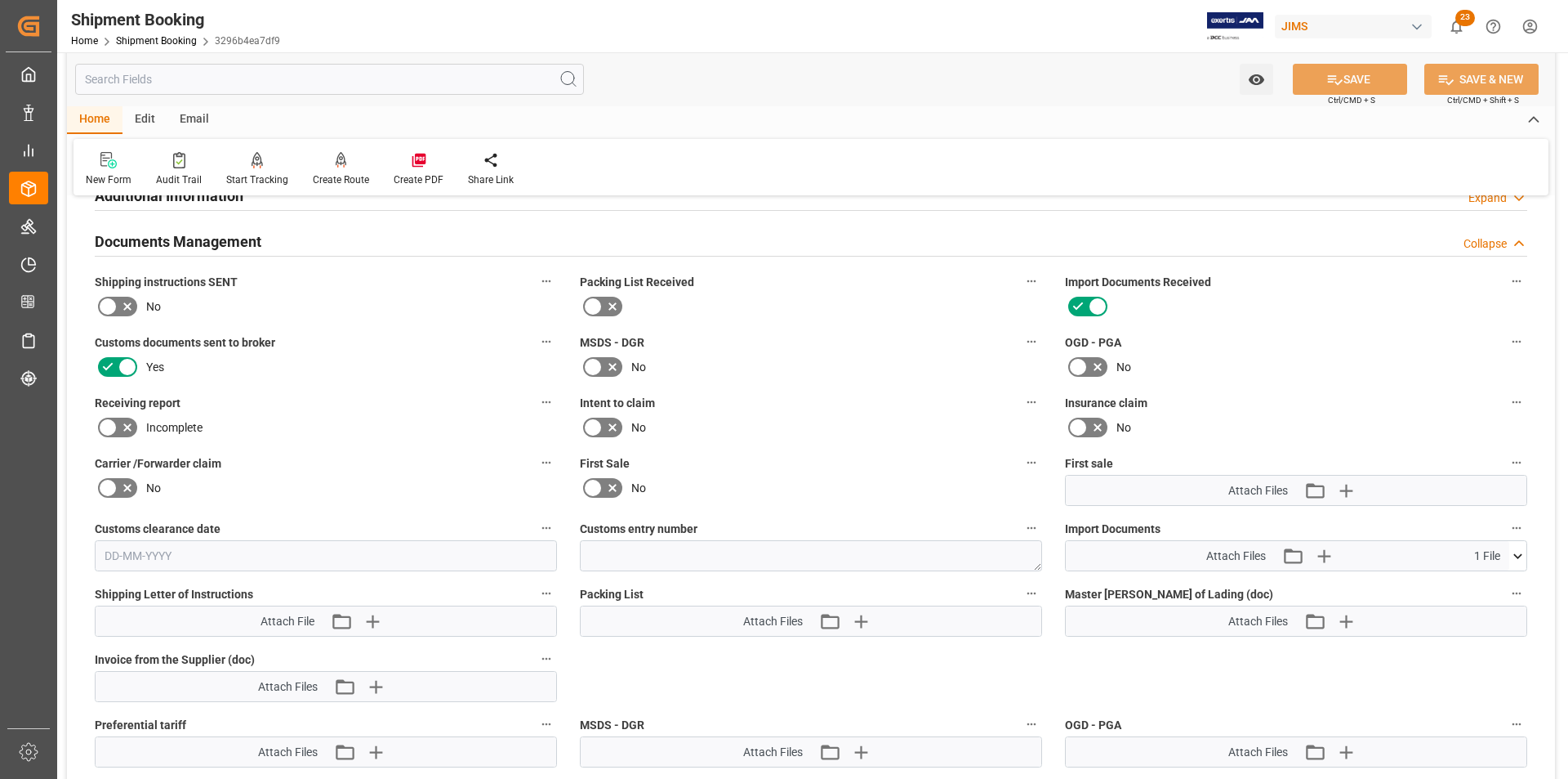
click at [1515, 555] on icon at bounding box center [1518, 555] width 17 height 17
click at [1511, 588] on icon at bounding box center [1508, 586] width 16 height 11
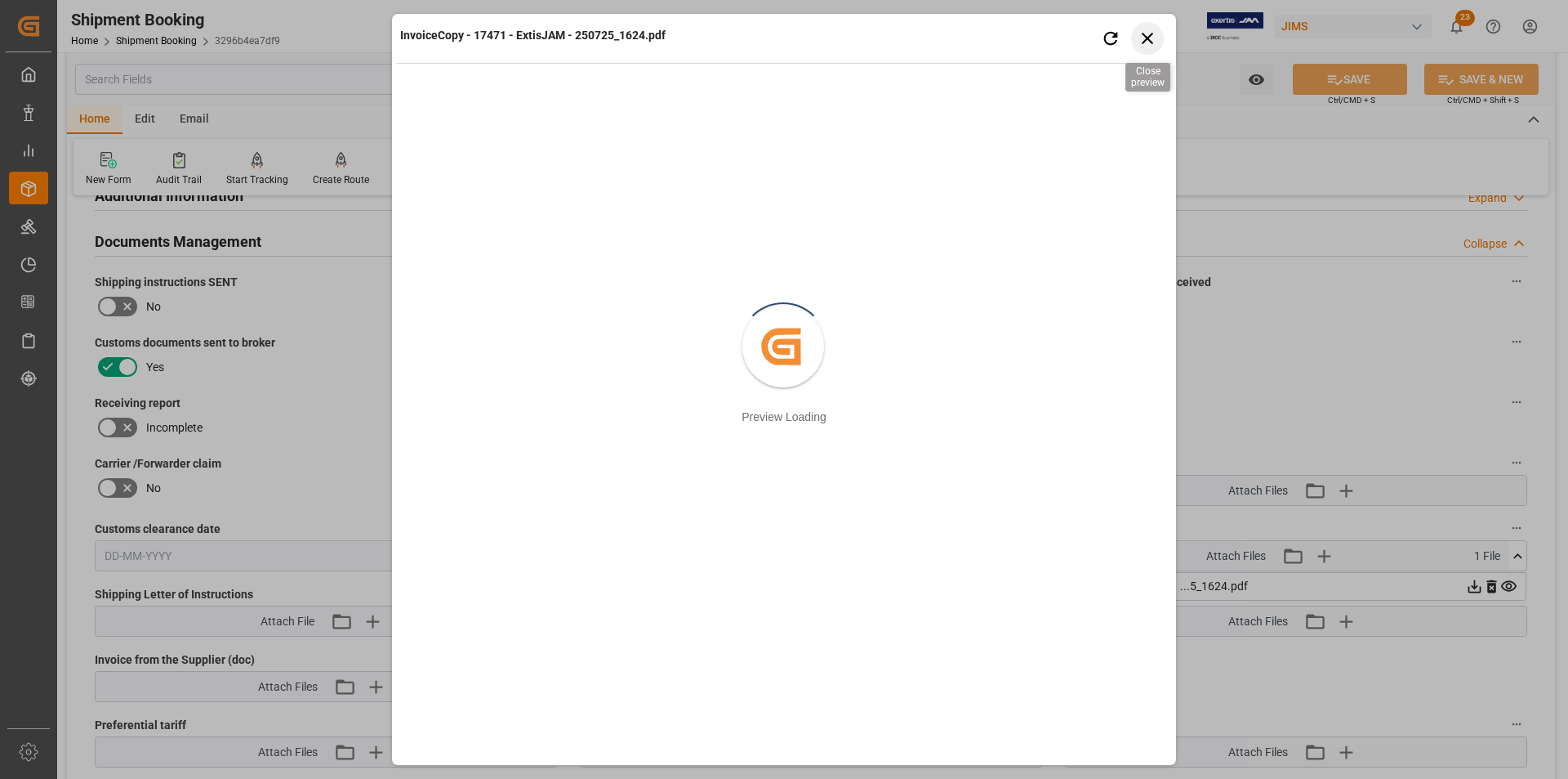
click at [1140, 33] on icon "button" at bounding box center [1148, 38] width 21 height 21
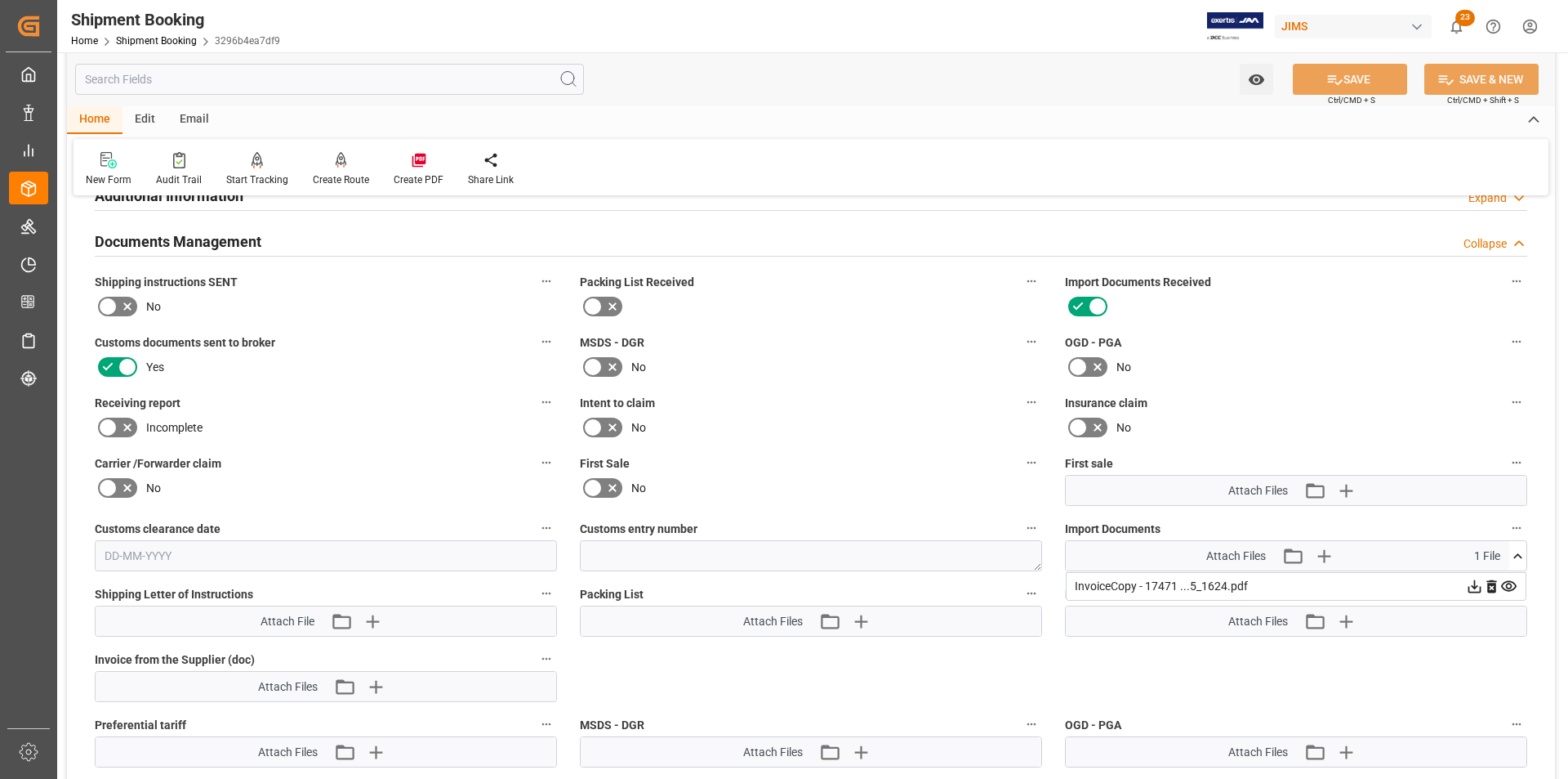
click at [1474, 588] on icon at bounding box center [1475, 587] width 13 height 13
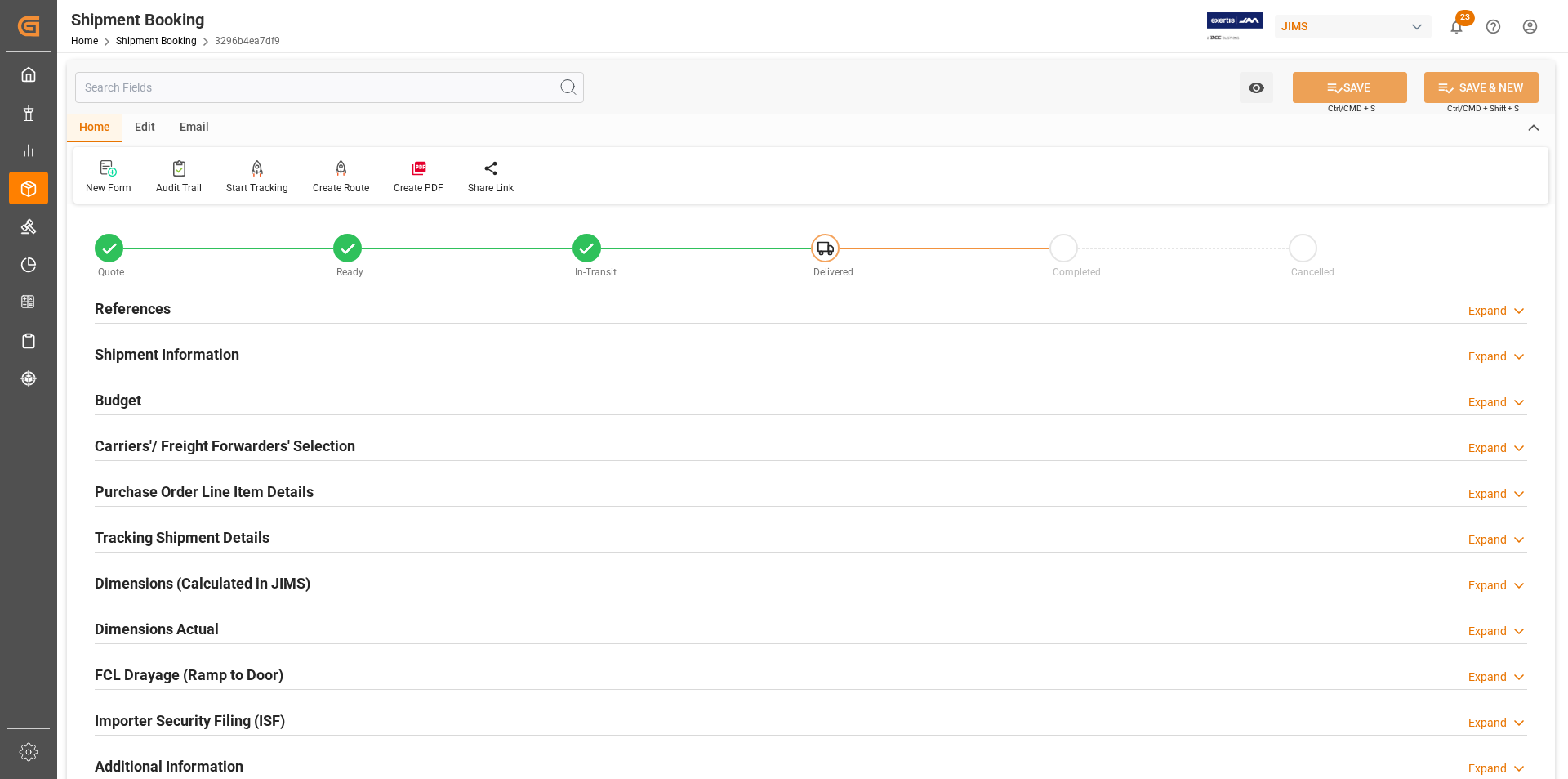
scroll to position [0, 0]
click at [178, 358] on h2 "Shipment Information" at bounding box center [167, 356] width 145 height 22
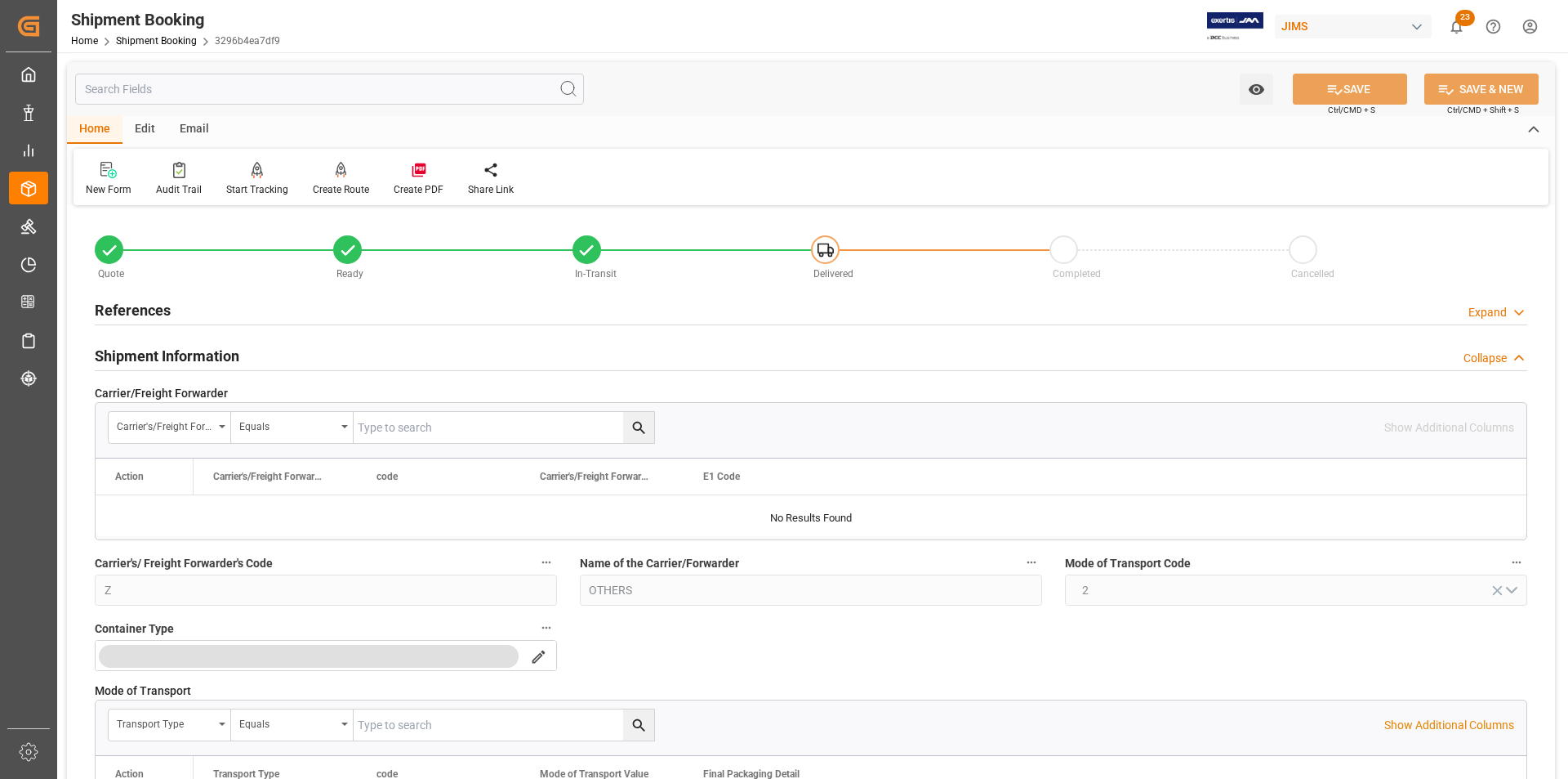
click at [104, 310] on h2 "References" at bounding box center [133, 310] width 76 height 22
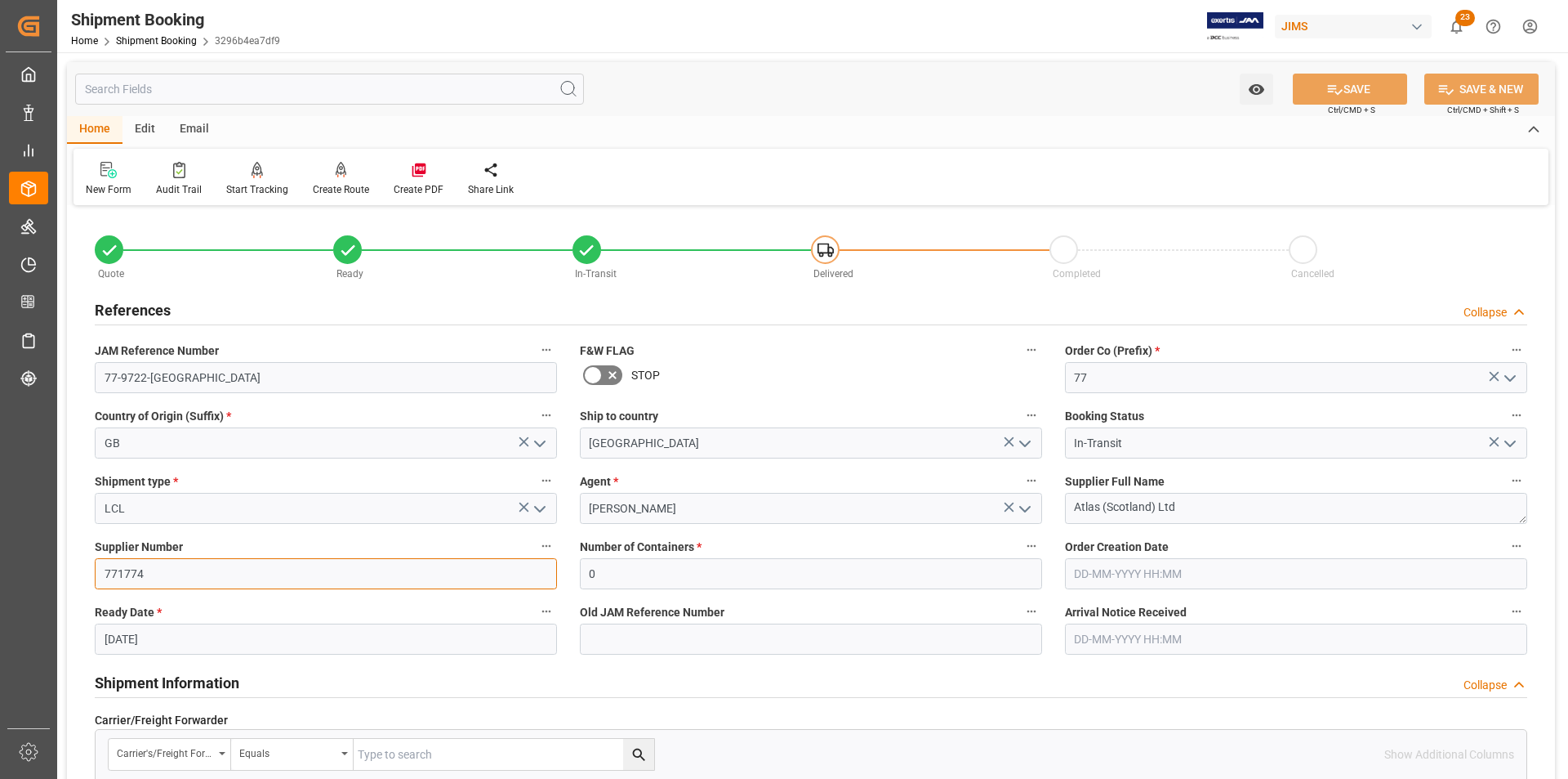
click at [128, 569] on input "771774" at bounding box center [326, 574] width 463 height 31
click at [130, 36] on link "Shipment Booking" at bounding box center [156, 41] width 81 height 12
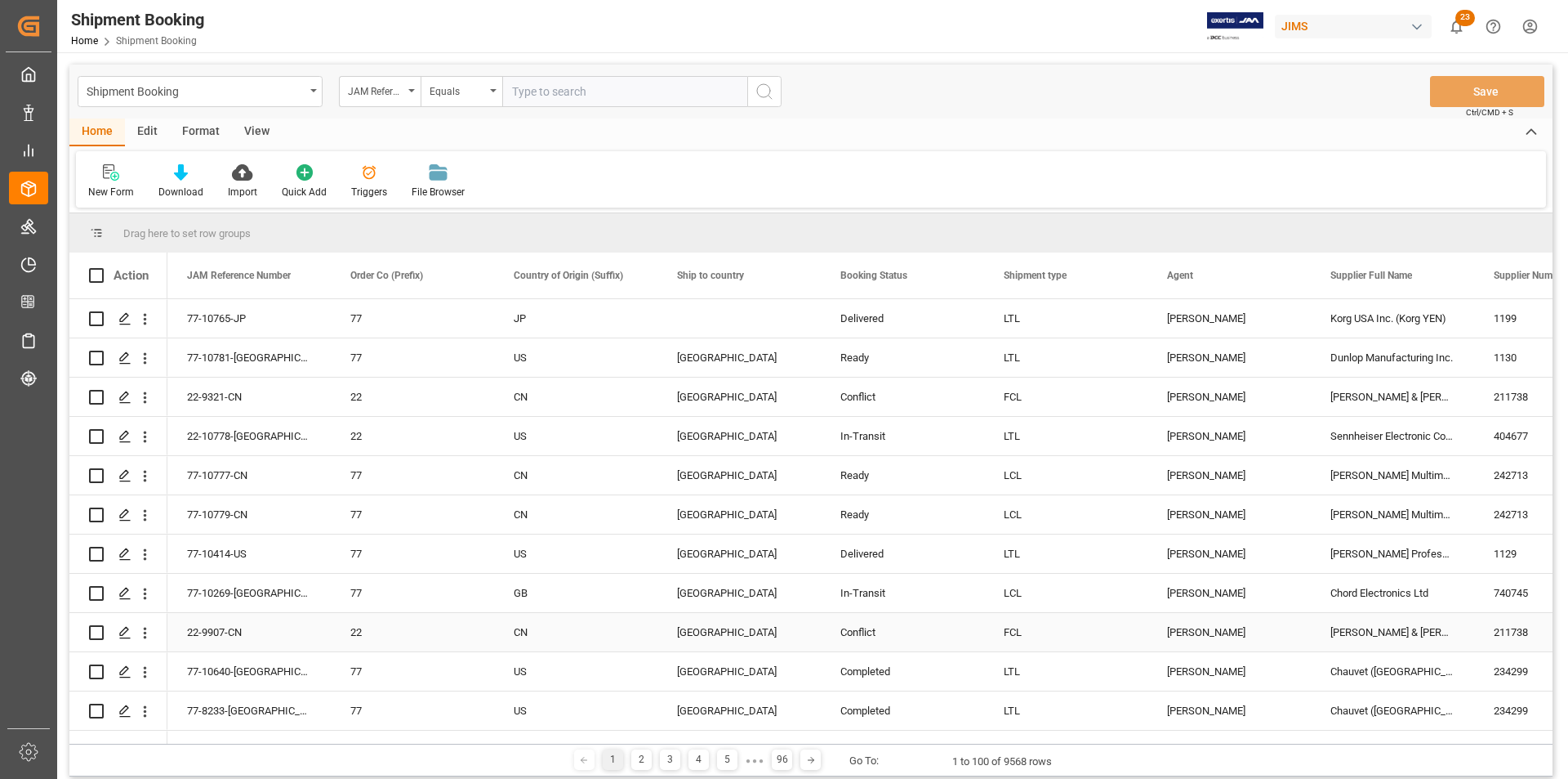
click at [1144, 626] on div "FCL" at bounding box center [1065, 632] width 163 height 38
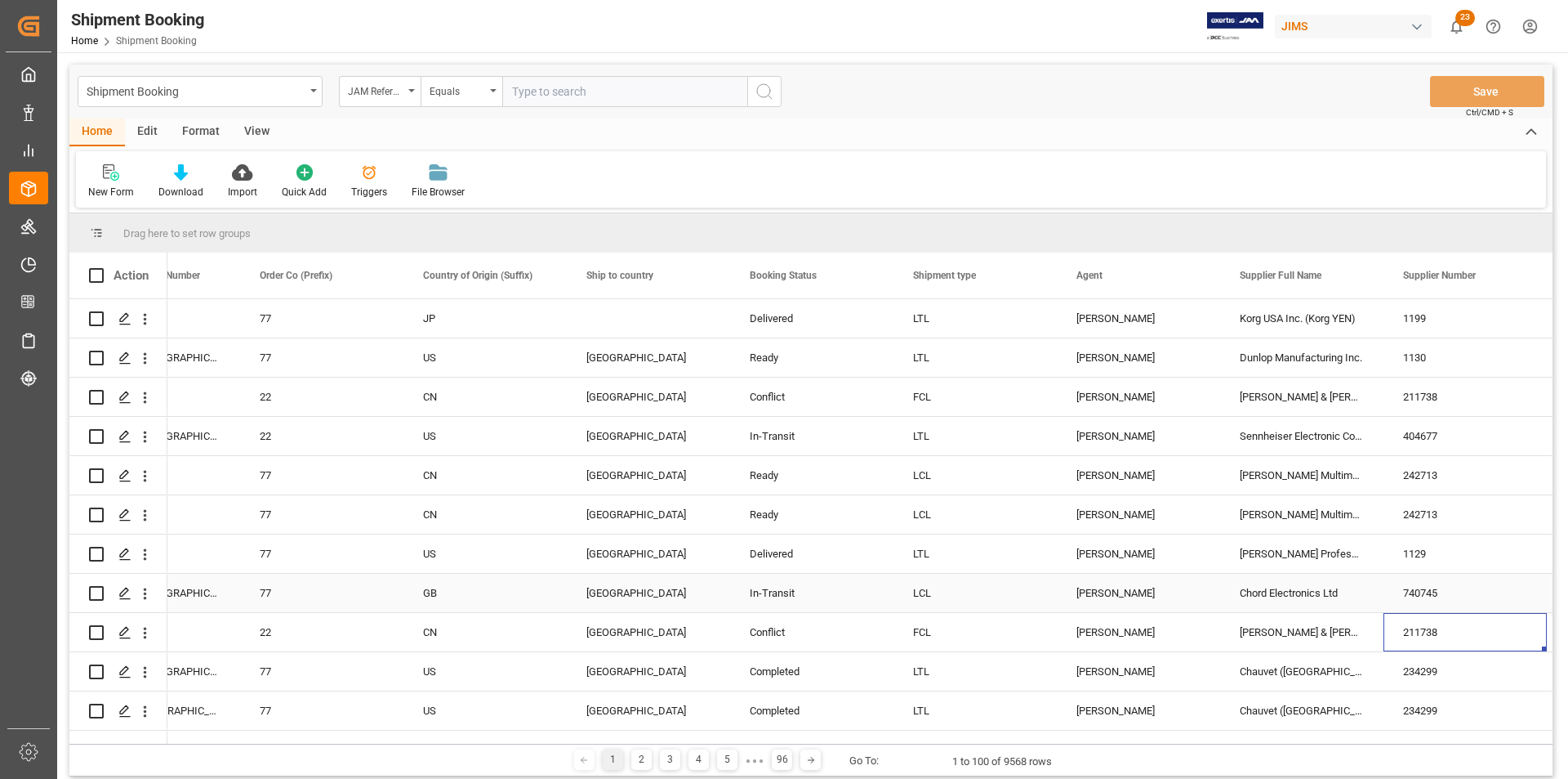
scroll to position [0, 254]
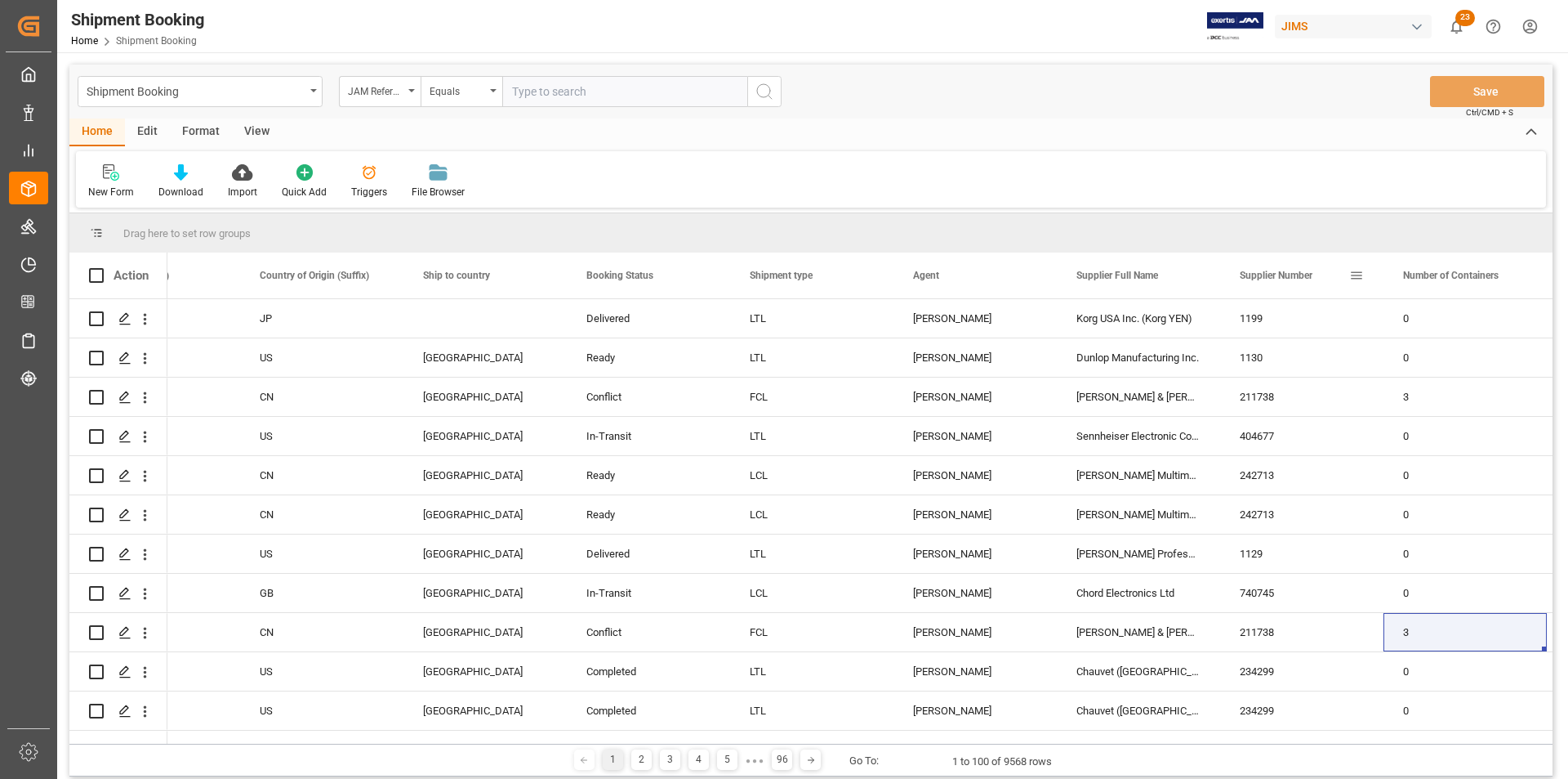
click at [1356, 277] on span at bounding box center [1357, 276] width 15 height 15
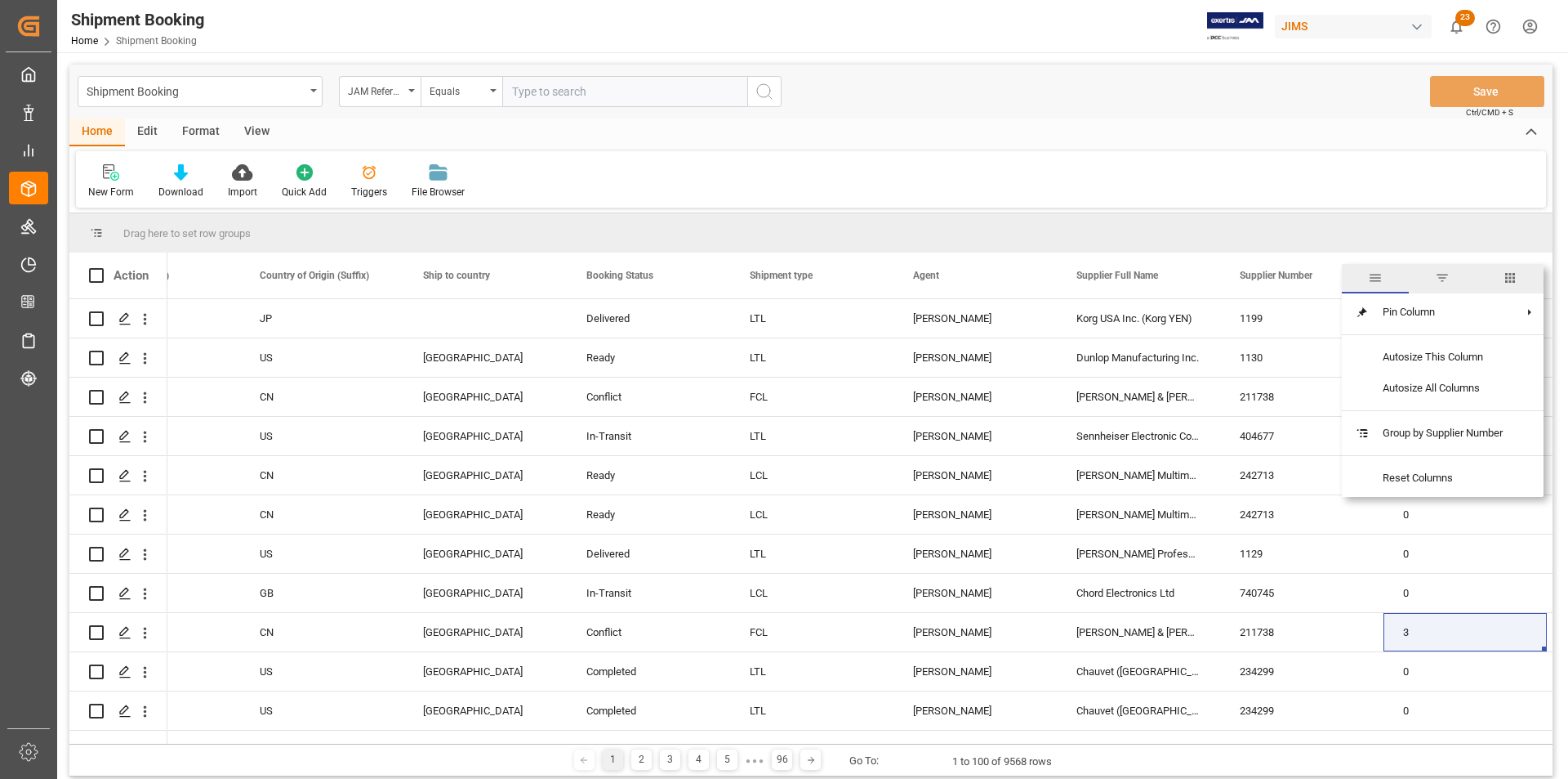
click at [1441, 279] on span "filter" at bounding box center [1442, 278] width 15 height 15
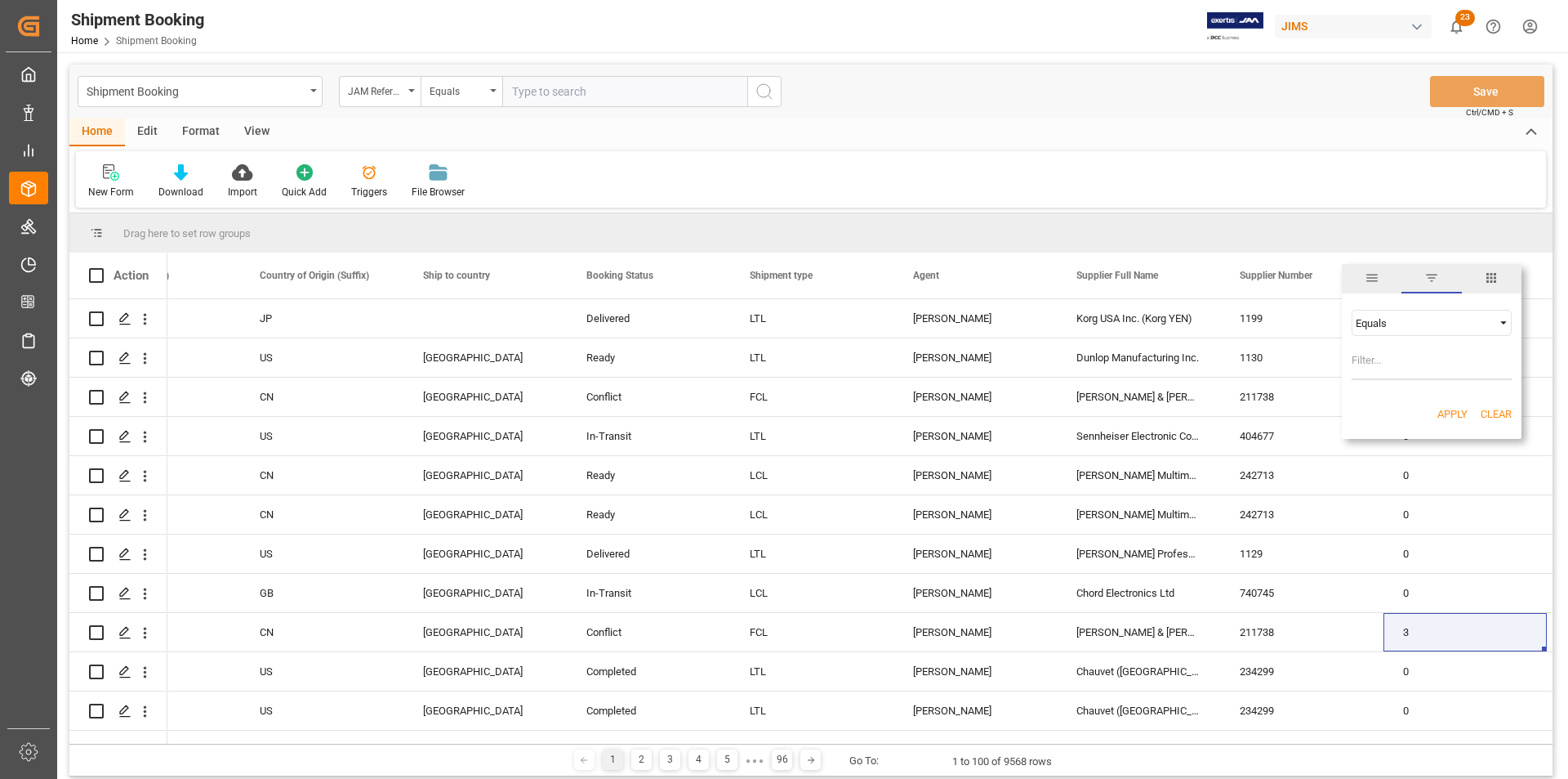
click at [1412, 362] on input "Filter Value" at bounding box center [1431, 363] width 160 height 32
paste input "771774"
type input "771774"
click at [1446, 412] on button "Apply" at bounding box center [1452, 415] width 31 height 17
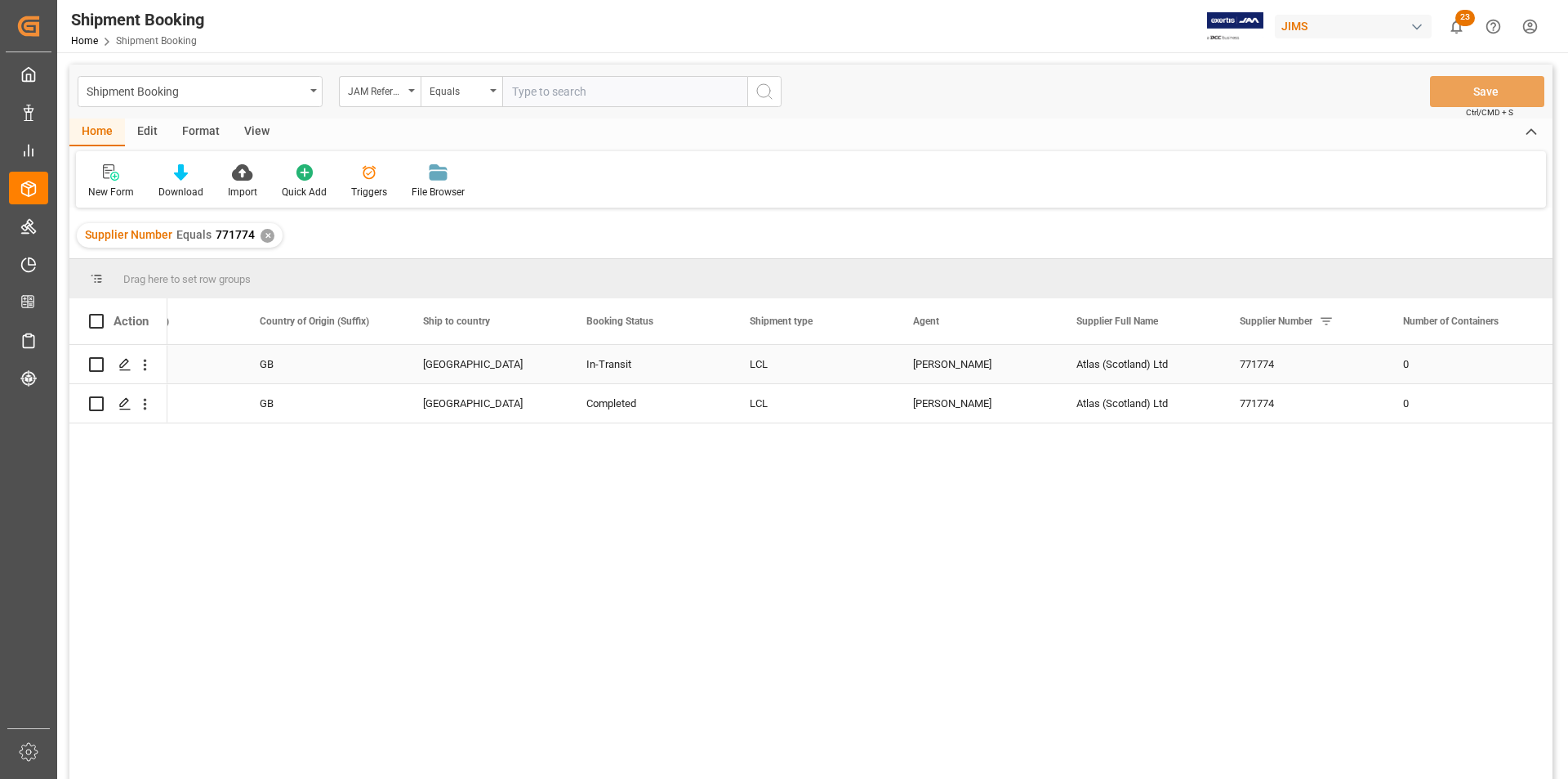
click at [1252, 369] on div "771774" at bounding box center [1302, 364] width 163 height 38
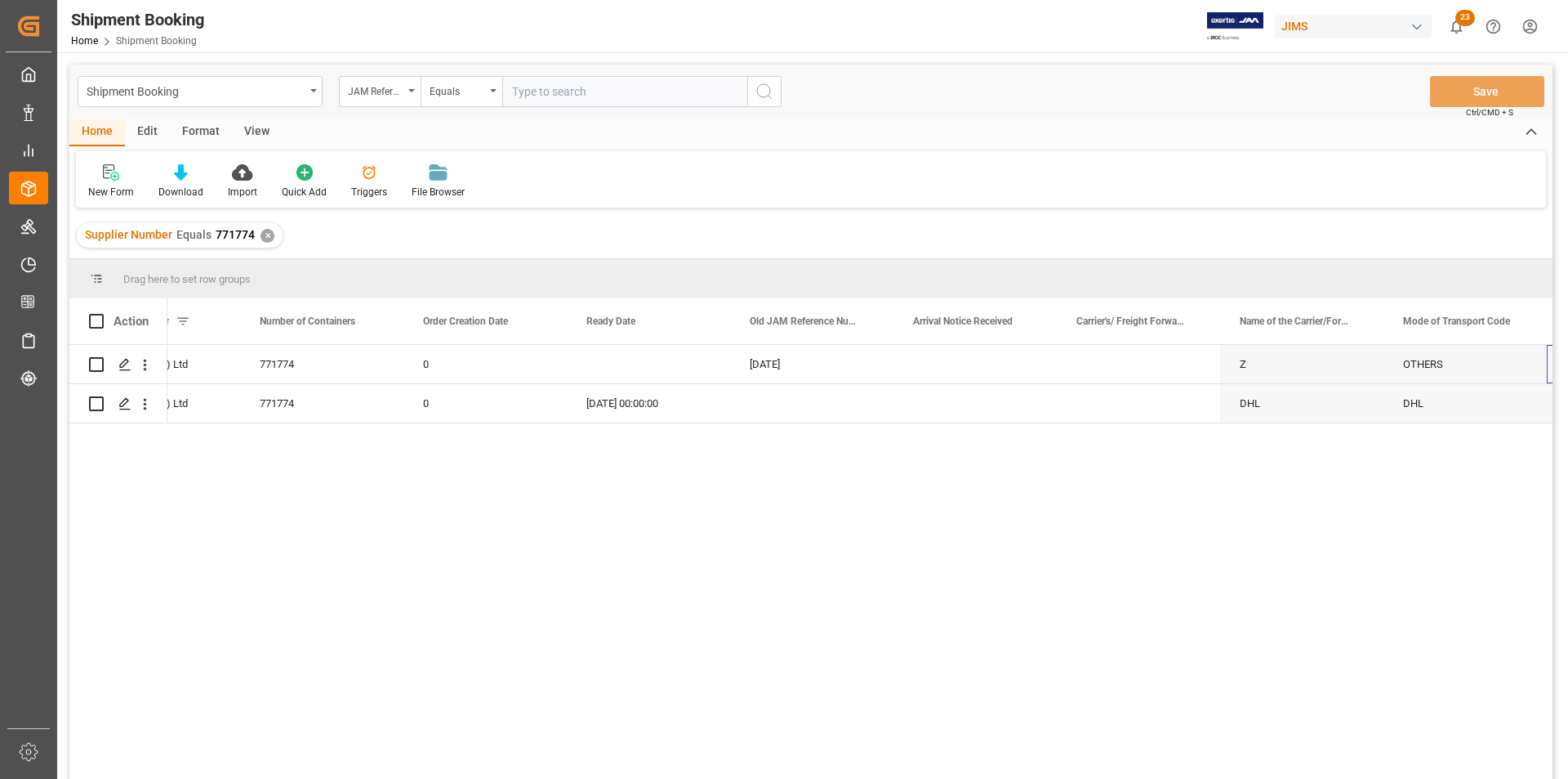
scroll to position [0, 1398]
click at [606, 352] on div "25-08-2025" at bounding box center [648, 364] width 163 height 38
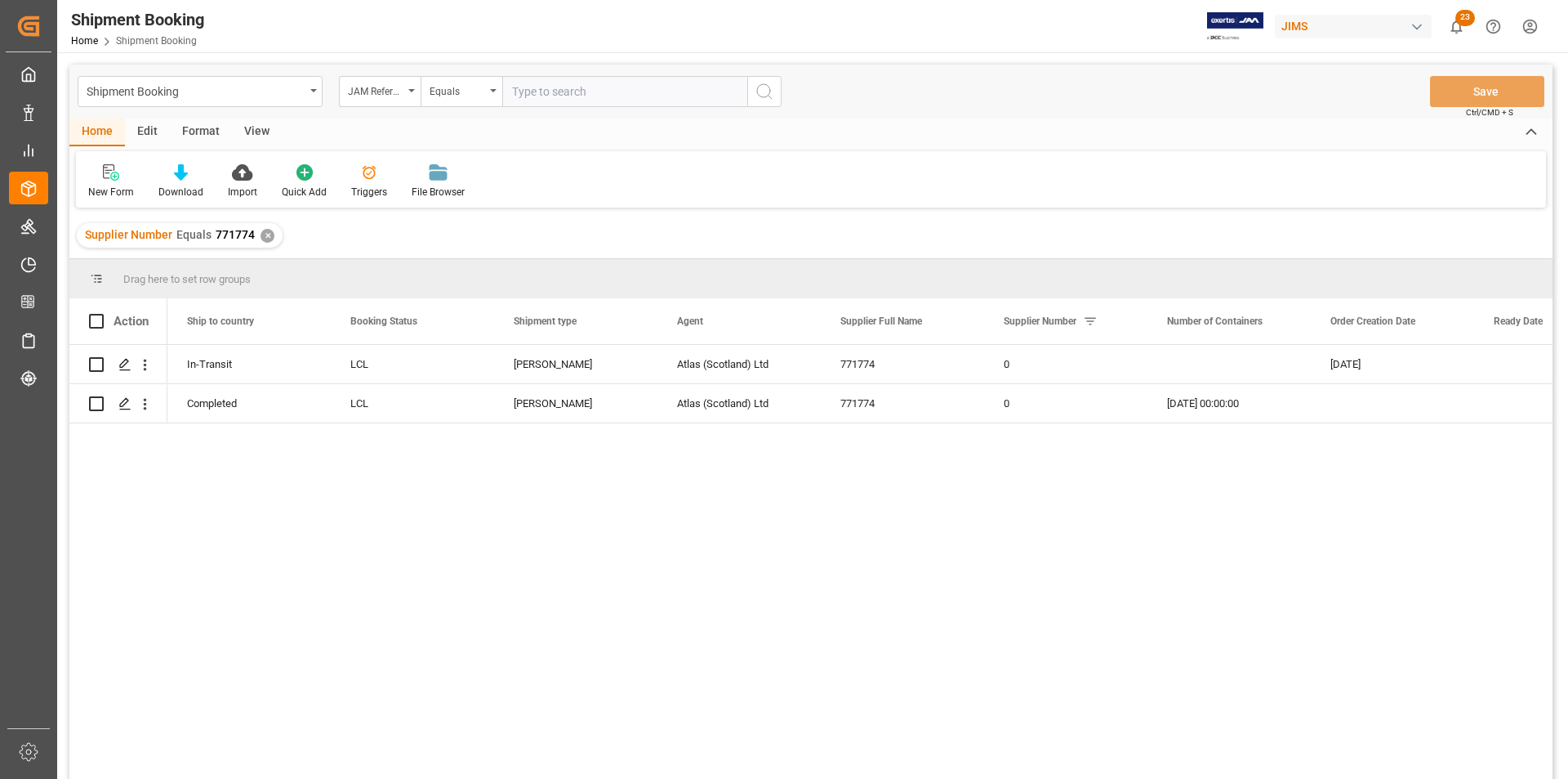
scroll to position [0, 0]
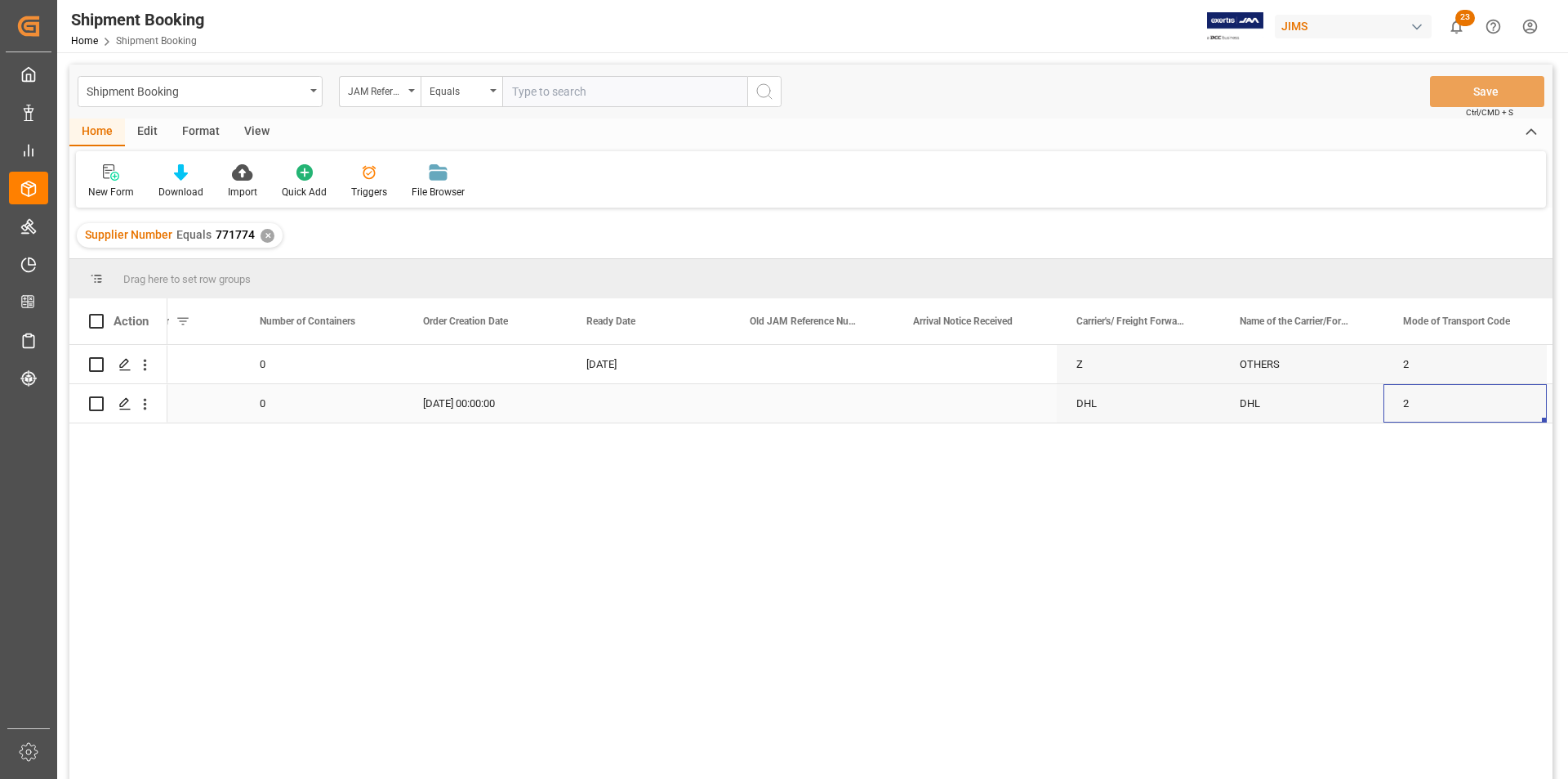
click at [1147, 408] on div "DHL" at bounding box center [1138, 403] width 163 height 38
click at [1249, 403] on div "DHL" at bounding box center [1302, 403] width 163 height 38
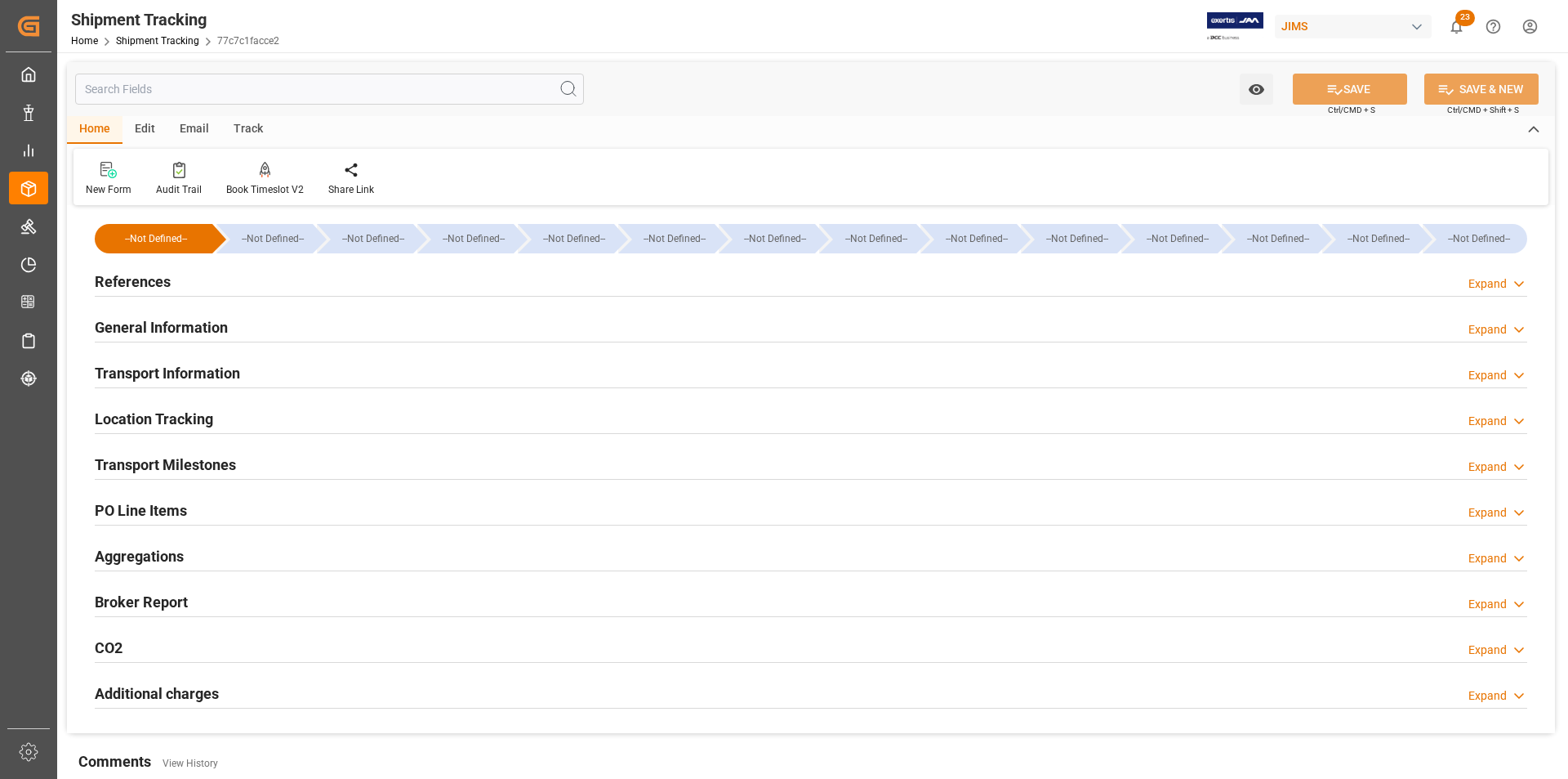
click at [218, 371] on h2 "Transport Information" at bounding box center [168, 373] width 146 height 22
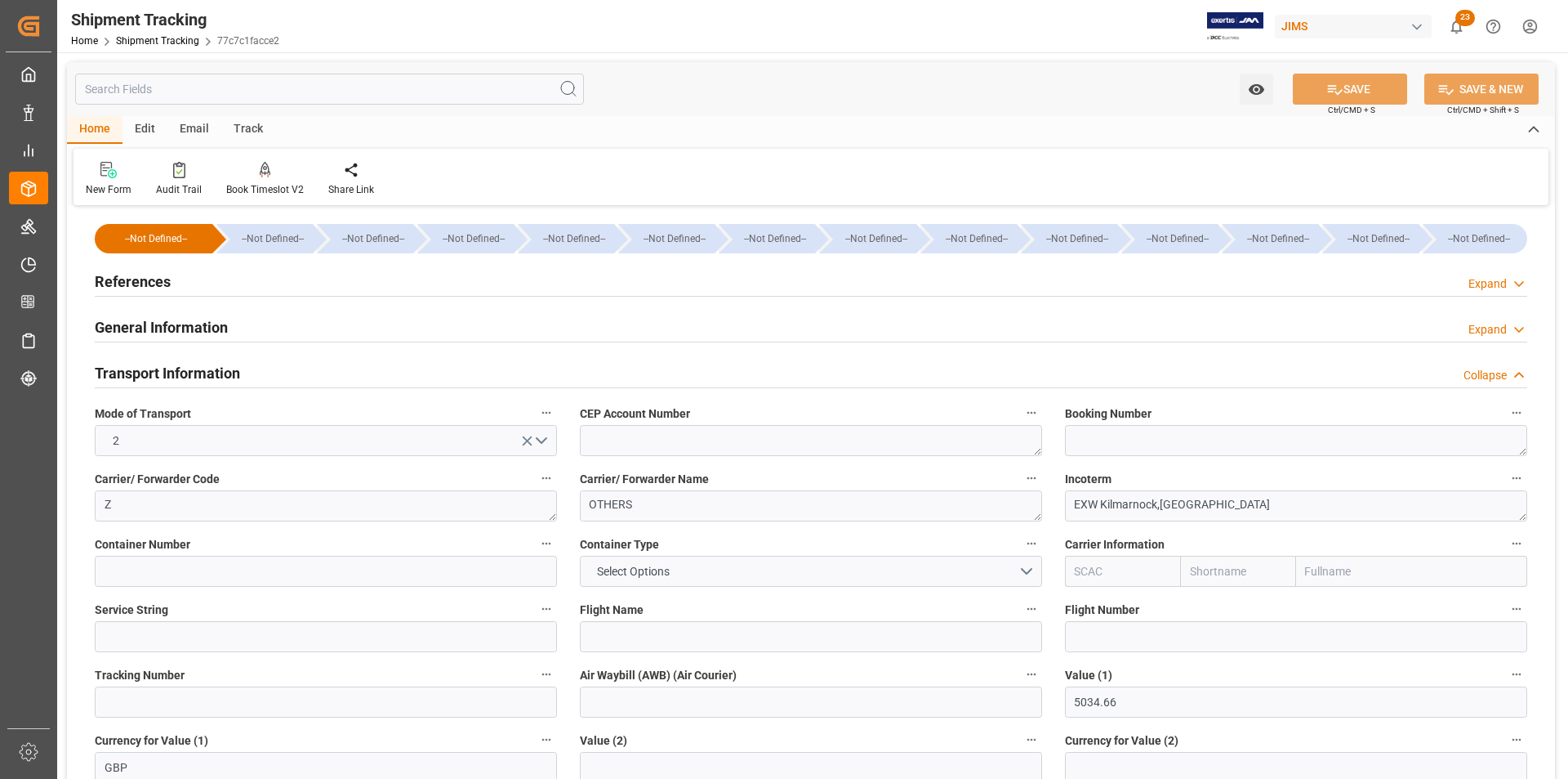
click at [177, 369] on h2 "Transport Information" at bounding box center [168, 373] width 146 height 22
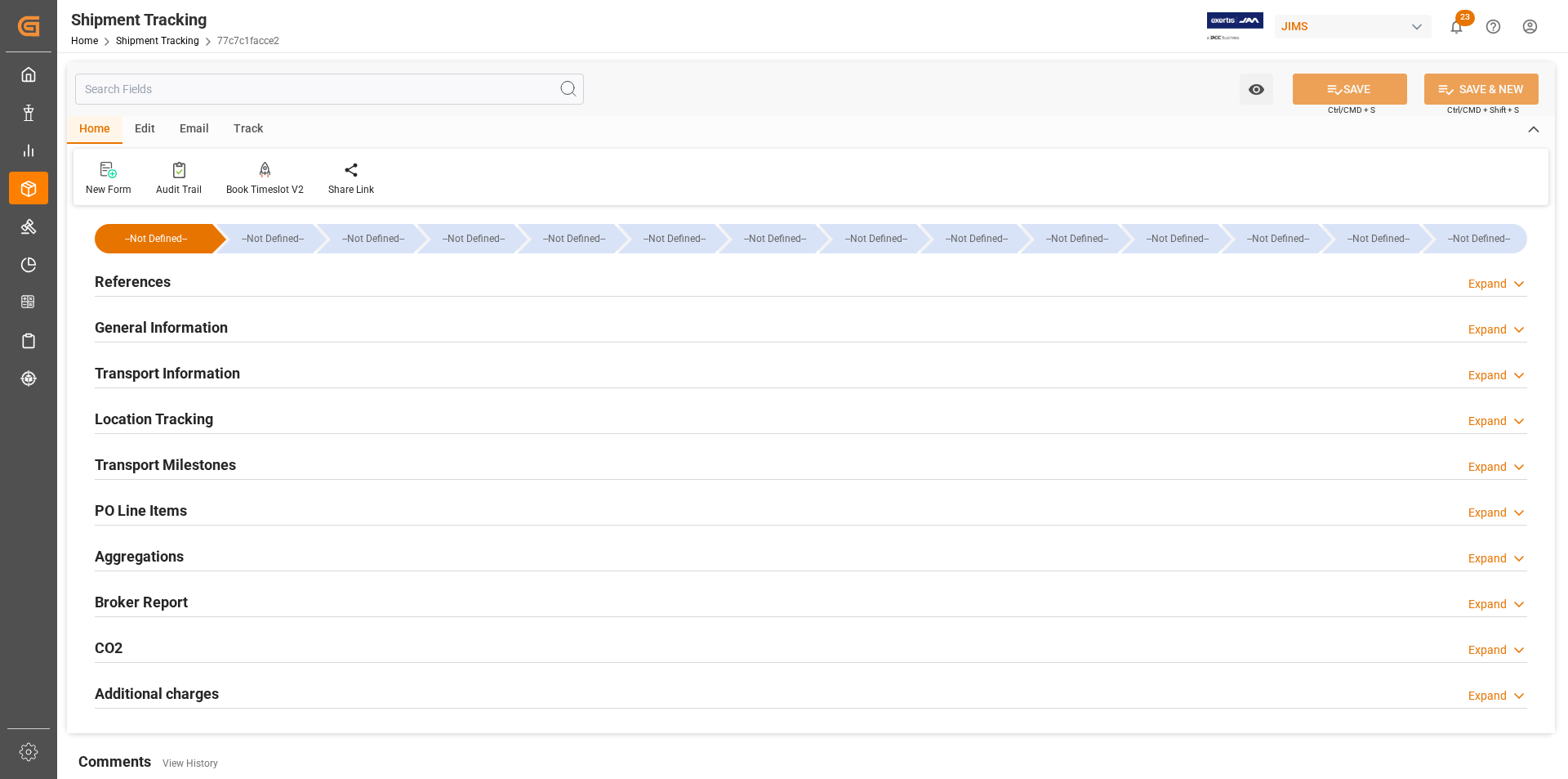
click at [173, 466] on h2 "Transport Milestones" at bounding box center [165, 464] width 141 height 22
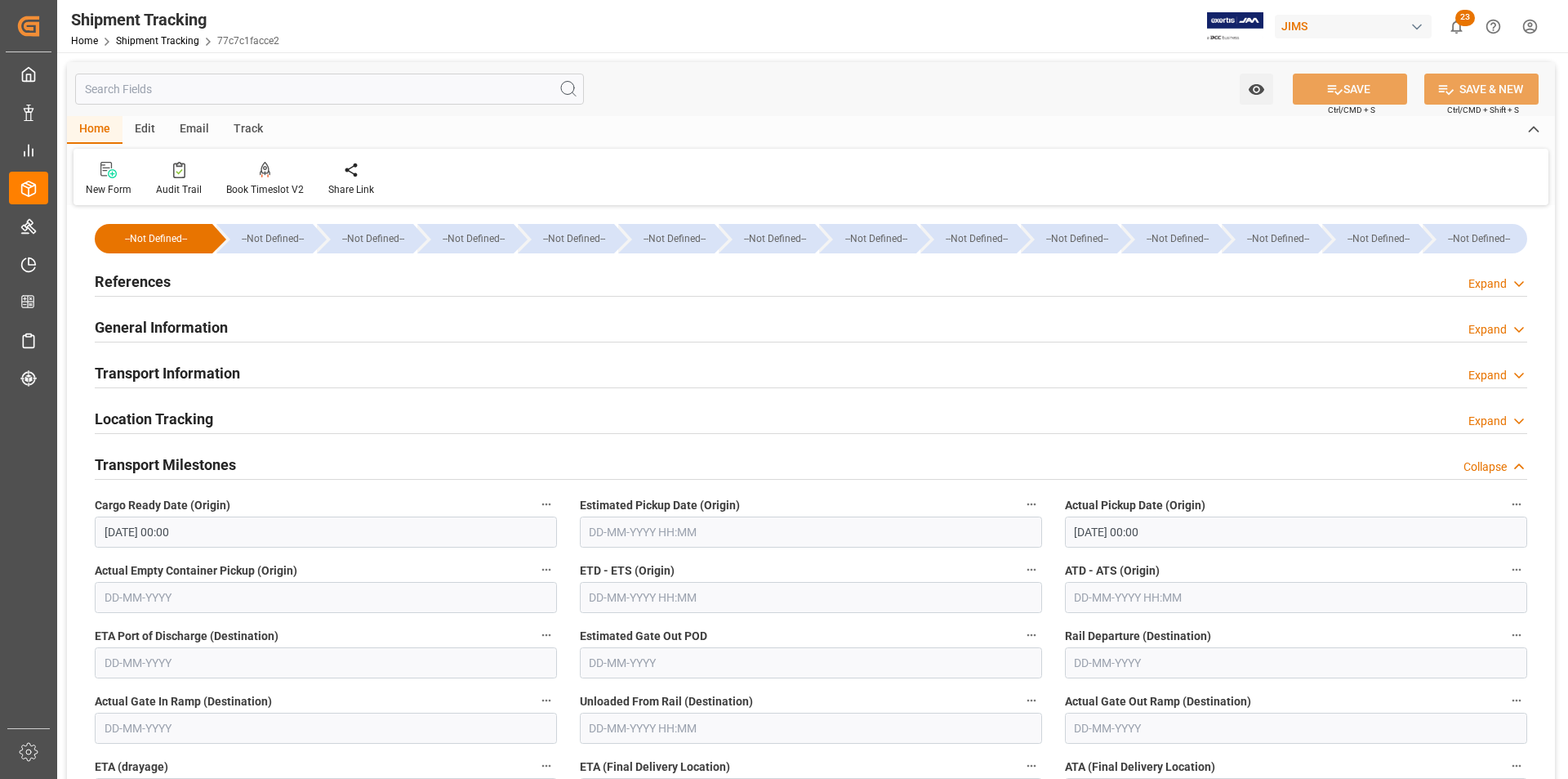
click at [150, 329] on h2 "General Information" at bounding box center [161, 327] width 133 height 22
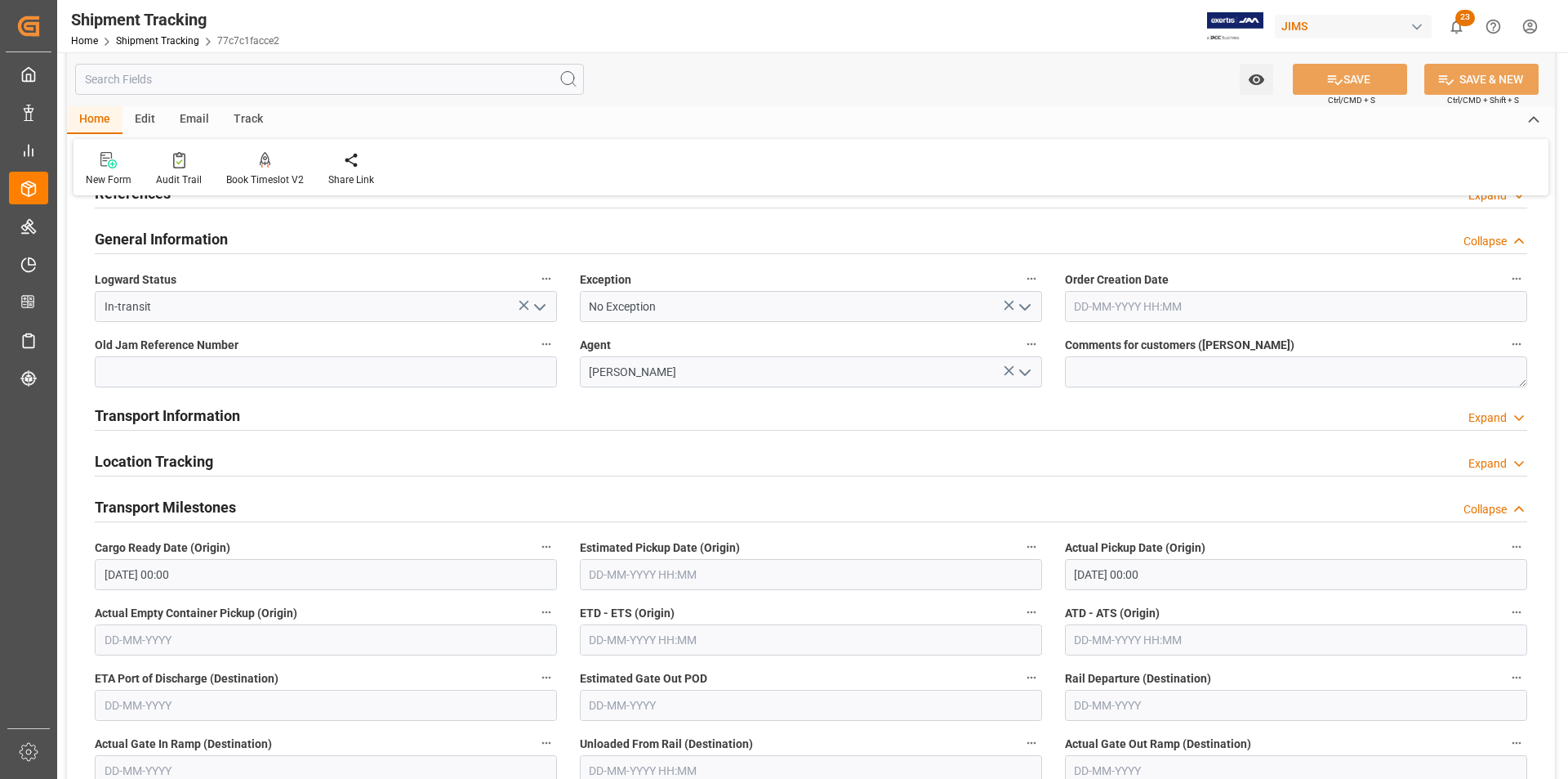
scroll to position [82, 0]
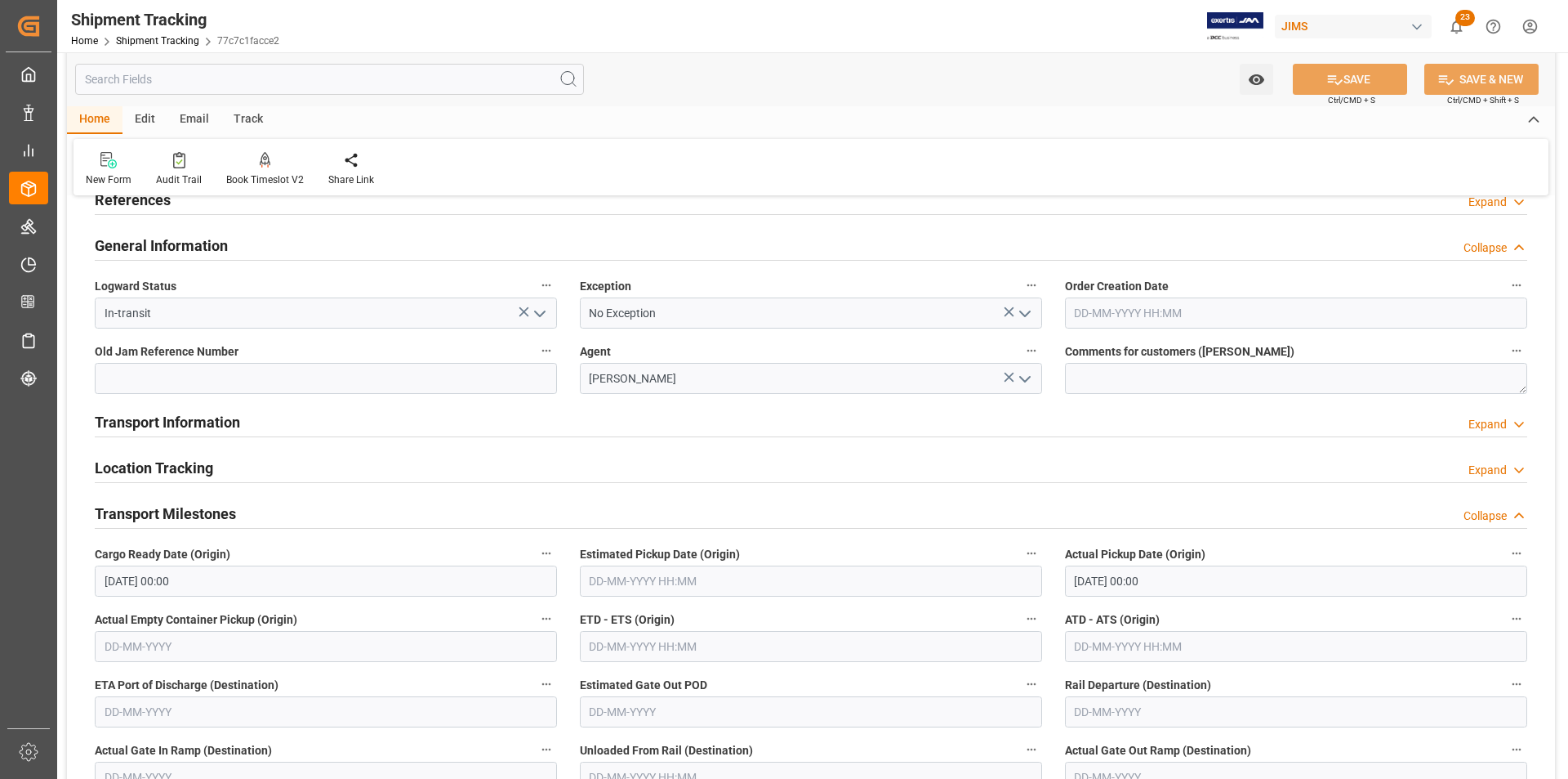
click at [164, 413] on h2 "Transport Information" at bounding box center [168, 422] width 146 height 22
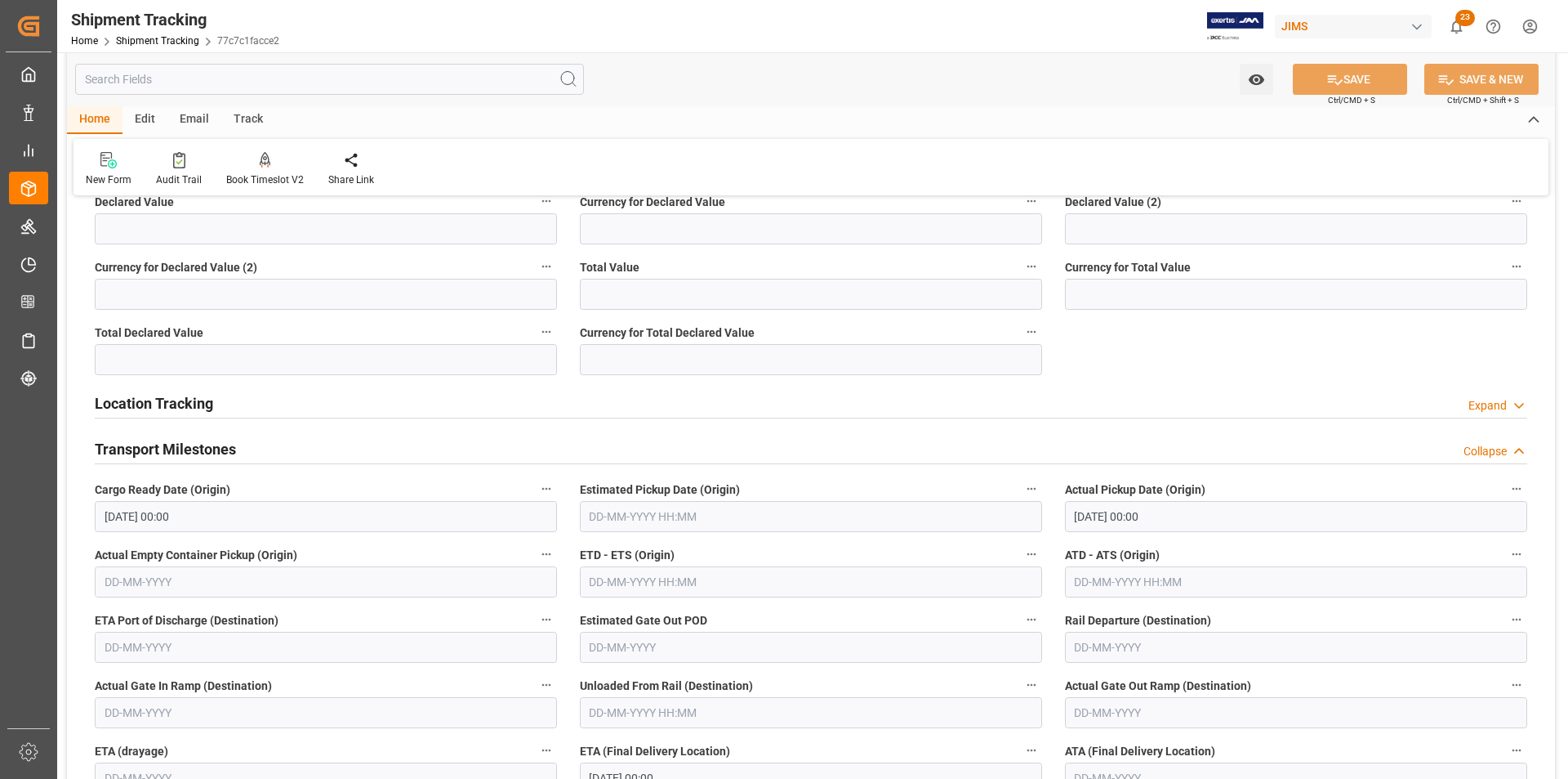
scroll to position [817, 0]
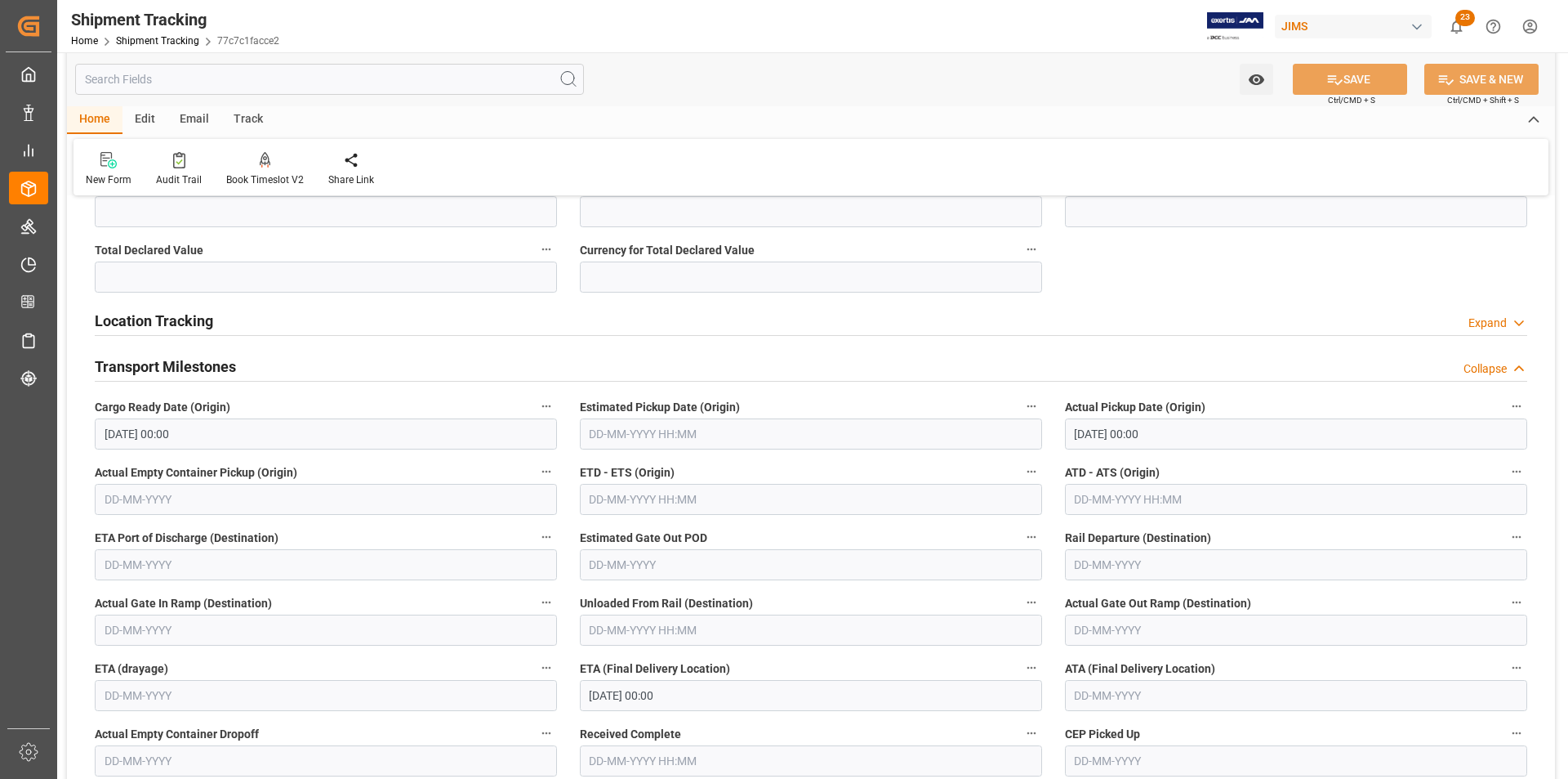
click at [158, 313] on h2 "Location Tracking" at bounding box center [154, 320] width 118 height 22
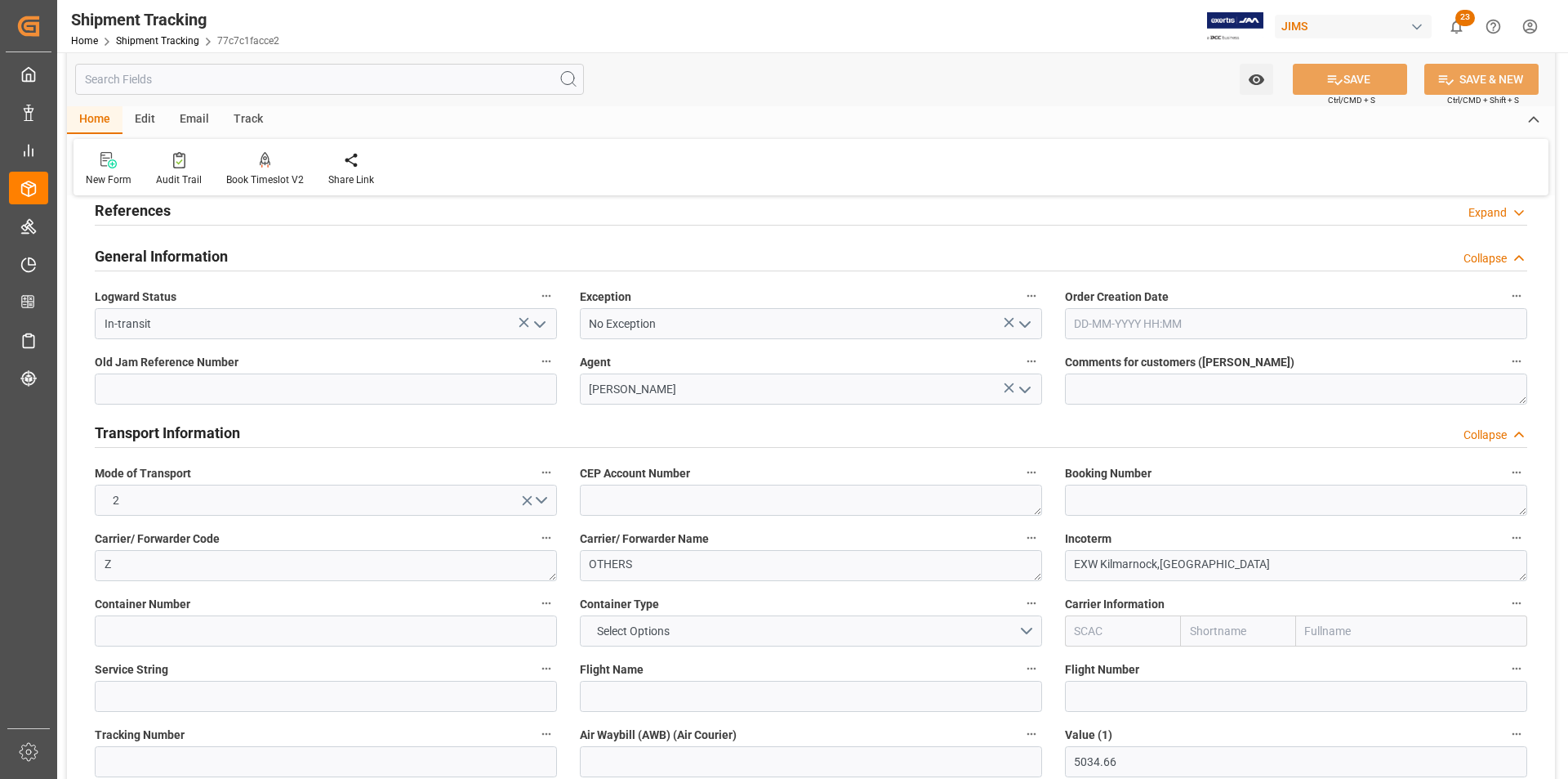
scroll to position [0, 0]
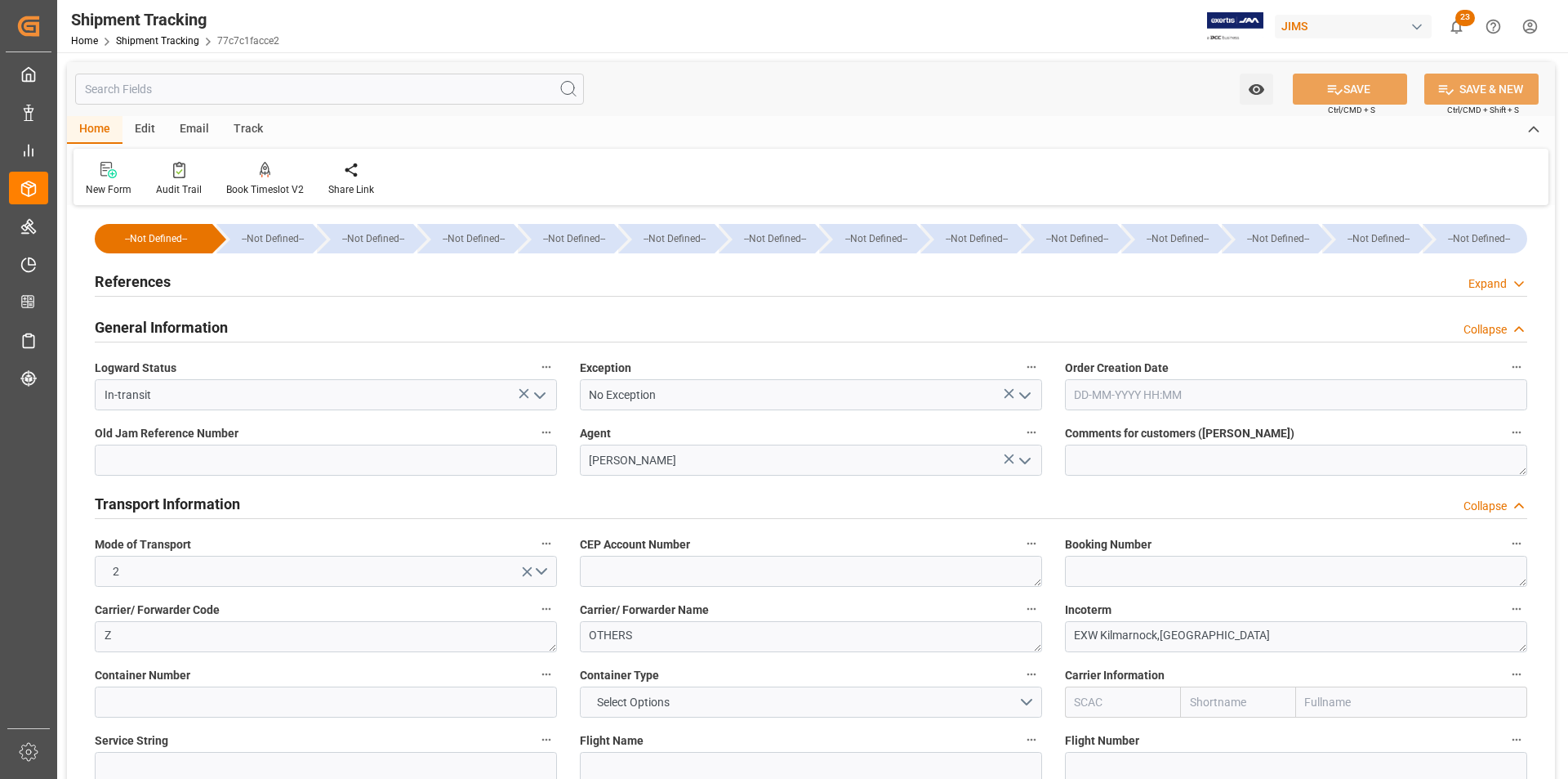
click at [138, 282] on h2 "References" at bounding box center [133, 281] width 76 height 22
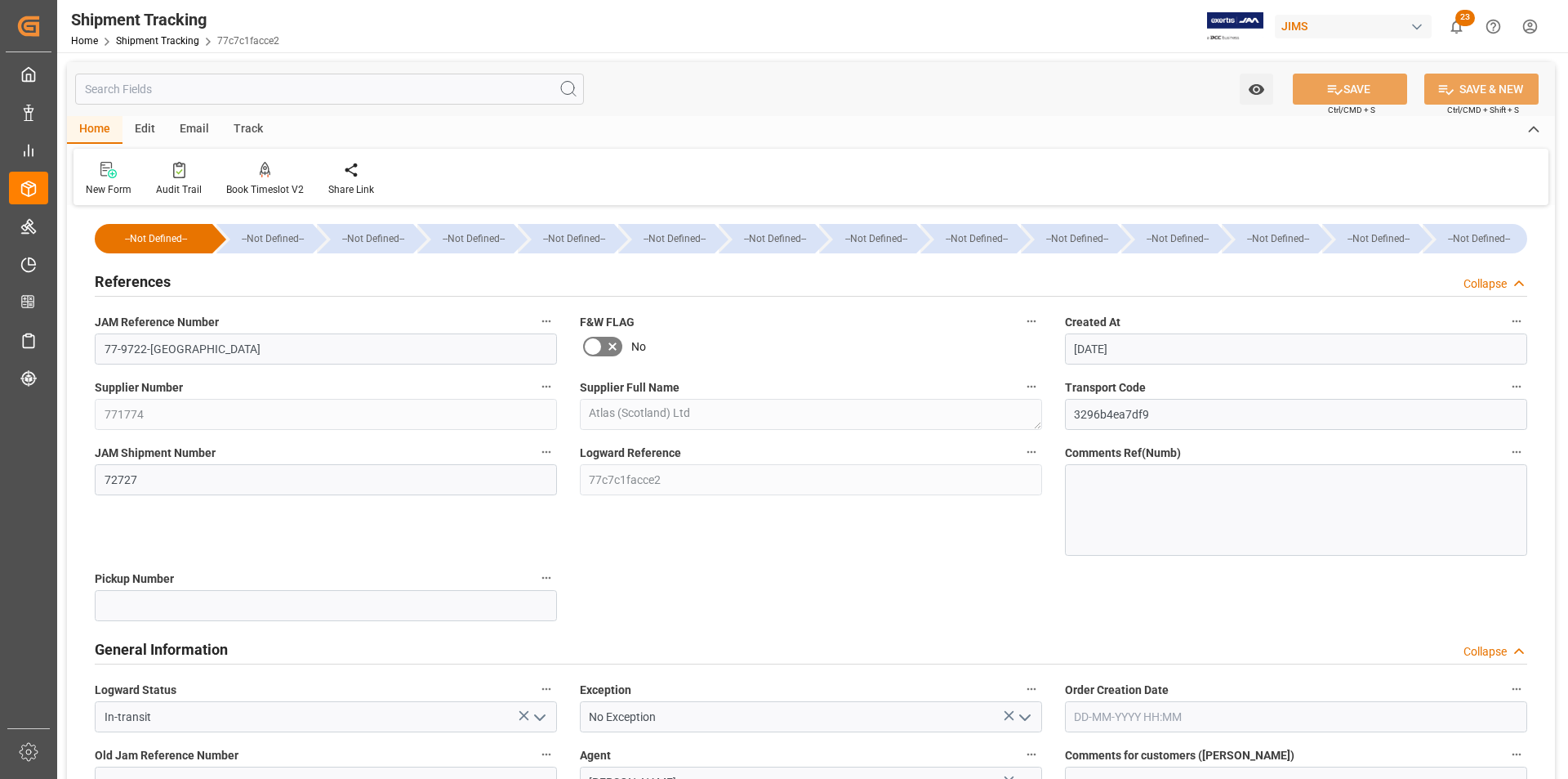
click at [128, 88] on input "text" at bounding box center [329, 89] width 509 height 31
click at [159, 37] on link "Shipment Tracking" at bounding box center [157, 41] width 84 height 12
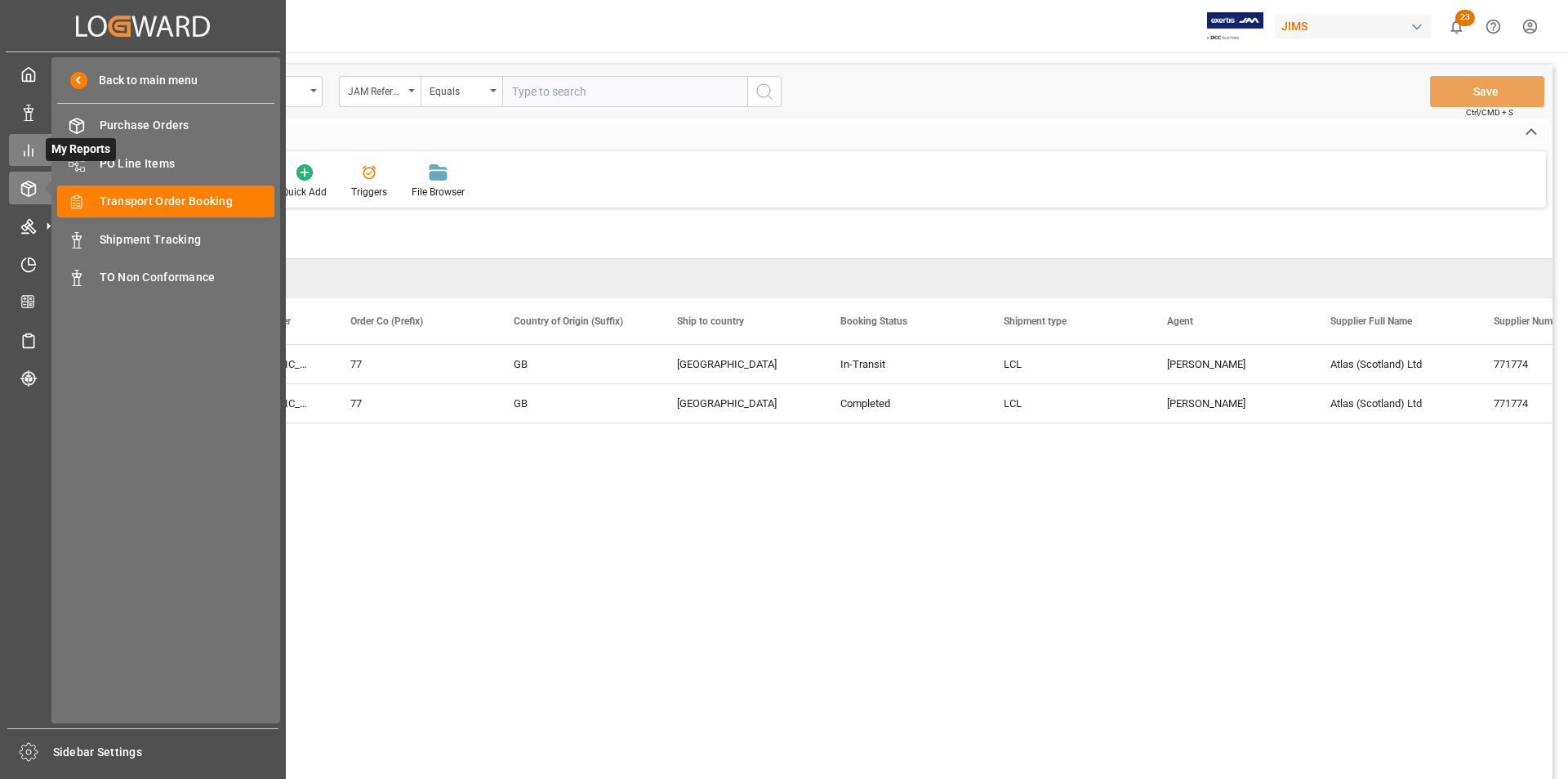
click at [27, 150] on icon at bounding box center [29, 151] width 17 height 17
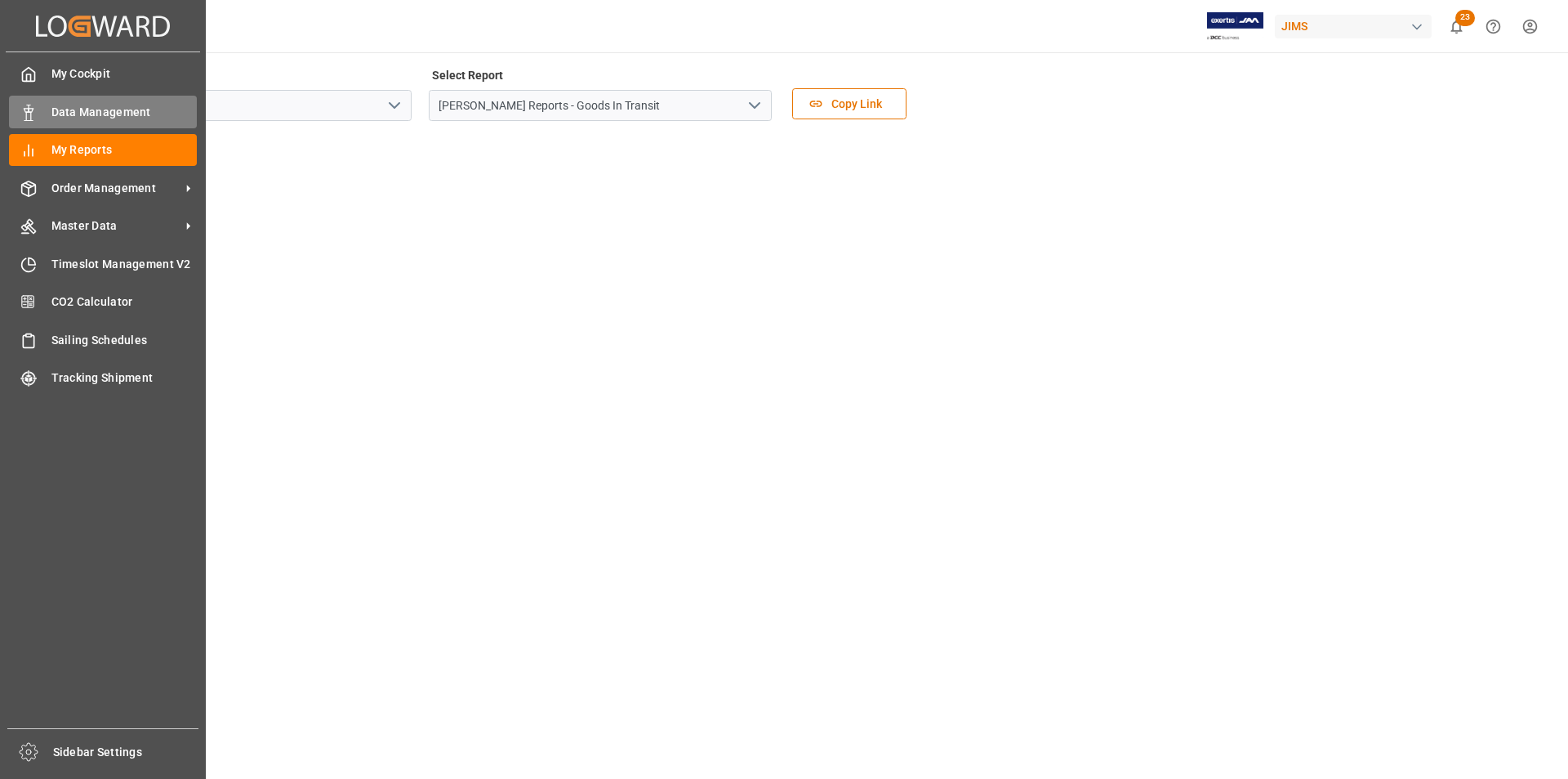
click at [40, 107] on div "Data Management Data Management" at bounding box center [103, 111] width 188 height 31
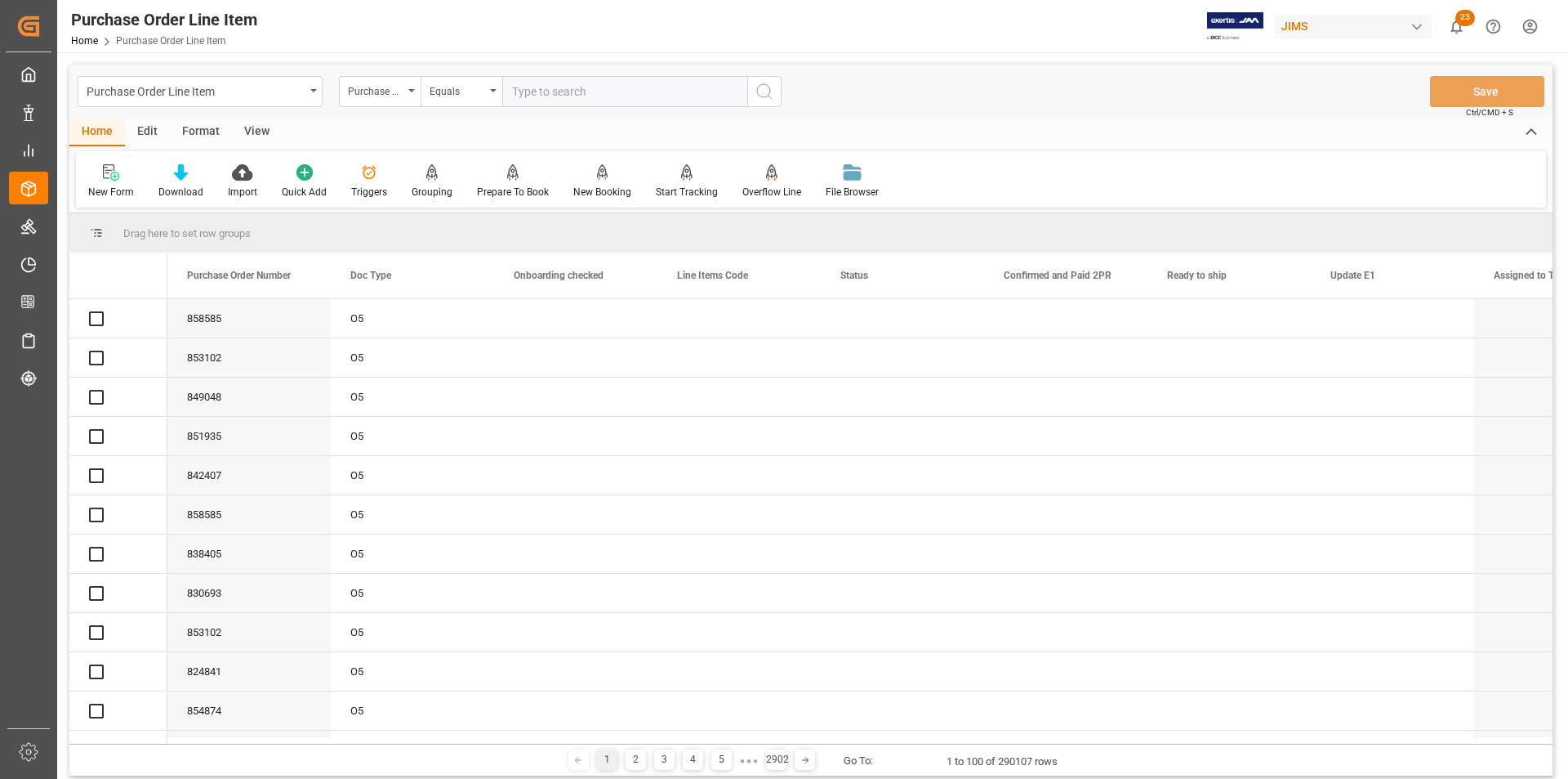
click at [300, 94] on div "Purchase Order Line Item" at bounding box center [196, 90] width 218 height 21
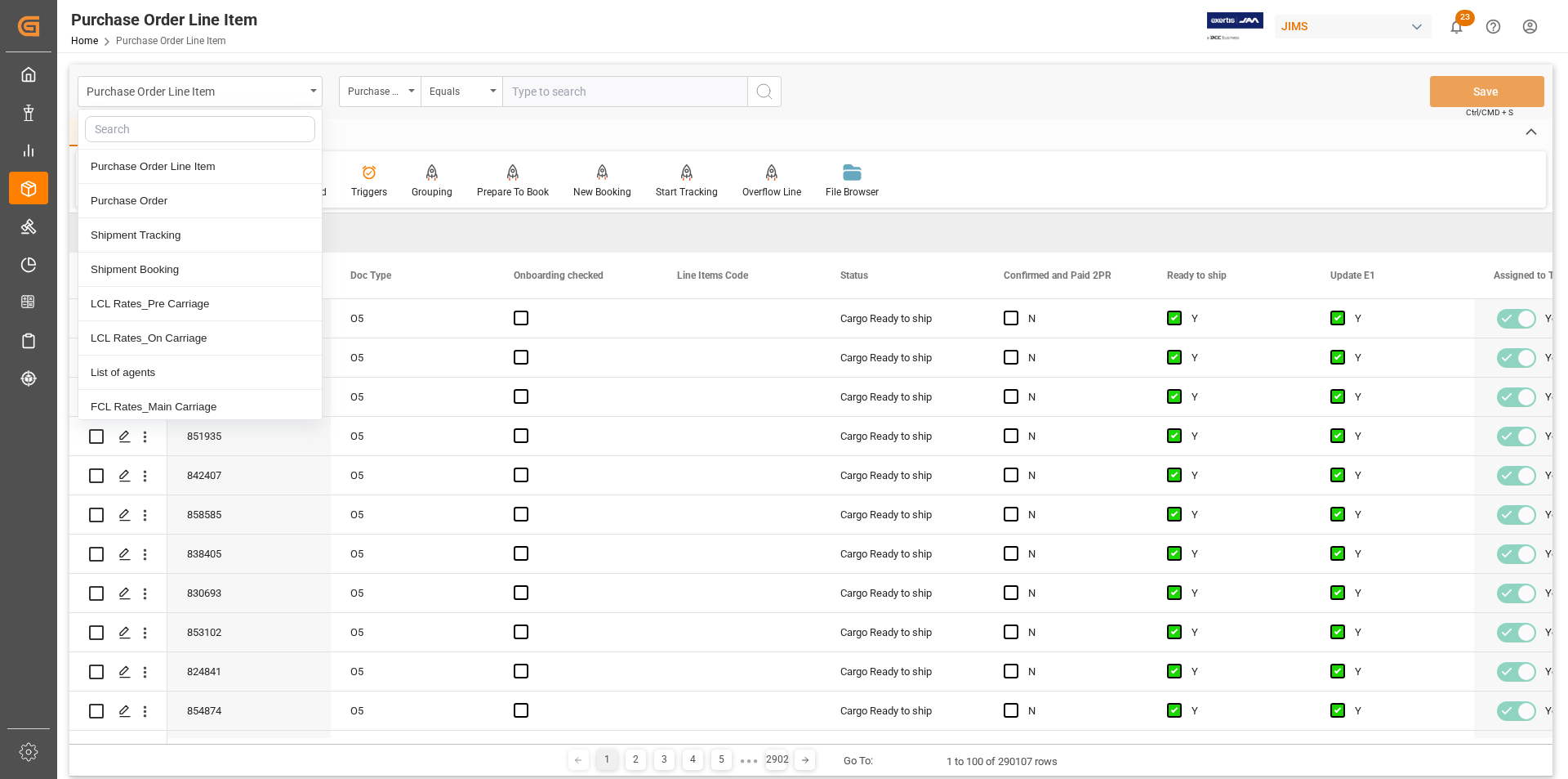
click at [300, 94] on div "Purchase Order Line Item" at bounding box center [196, 90] width 218 height 21
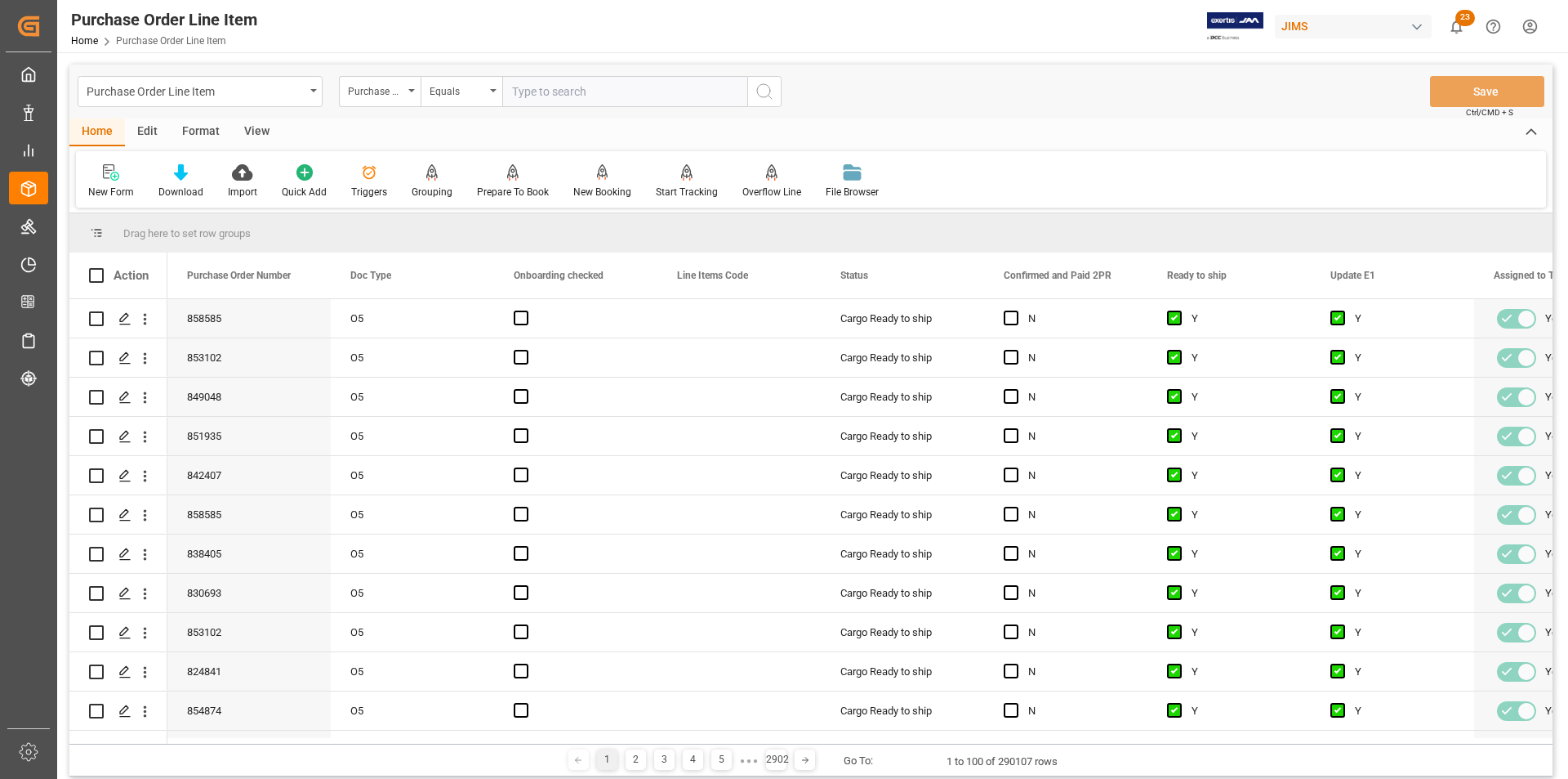
click at [300, 94] on div "Purchase Order Line Item" at bounding box center [196, 90] width 218 height 21
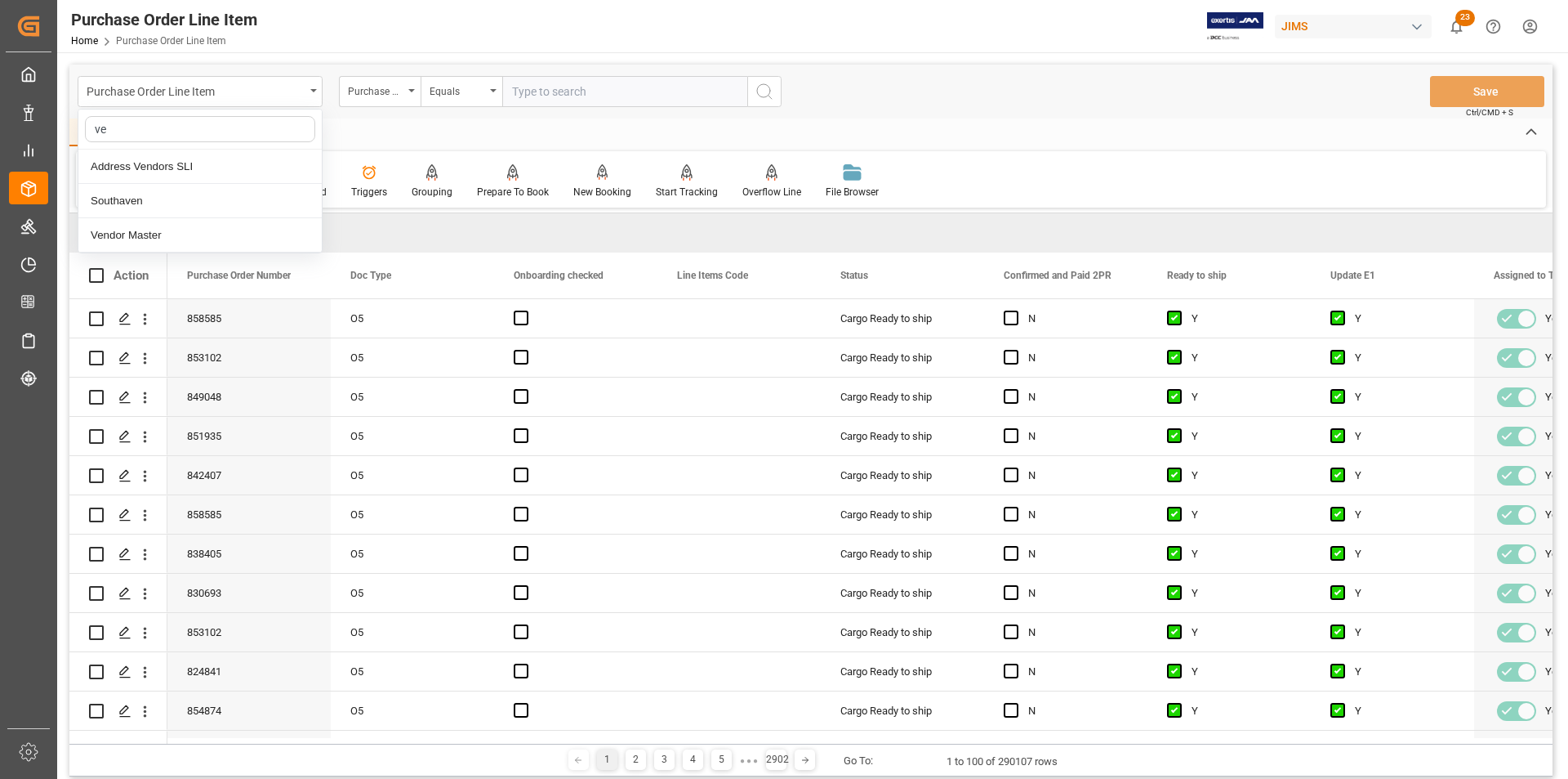
type input "ven"
click at [192, 233] on div "Vendor Master" at bounding box center [200, 235] width 243 height 34
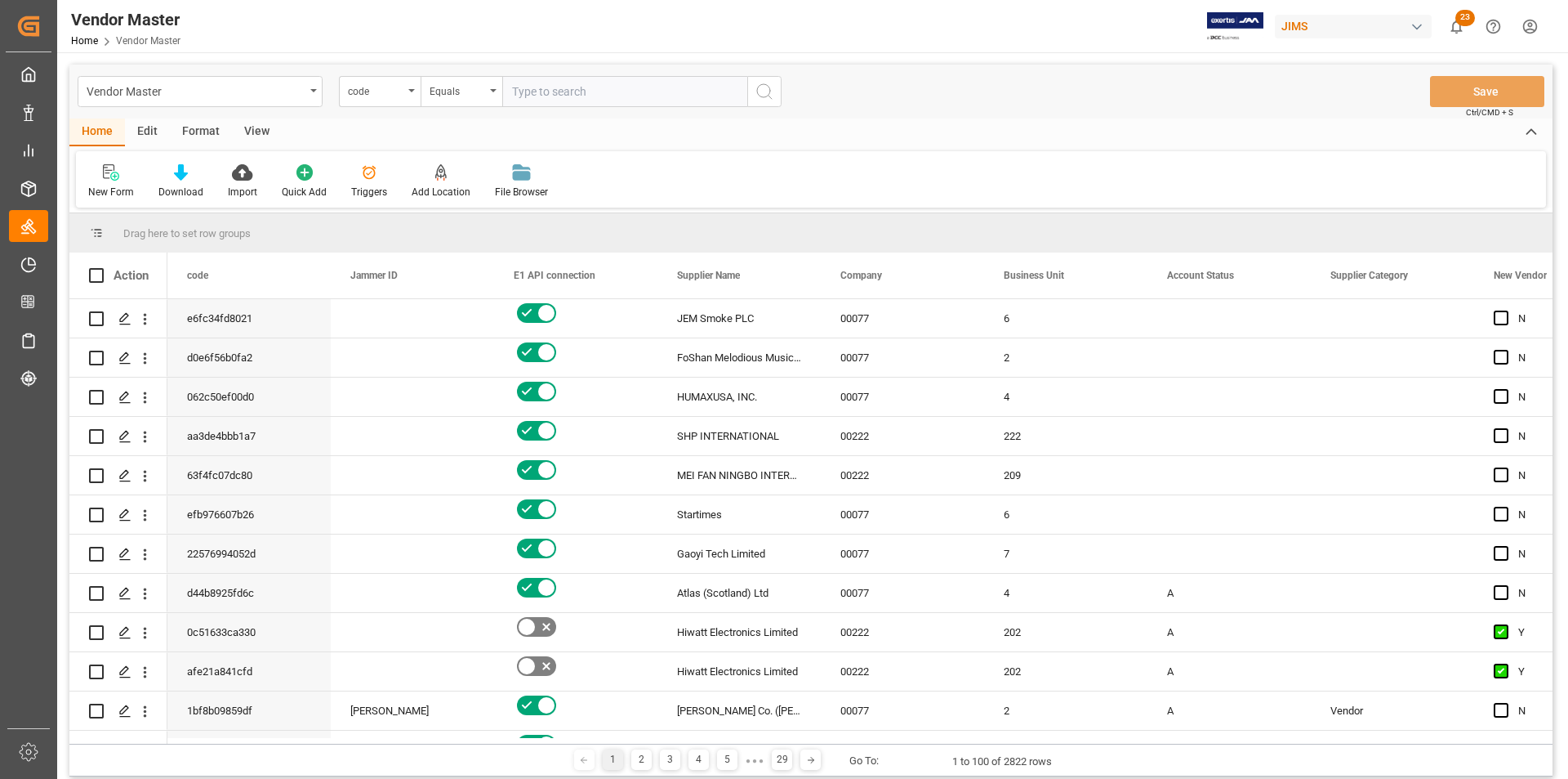
click at [554, 94] on input "text" at bounding box center [625, 92] width 245 height 31
click at [414, 86] on div "code" at bounding box center [380, 92] width 82 height 31
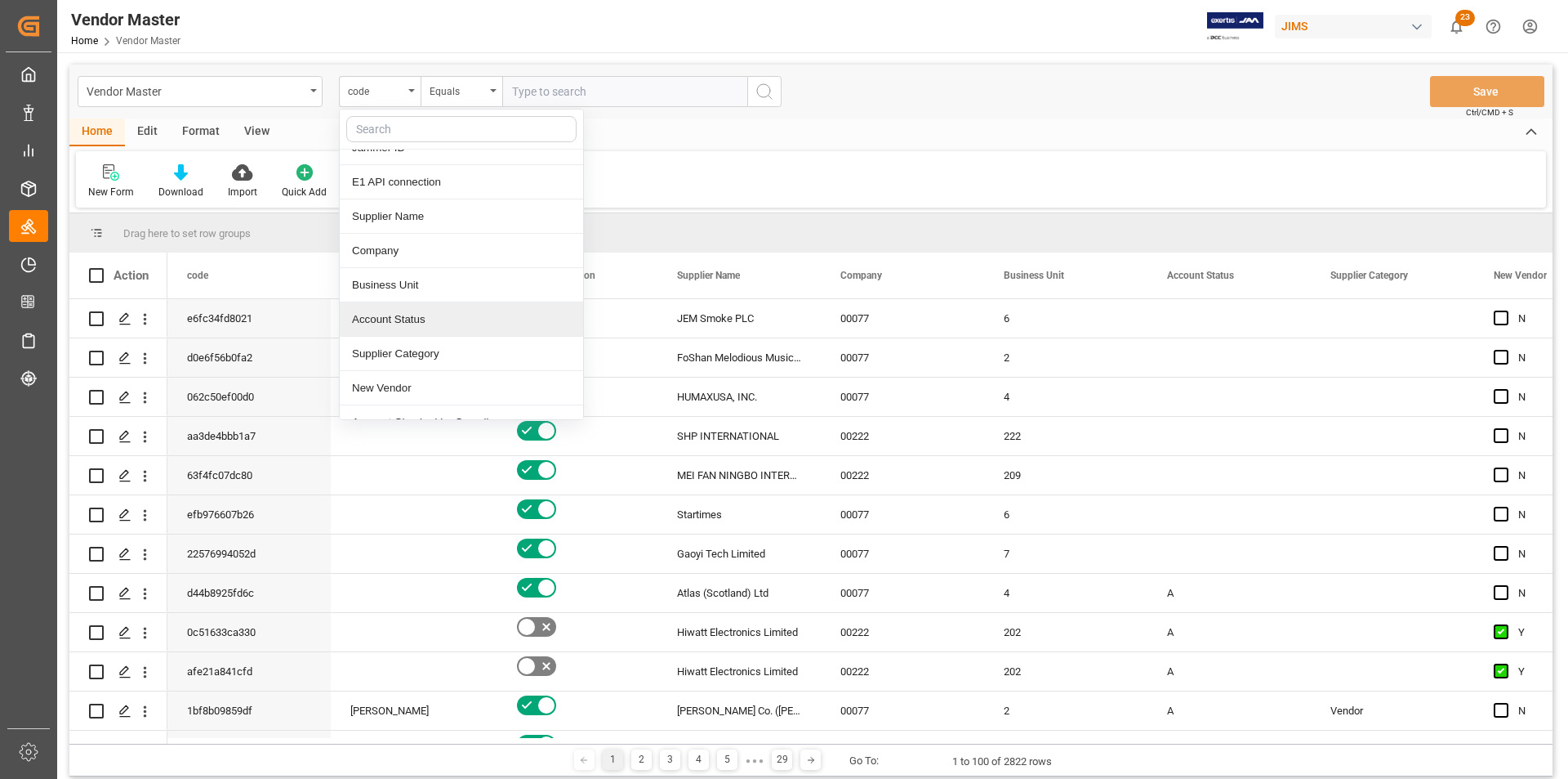
scroll to position [82, 0]
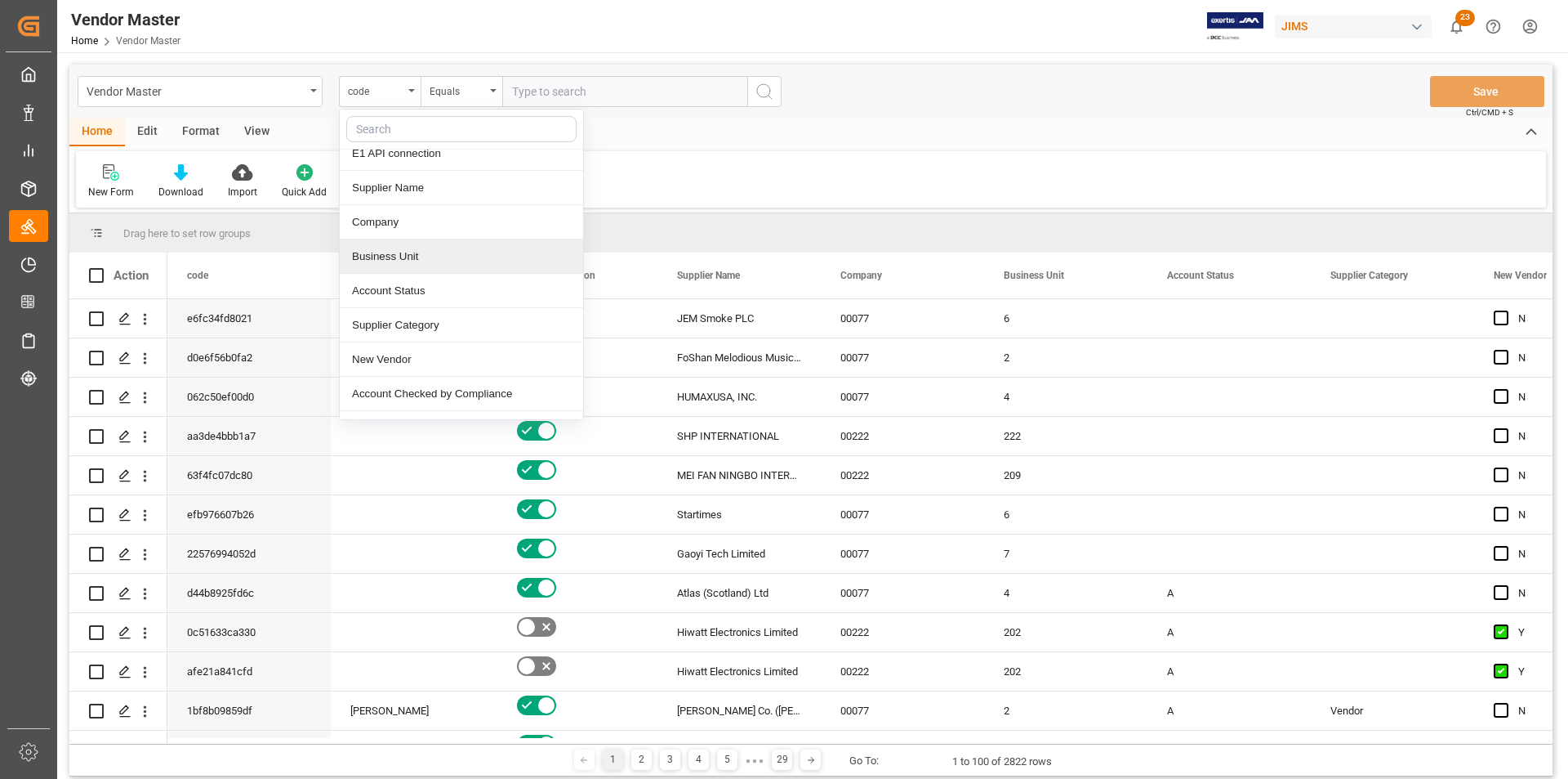
click at [868, 146] on div "Home Edit Format View" at bounding box center [811, 132] width 1484 height 28
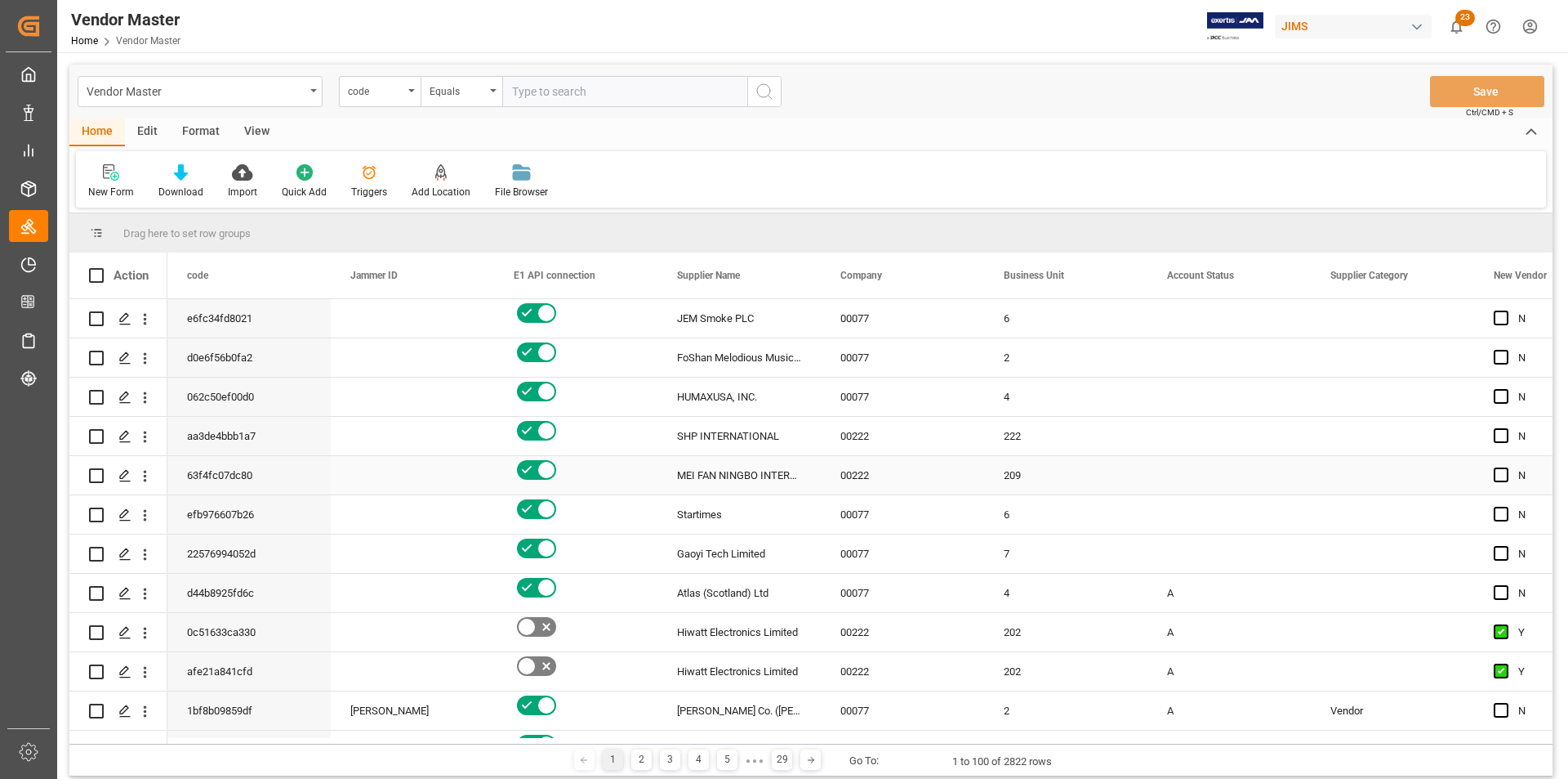
click at [722, 458] on div "MEI FAN NINGBO INTERNATIONAL TRADING (T)" at bounding box center [739, 475] width 163 height 38
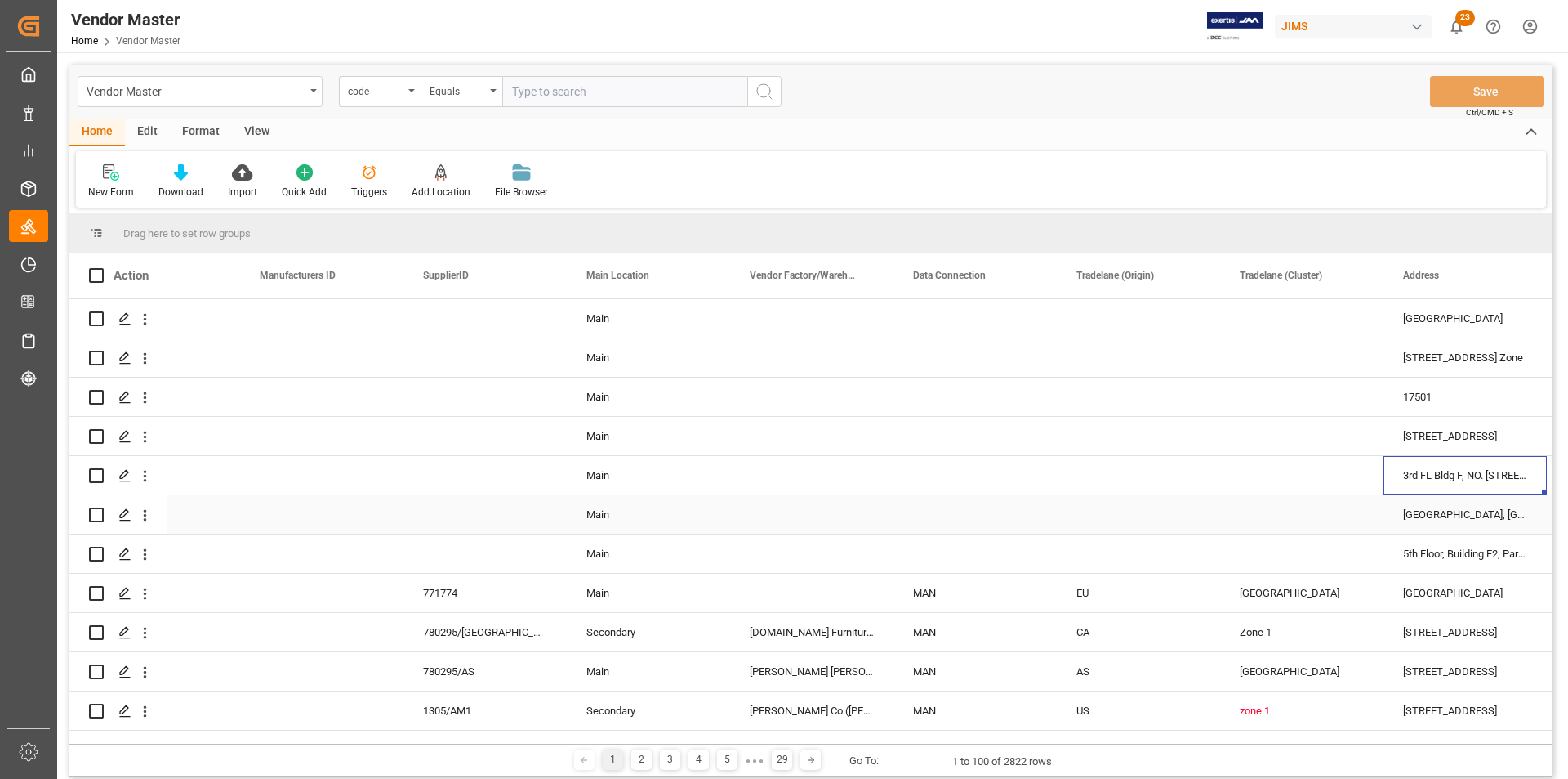
scroll to position [0, 0]
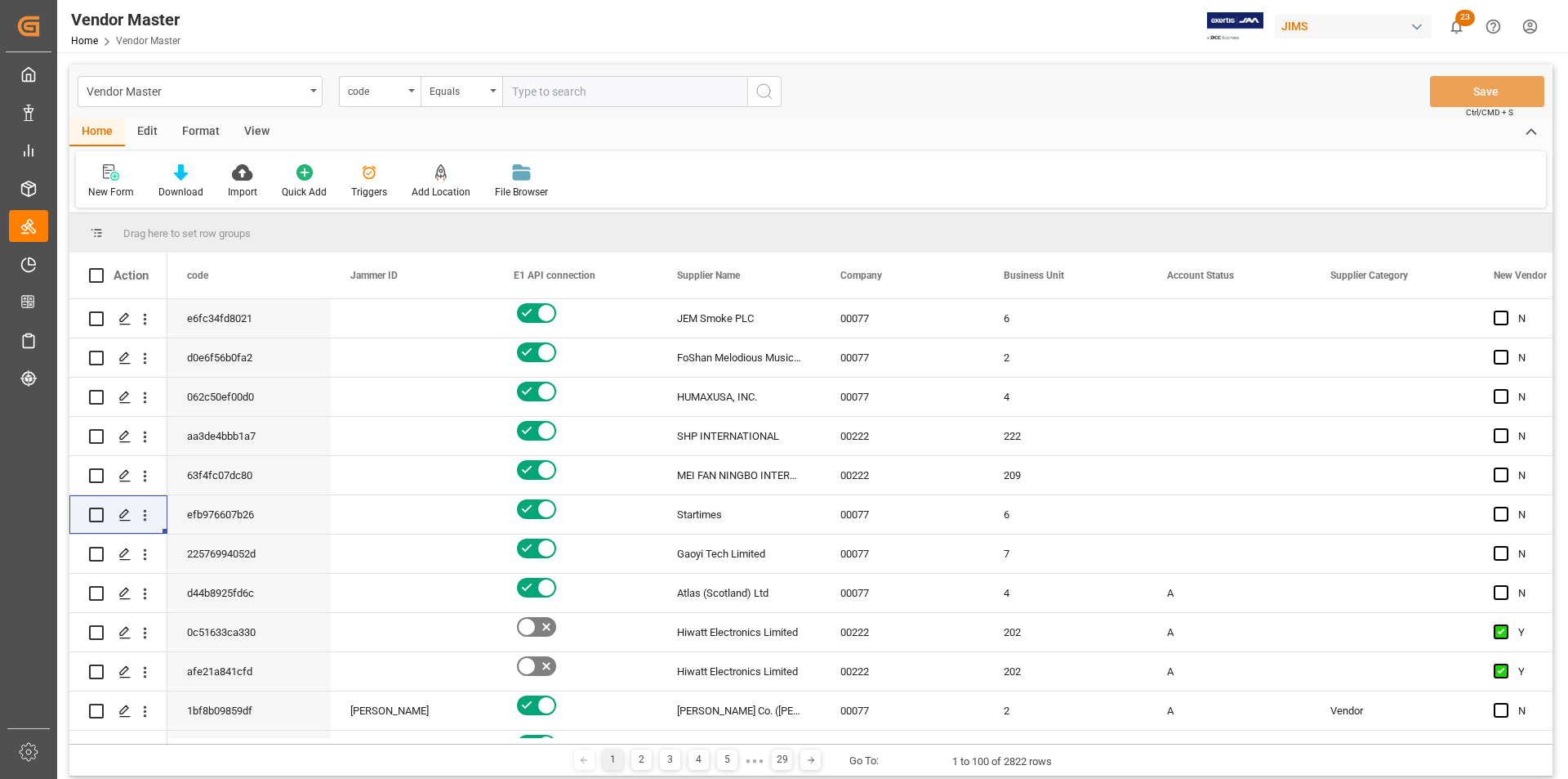
drag, startPoint x: 301, startPoint y: 744, endPoint x: 264, endPoint y: 753, distance: 38.1
click at [264, 753] on div "1 2 3 4 5 ● ● ● 29 Go To: 1 to 100 of 2822 rows" at bounding box center [811, 759] width 1484 height 32
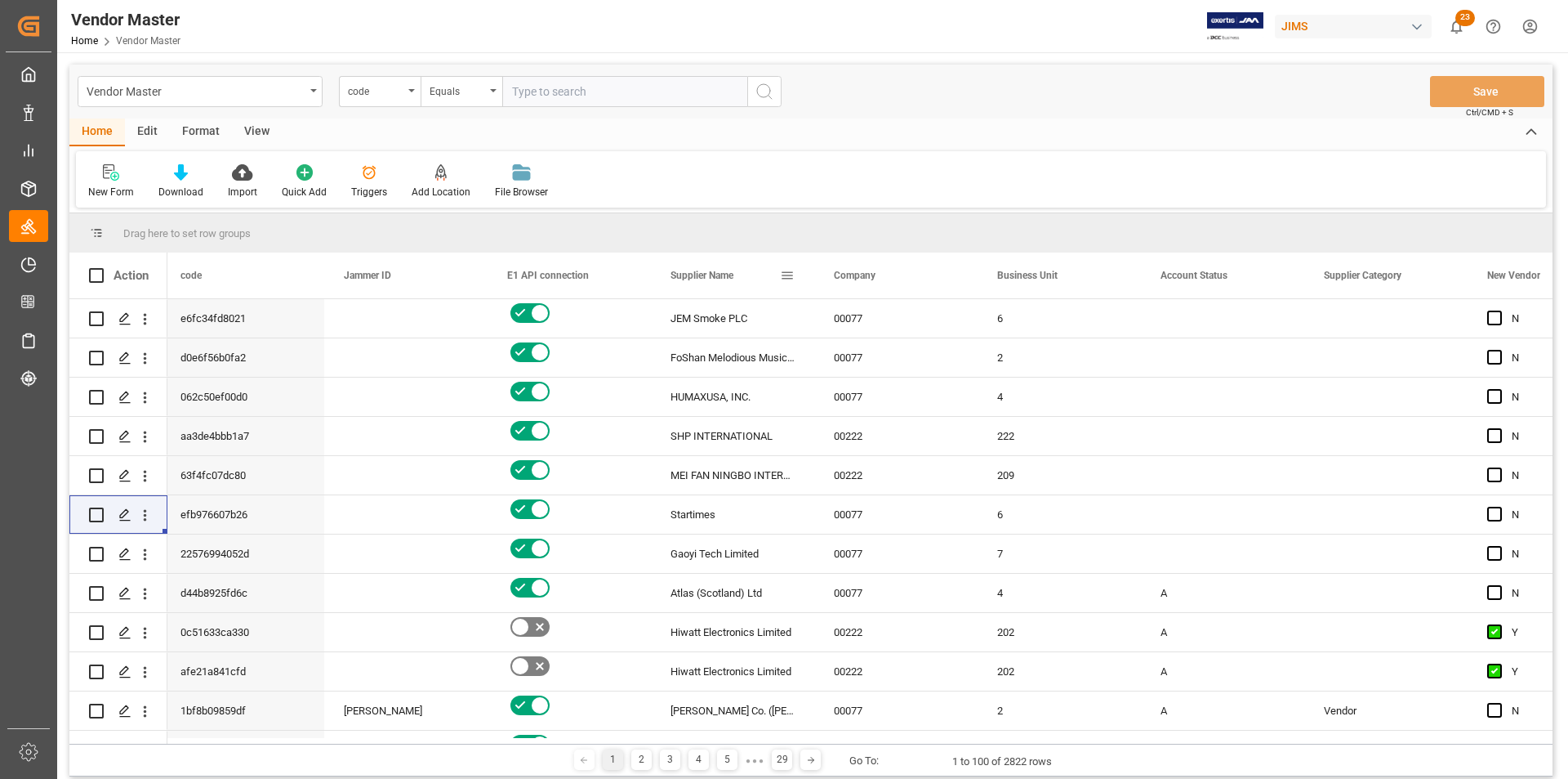
click at [779, 276] on div "Supplier Name" at bounding box center [725, 275] width 109 height 46
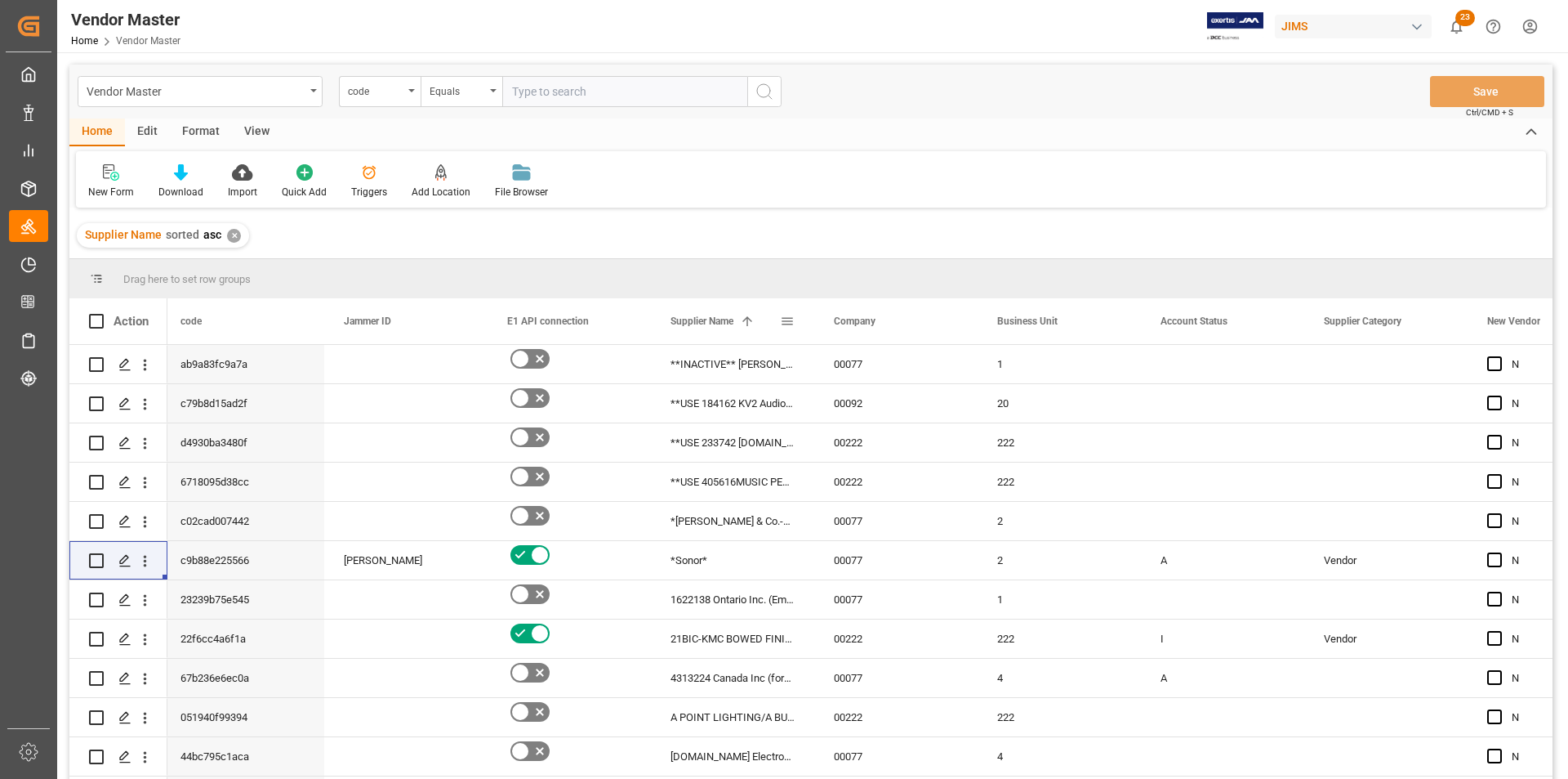
click at [788, 321] on span at bounding box center [788, 321] width 15 height 15
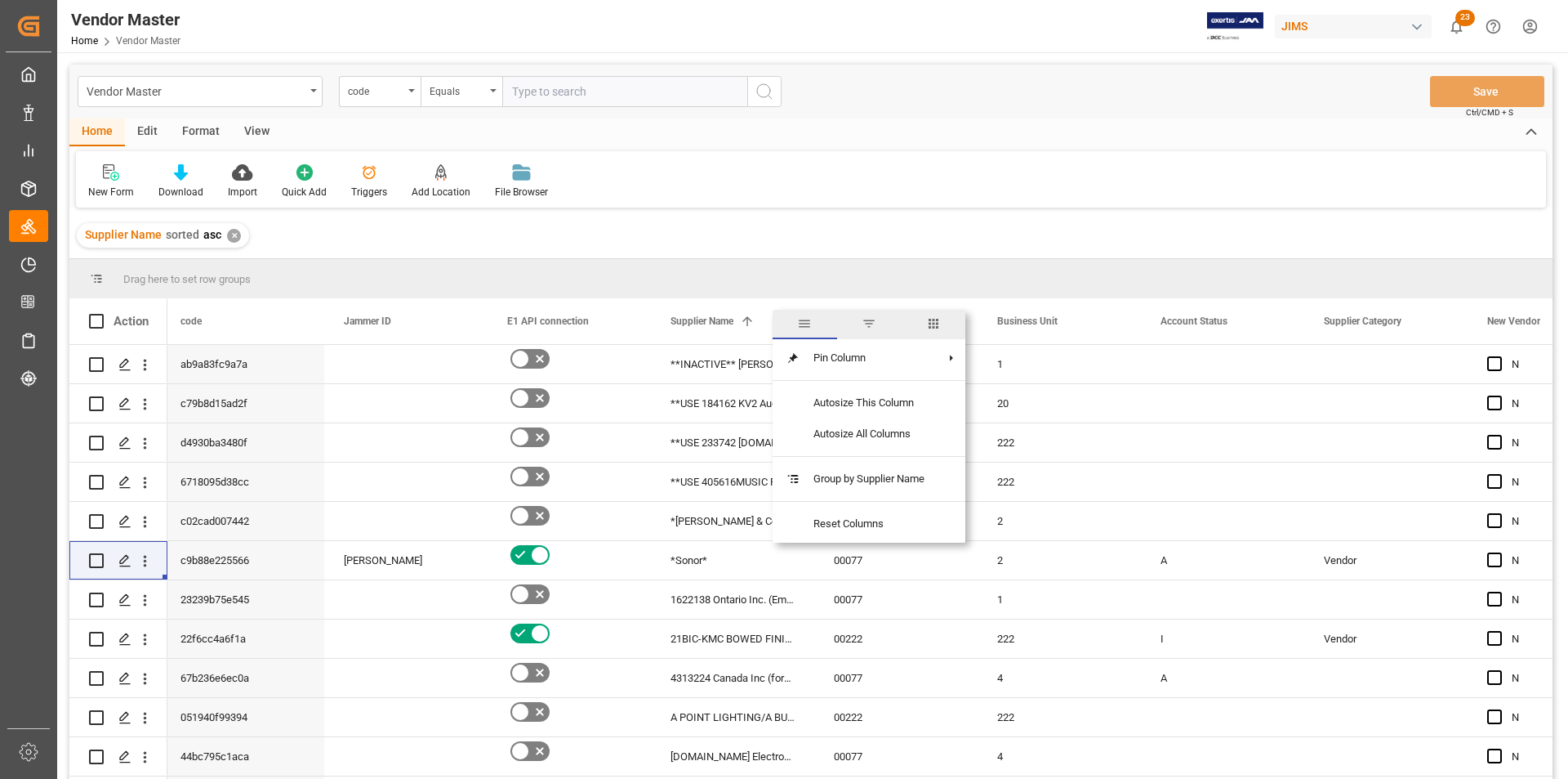
click at [875, 323] on span "filter" at bounding box center [869, 324] width 15 height 15
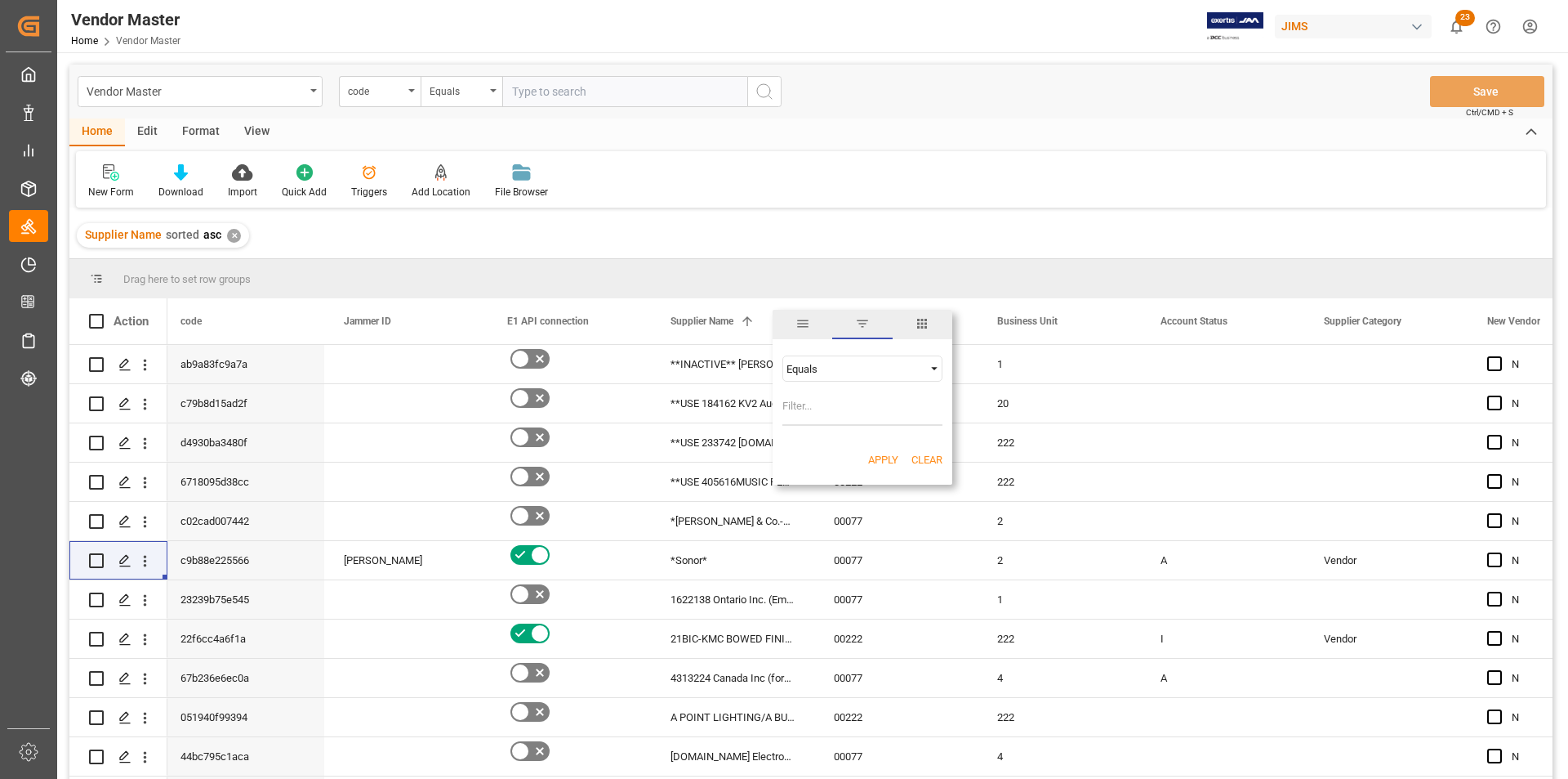
click at [864, 367] on div "Equals" at bounding box center [856, 368] width 137 height 12
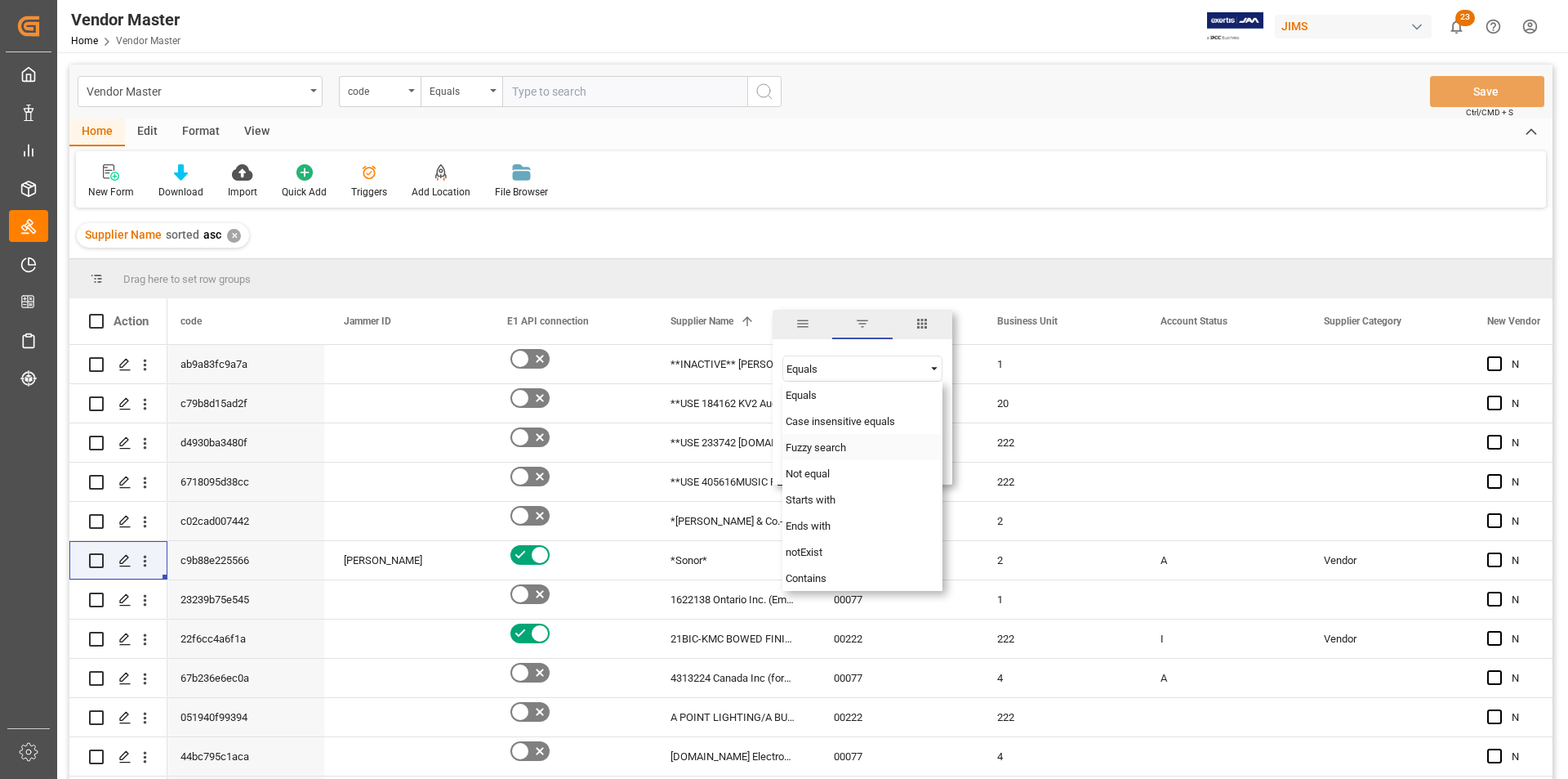
click at [855, 447] on div "Fuzzy search" at bounding box center [862, 447] width 160 height 26
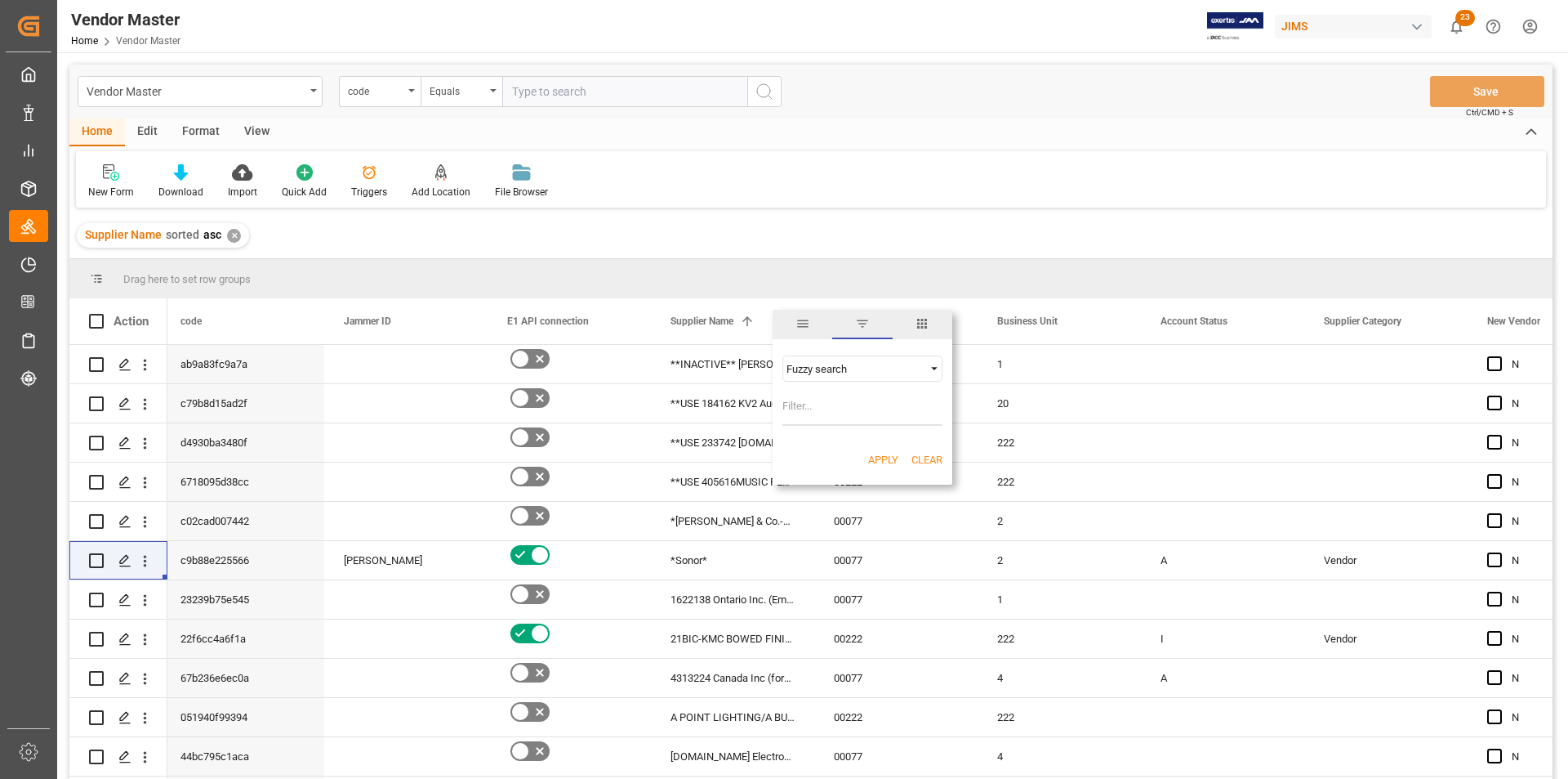
click at [850, 416] on input "Filter Value" at bounding box center [862, 409] width 160 height 32
type input "atlas"
click at [883, 460] on button "Apply" at bounding box center [883, 460] width 31 height 17
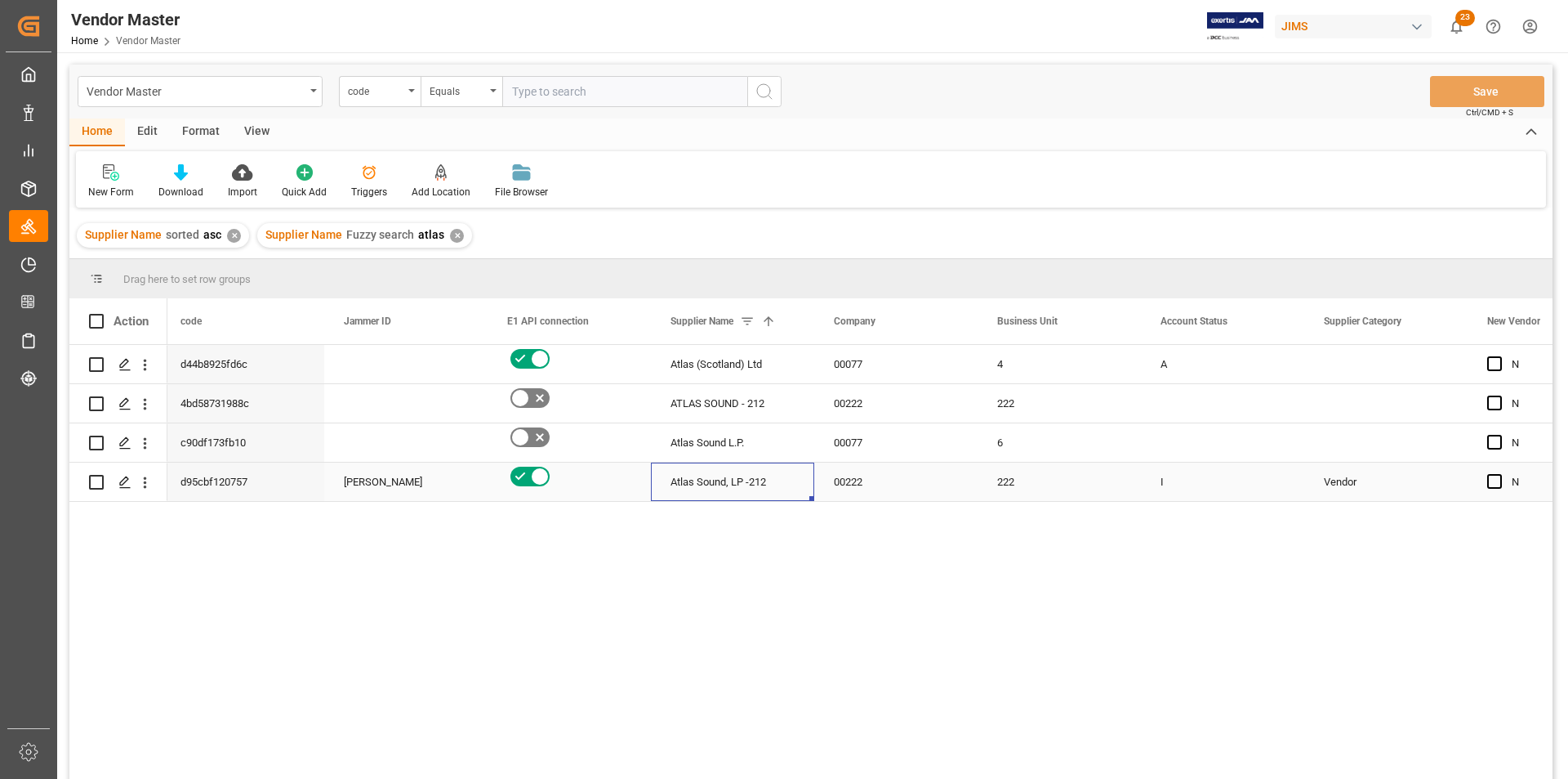
click at [744, 486] on div "Atlas Sound, LP -212" at bounding box center [732, 482] width 163 height 38
